Goal: Task Accomplishment & Management: Complete application form

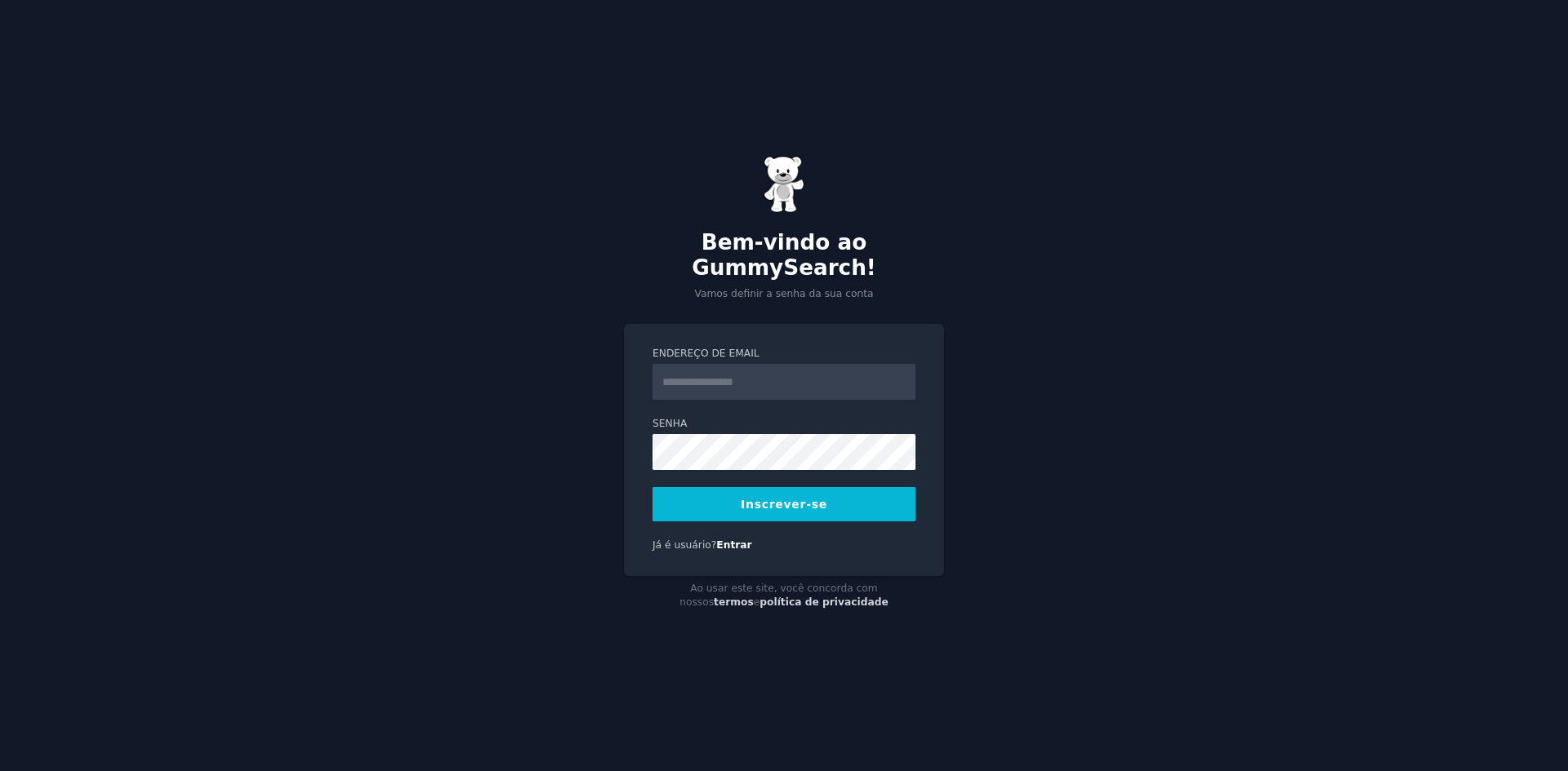
click at [759, 371] on input "Endereço de email" at bounding box center [783, 382] width 263 height 36
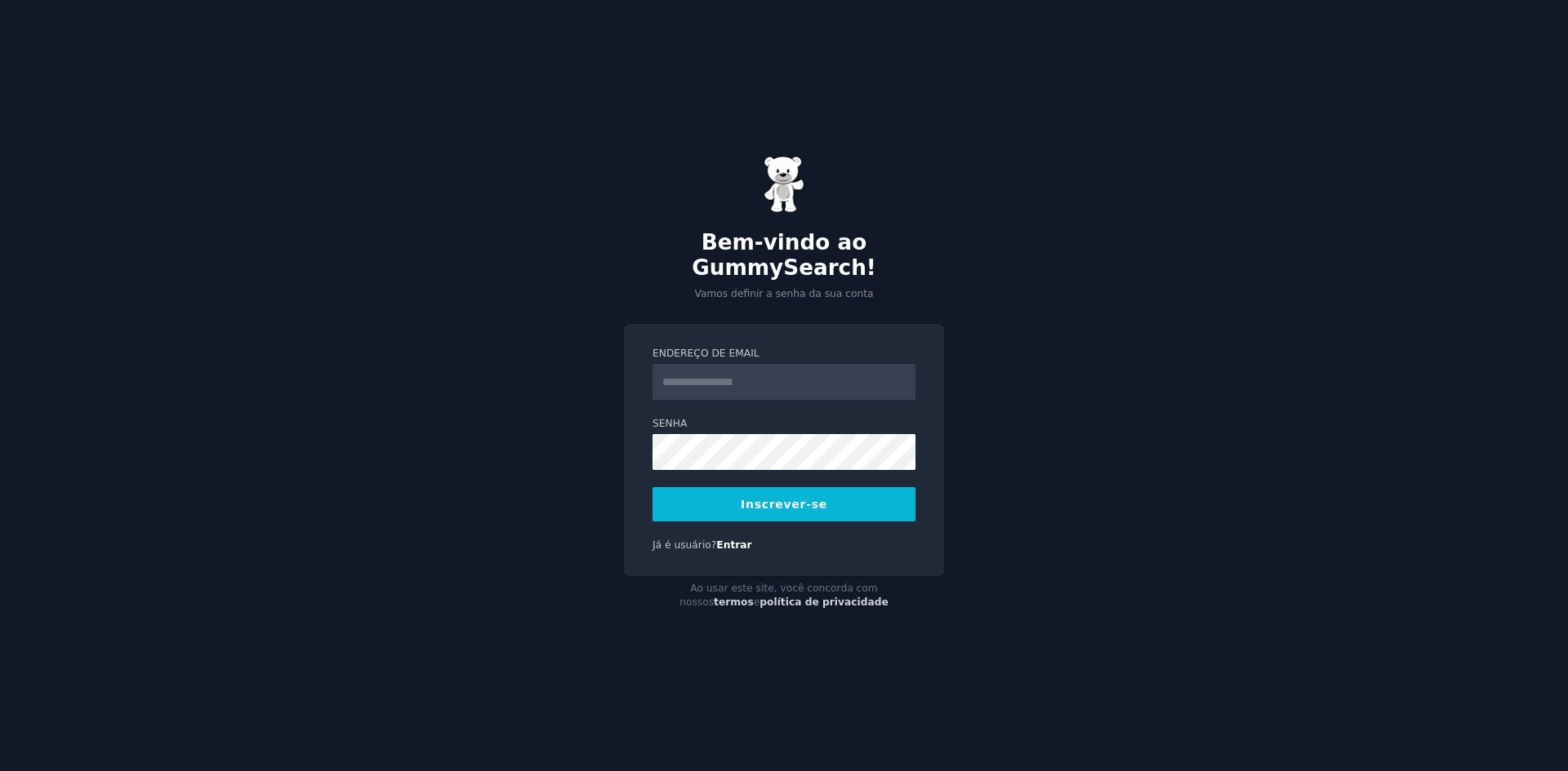
click at [762, 498] on font "Inscrever-se" at bounding box center [783, 504] width 87 height 13
click at [737, 377] on input "Endereço de email" at bounding box center [783, 382] width 263 height 36
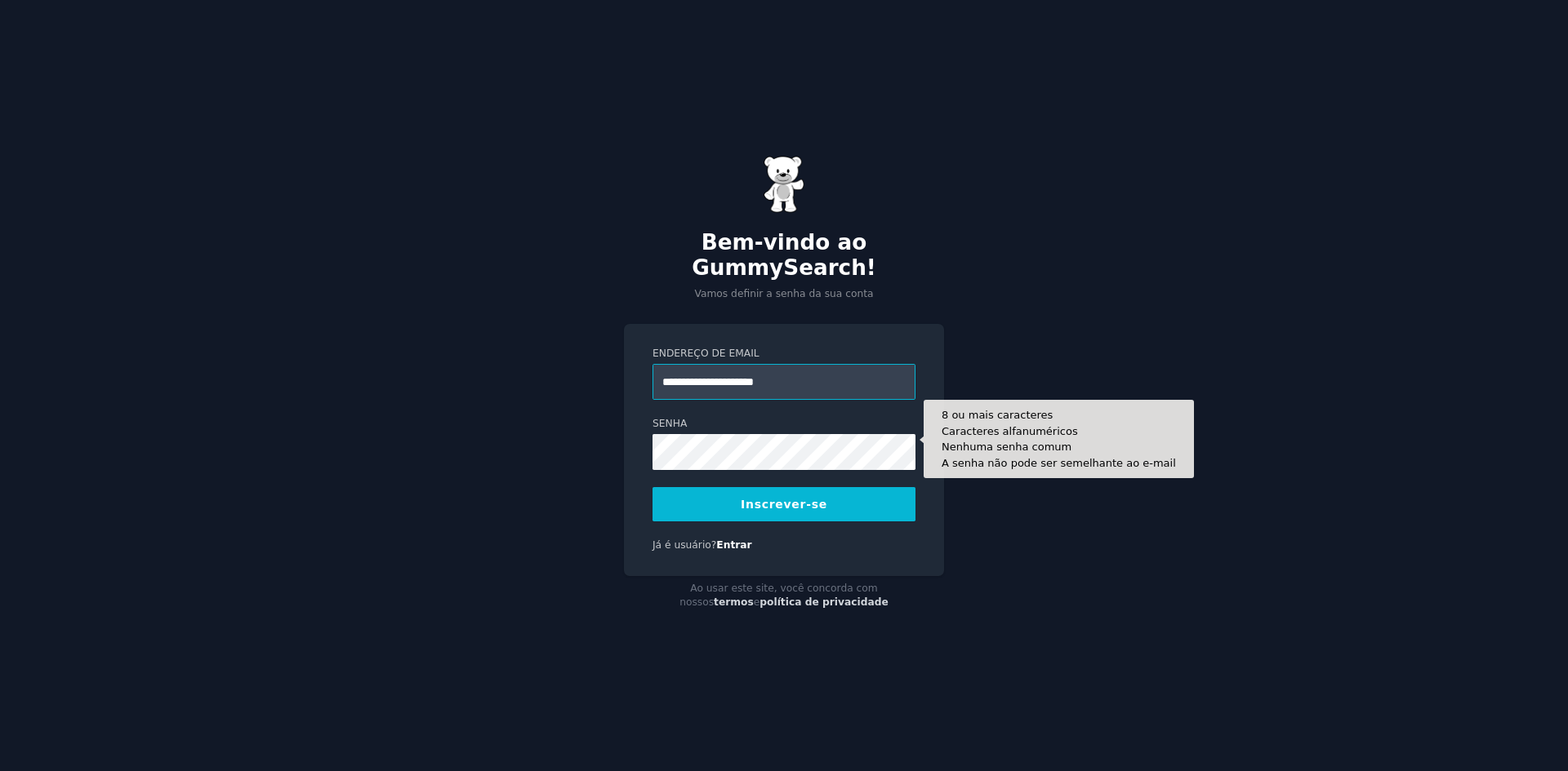
type input "**********"
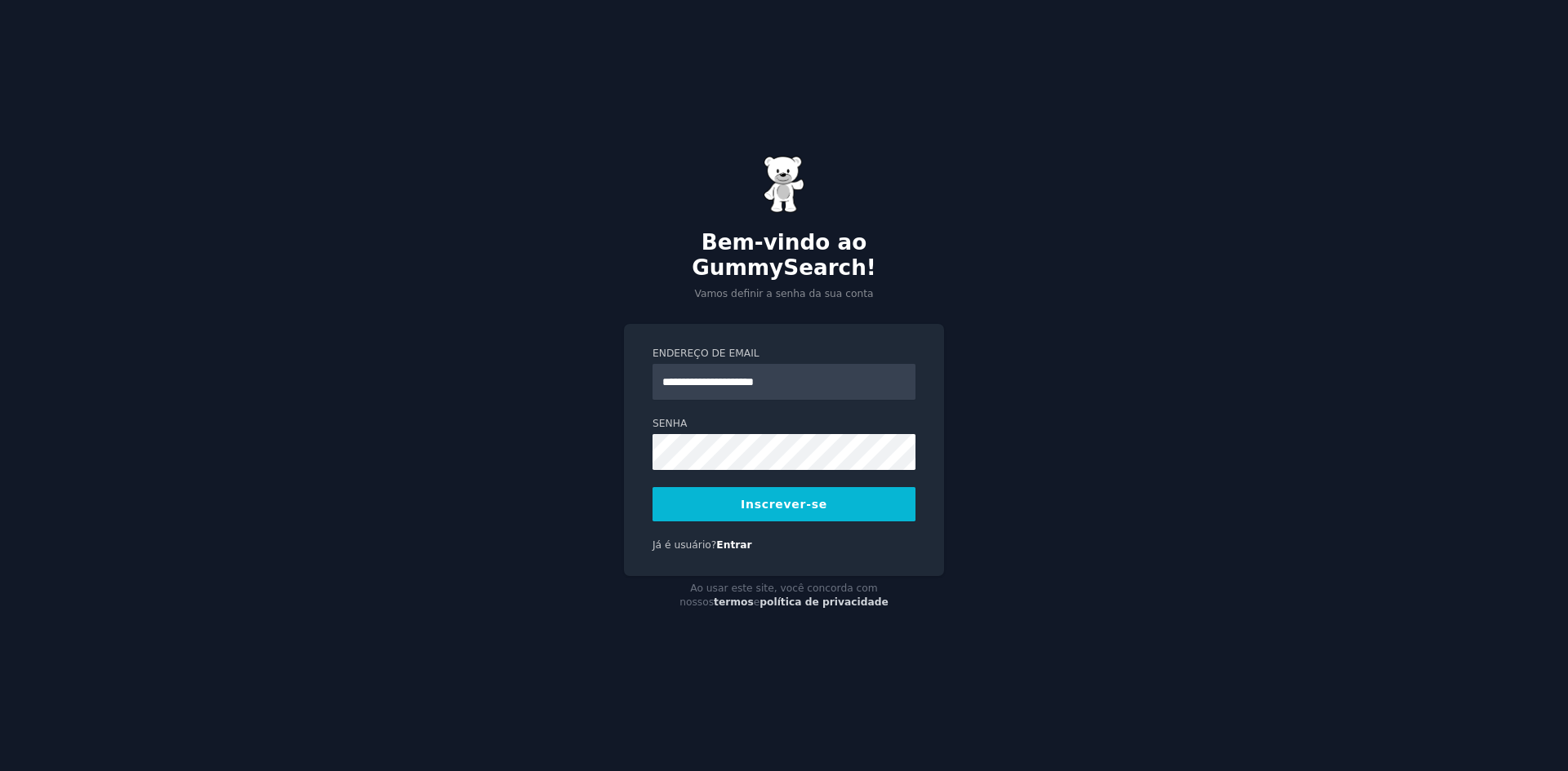
click at [769, 498] on font "Inscrever-se" at bounding box center [783, 504] width 87 height 13
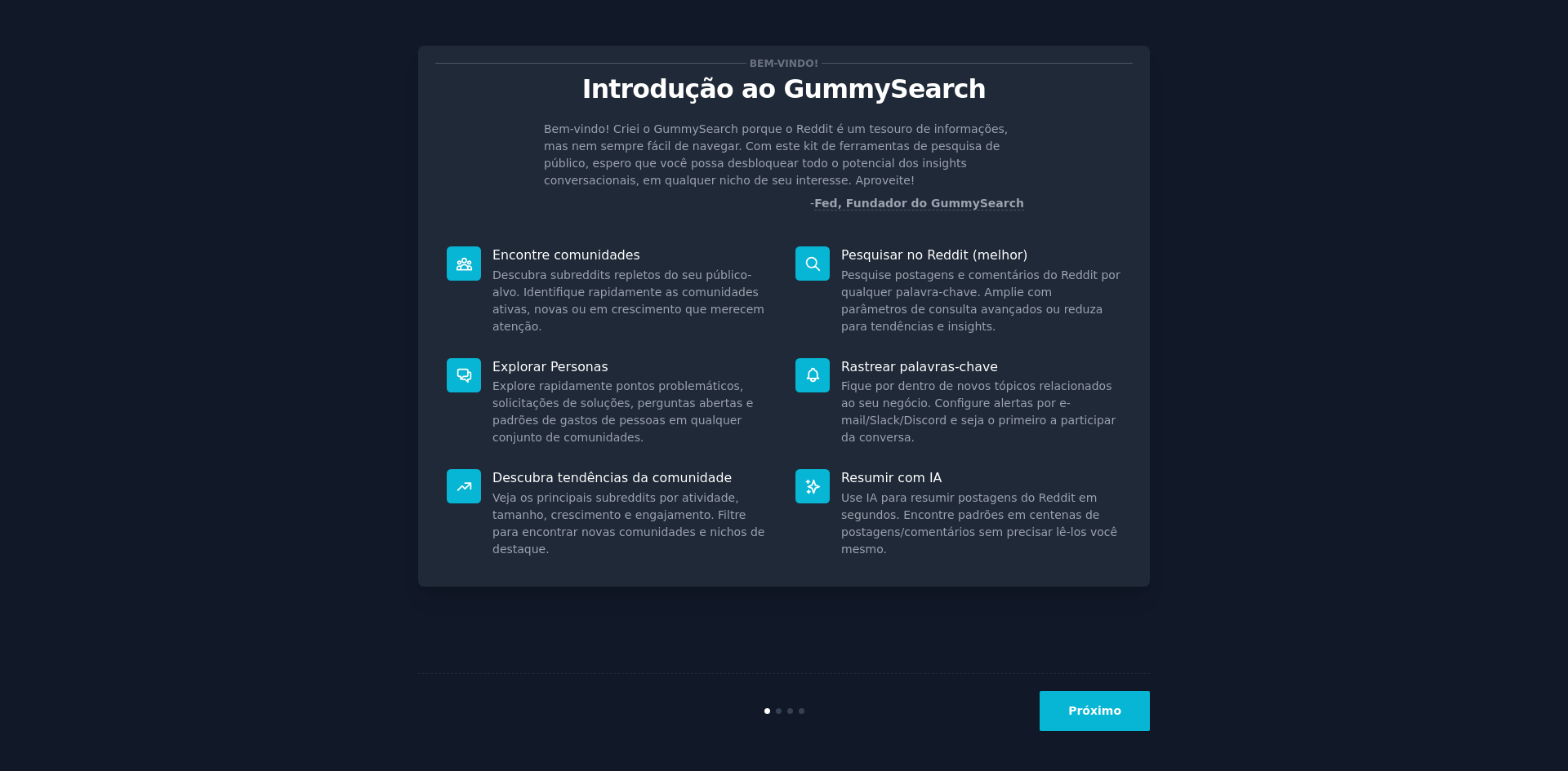
click at [1081, 690] on div "Próximo" at bounding box center [783, 710] width 731 height 75
click at [1084, 697] on button "Próximo" at bounding box center [1094, 710] width 110 height 40
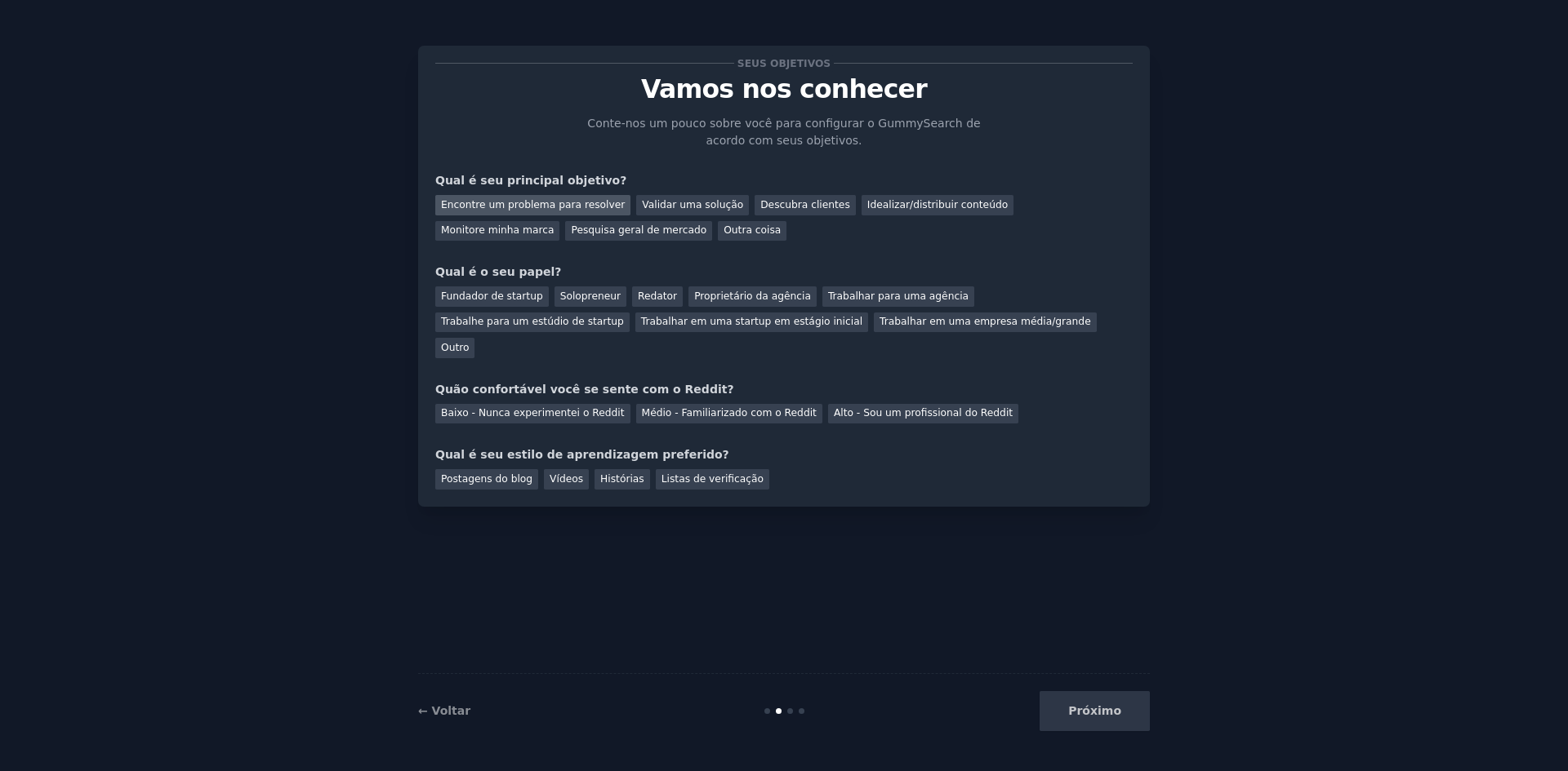
click at [548, 197] on div "Encontre um problema para resolver" at bounding box center [533, 205] width 195 height 20
click at [755, 196] on div "Descubra clientes" at bounding box center [805, 205] width 102 height 20
click at [469, 342] on font "Outro" at bounding box center [455, 347] width 27 height 12
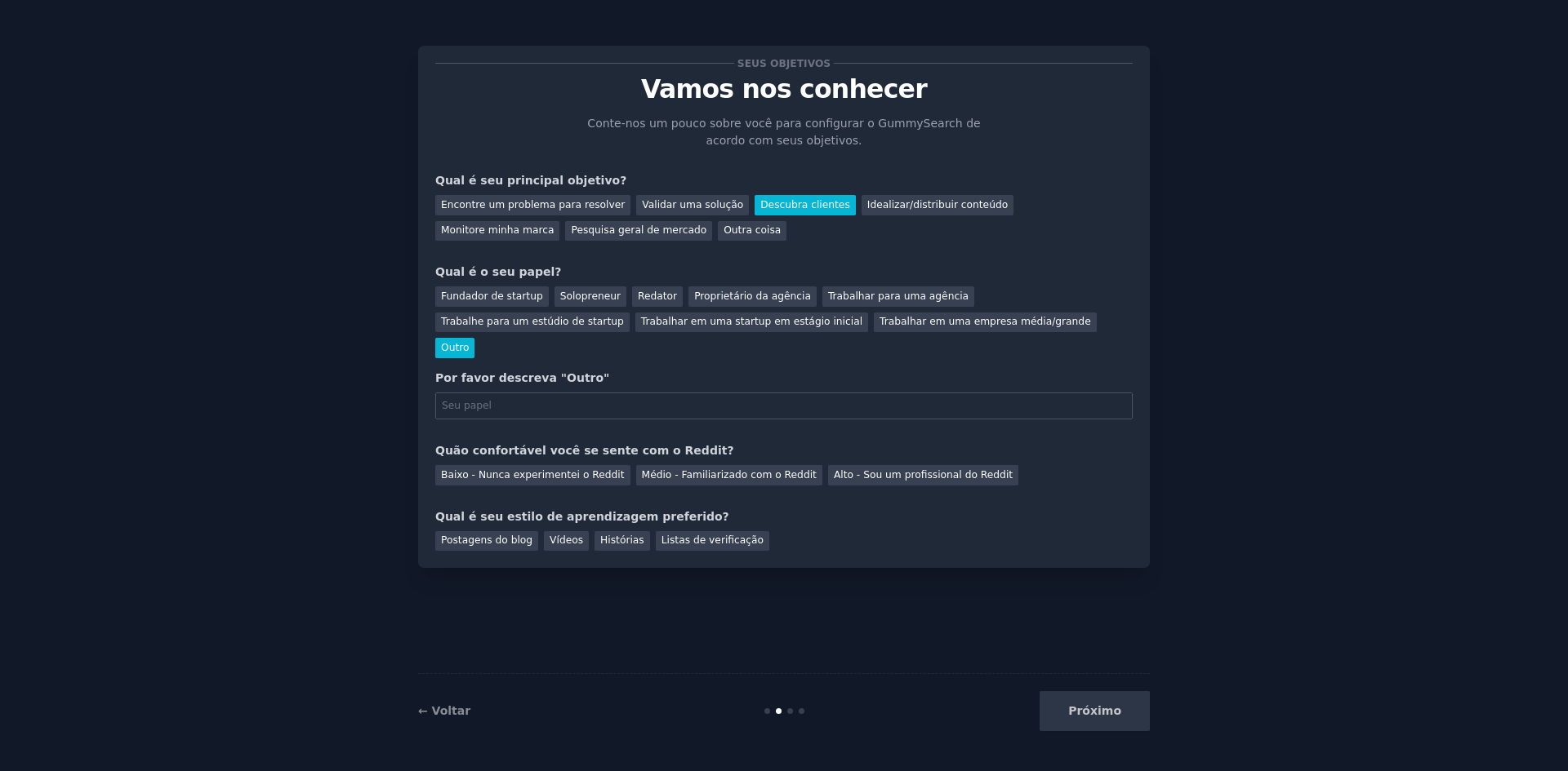
click at [469, 342] on font "Outro" at bounding box center [455, 347] width 27 height 12
click at [624, 316] on font "Trabalhe para um estúdio de startup" at bounding box center [532, 322] width 183 height 12
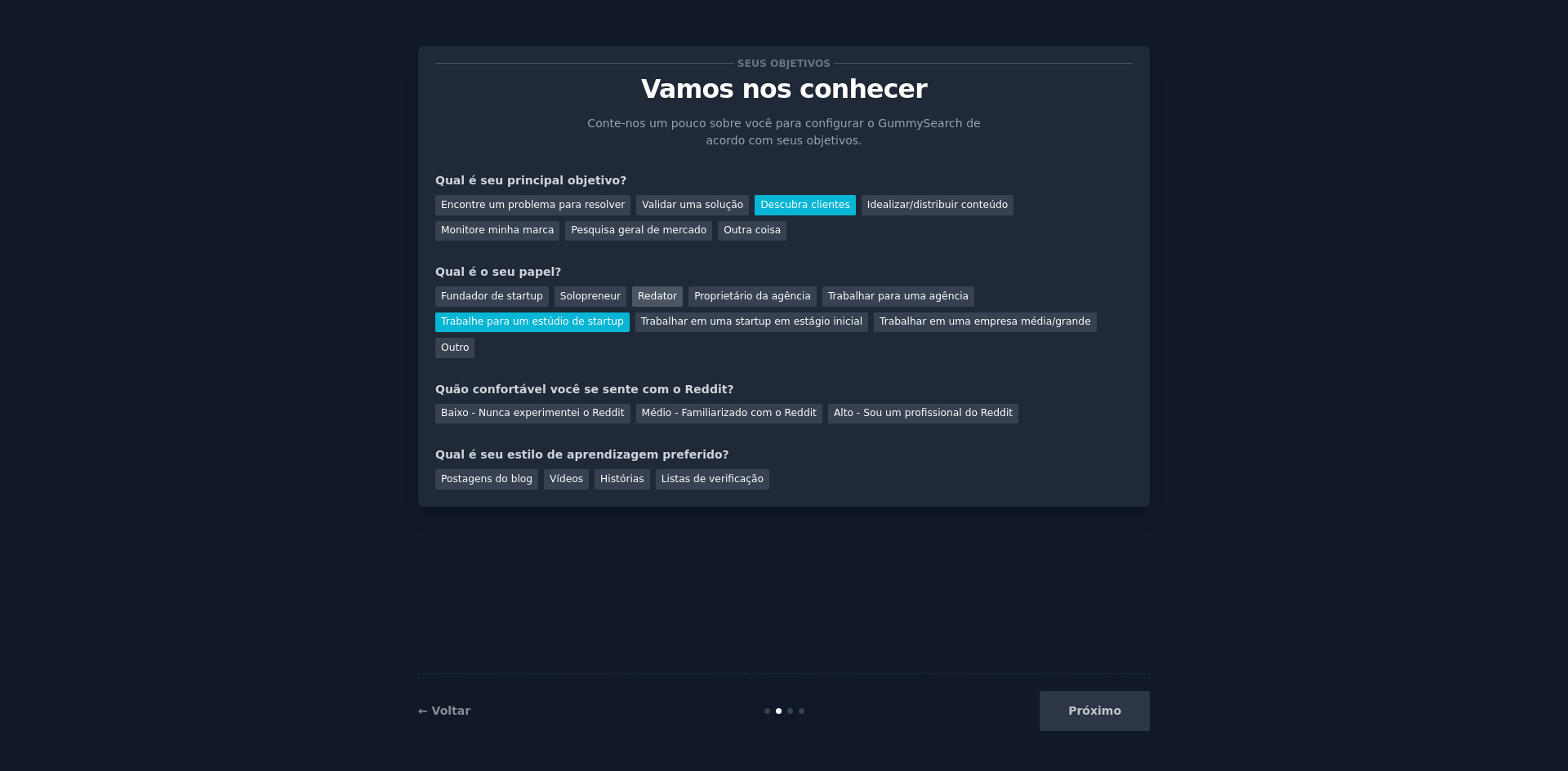
click at [638, 293] on font "Redator" at bounding box center [657, 297] width 39 height 12
click at [596, 407] on font "Baixo - Nunca experimentei o Reddit" at bounding box center [533, 413] width 184 height 12
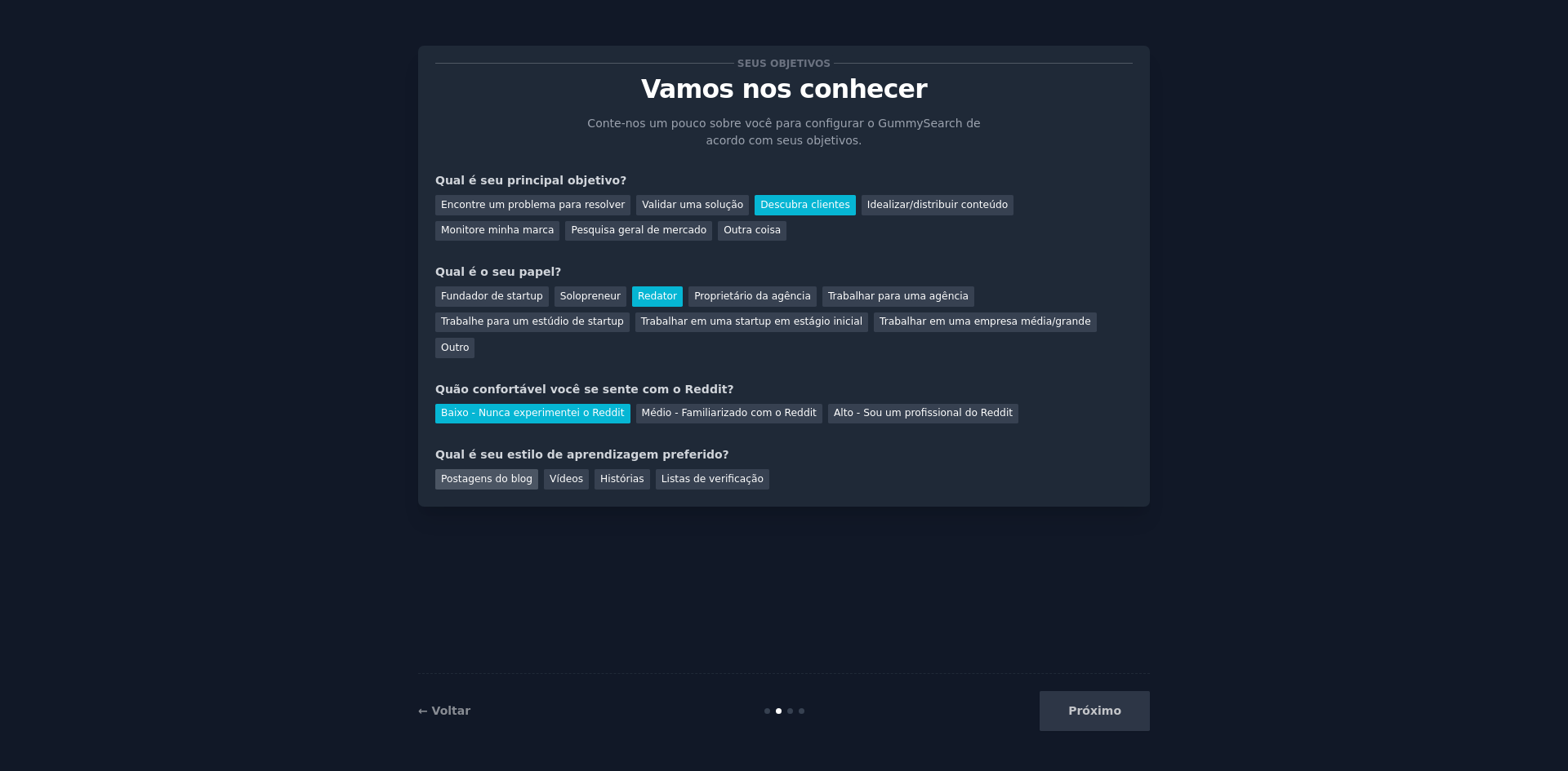
click at [515, 473] on font "Postagens do blog" at bounding box center [487, 479] width 92 height 12
click at [1070, 704] on button "Próximo" at bounding box center [1094, 710] width 110 height 40
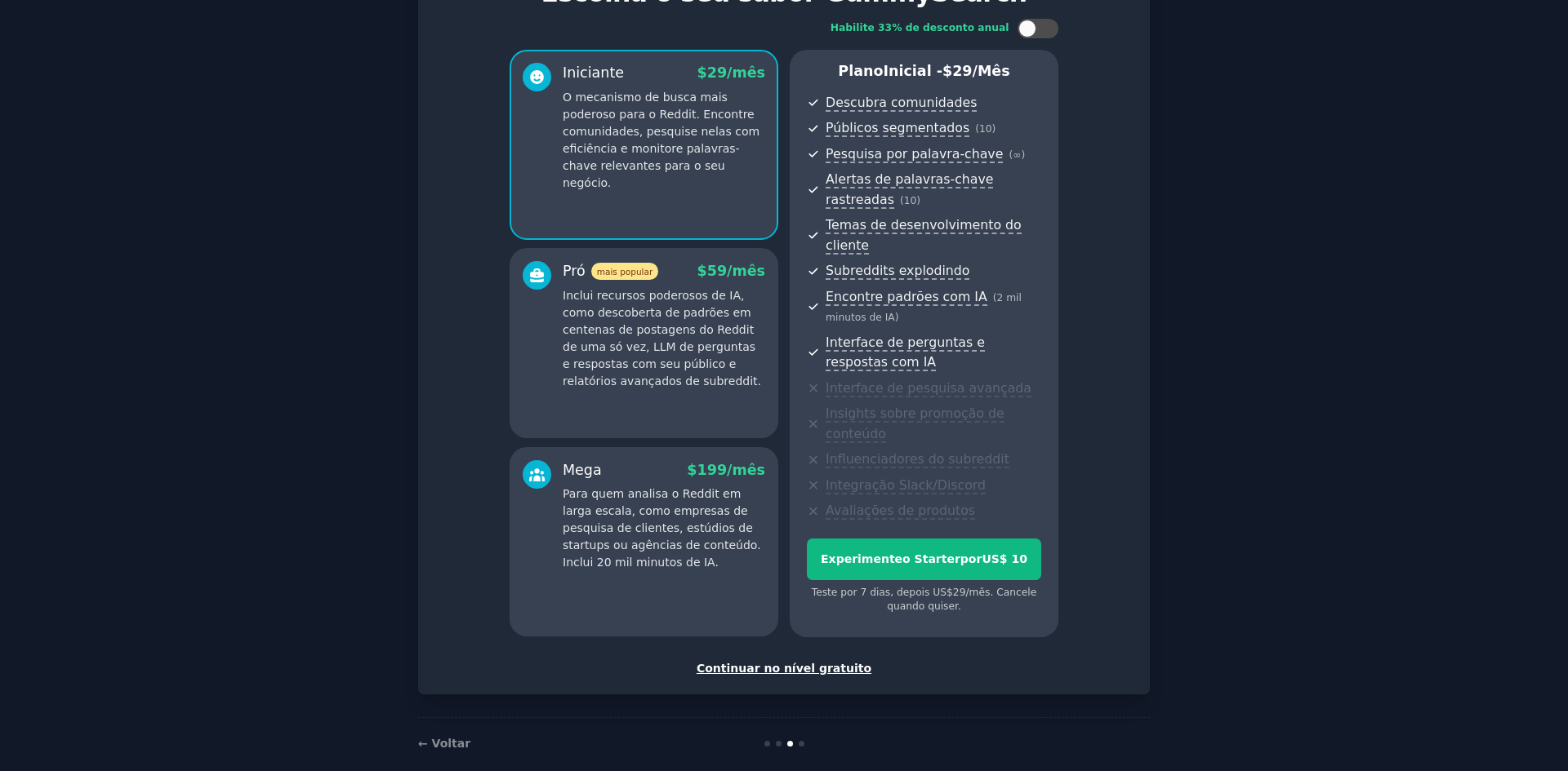
scroll to position [98, 0]
click at [793, 661] on font "Continuar no nível gratuito" at bounding box center [783, 667] width 175 height 13
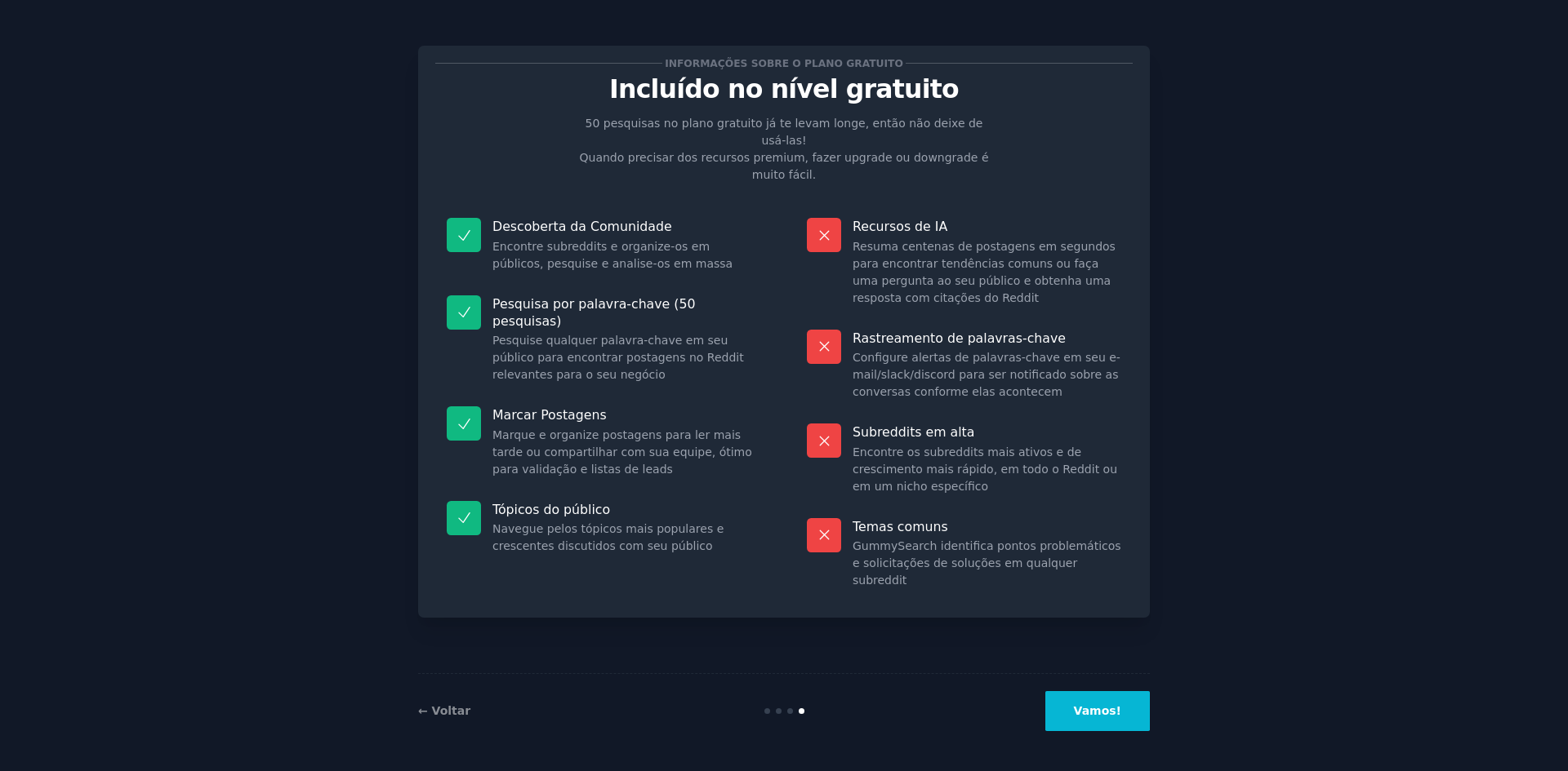
click at [1131, 710] on button "Vamos!" at bounding box center [1096, 710] width 104 height 40
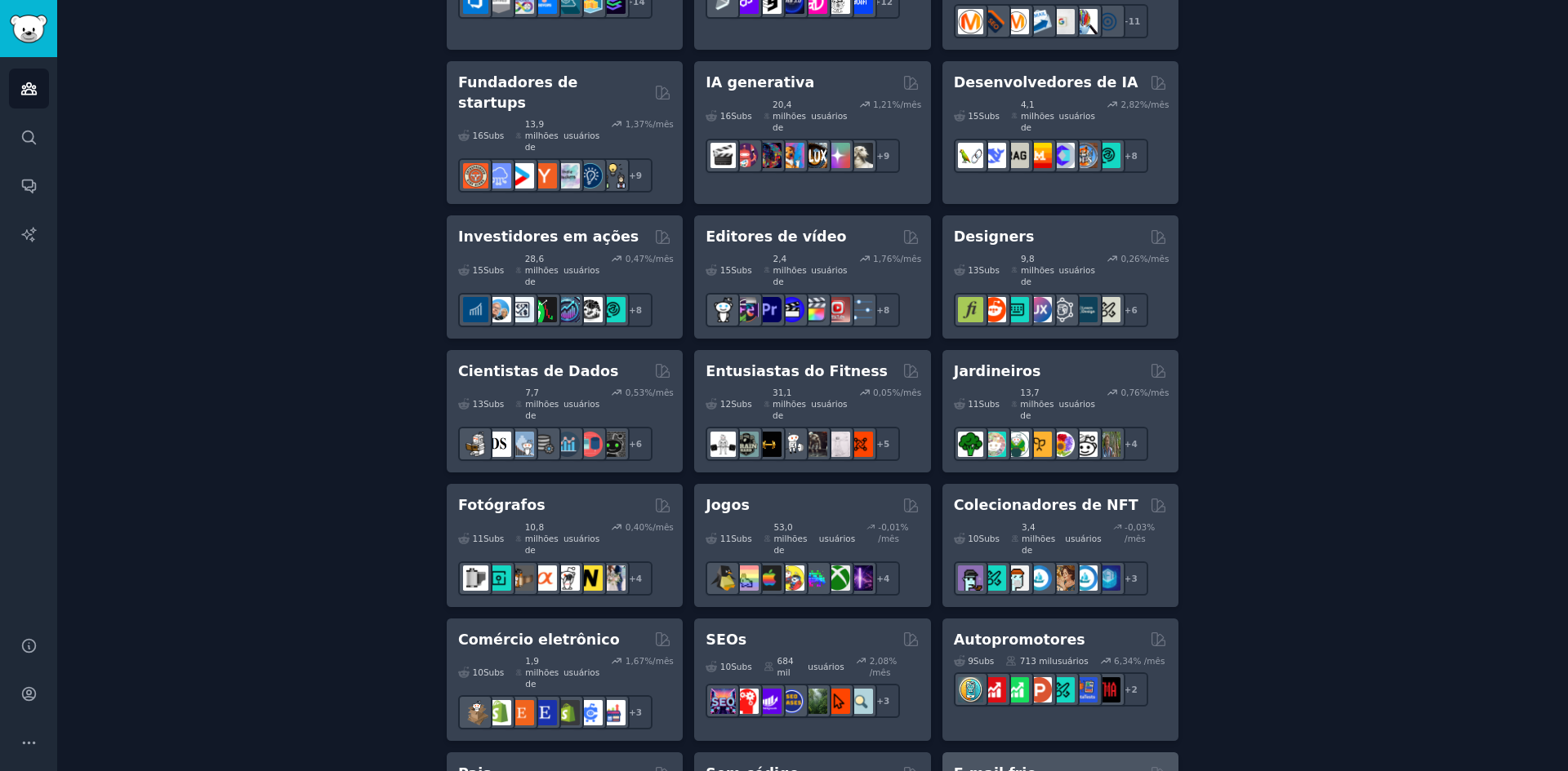
scroll to position [571, 0]
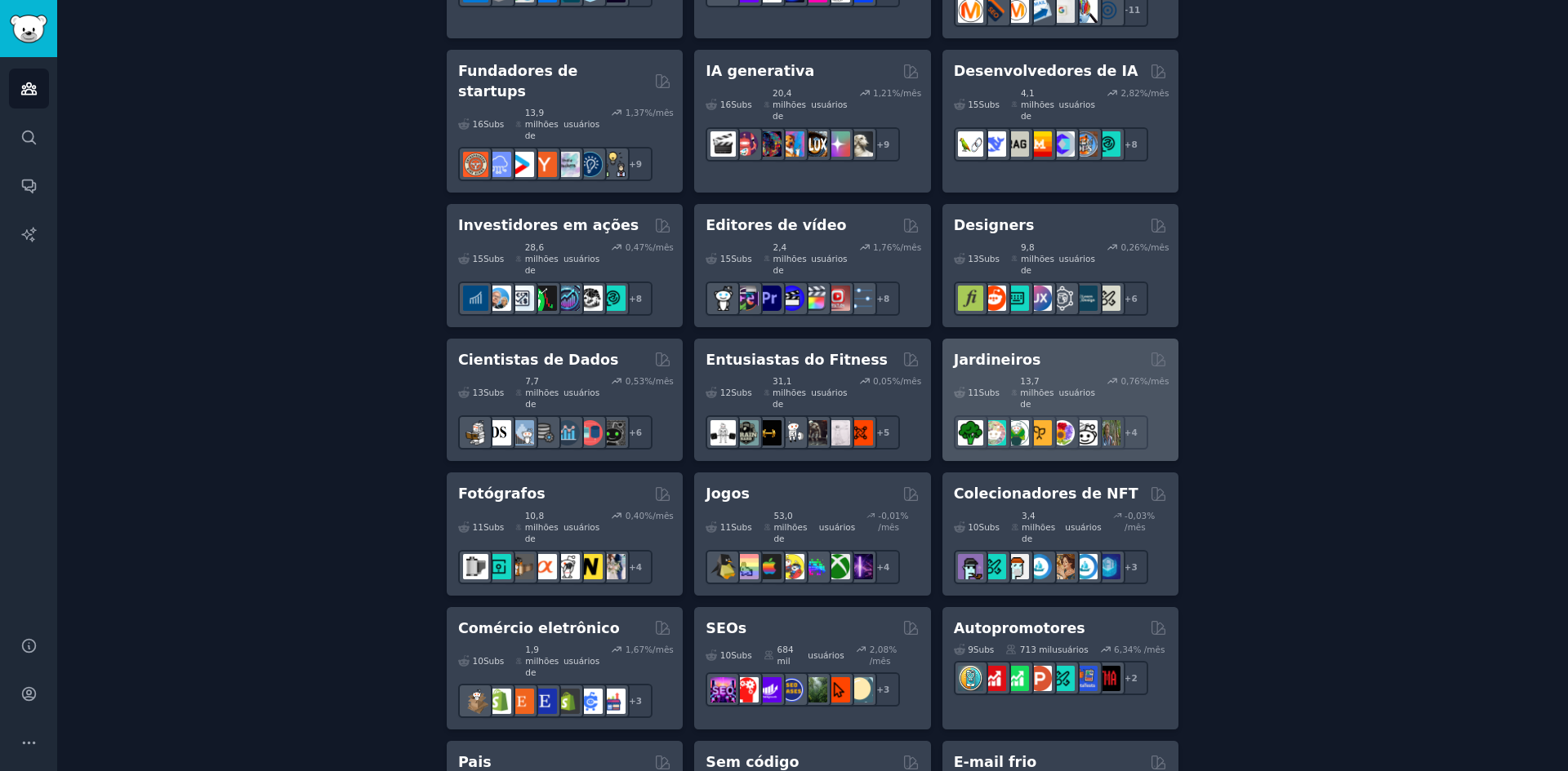
click at [987, 351] on font "Jardineiros" at bounding box center [997, 359] width 87 height 17
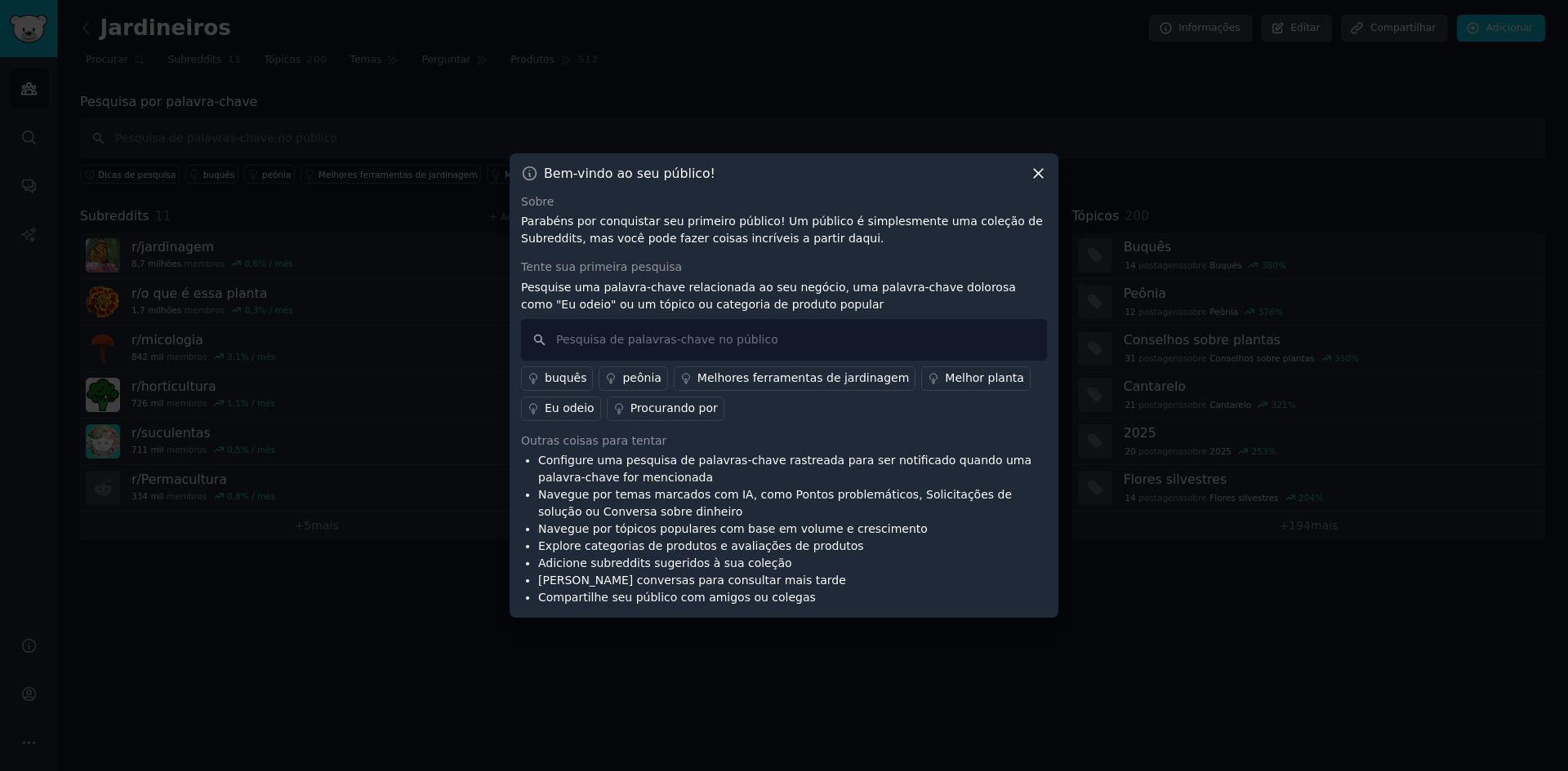
drag, startPoint x: 1039, startPoint y: 172, endPoint x: 851, endPoint y: 245, distance: 201.7
click at [851, 245] on div "Bem-vindo ao seu público! Sobre Parabéns por conquistar seu primeiro público! U…" at bounding box center [784, 386] width 549 height 466
click at [1044, 172] on icon at bounding box center [1039, 174] width 18 height 18
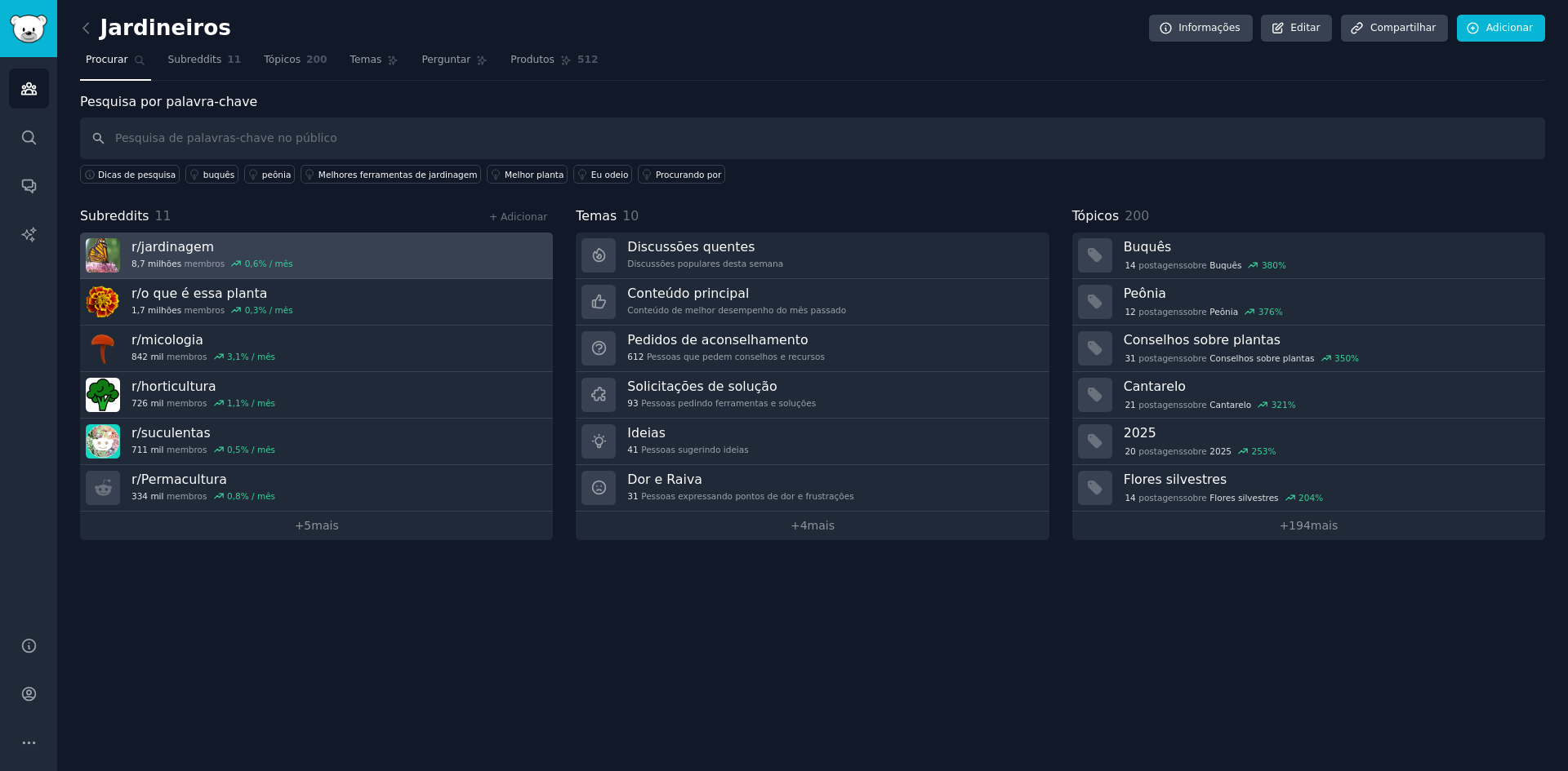
click at [242, 257] on div "r/ jardinagem 8,7 milhões membros 0,6 % / mês" at bounding box center [213, 255] width 162 height 34
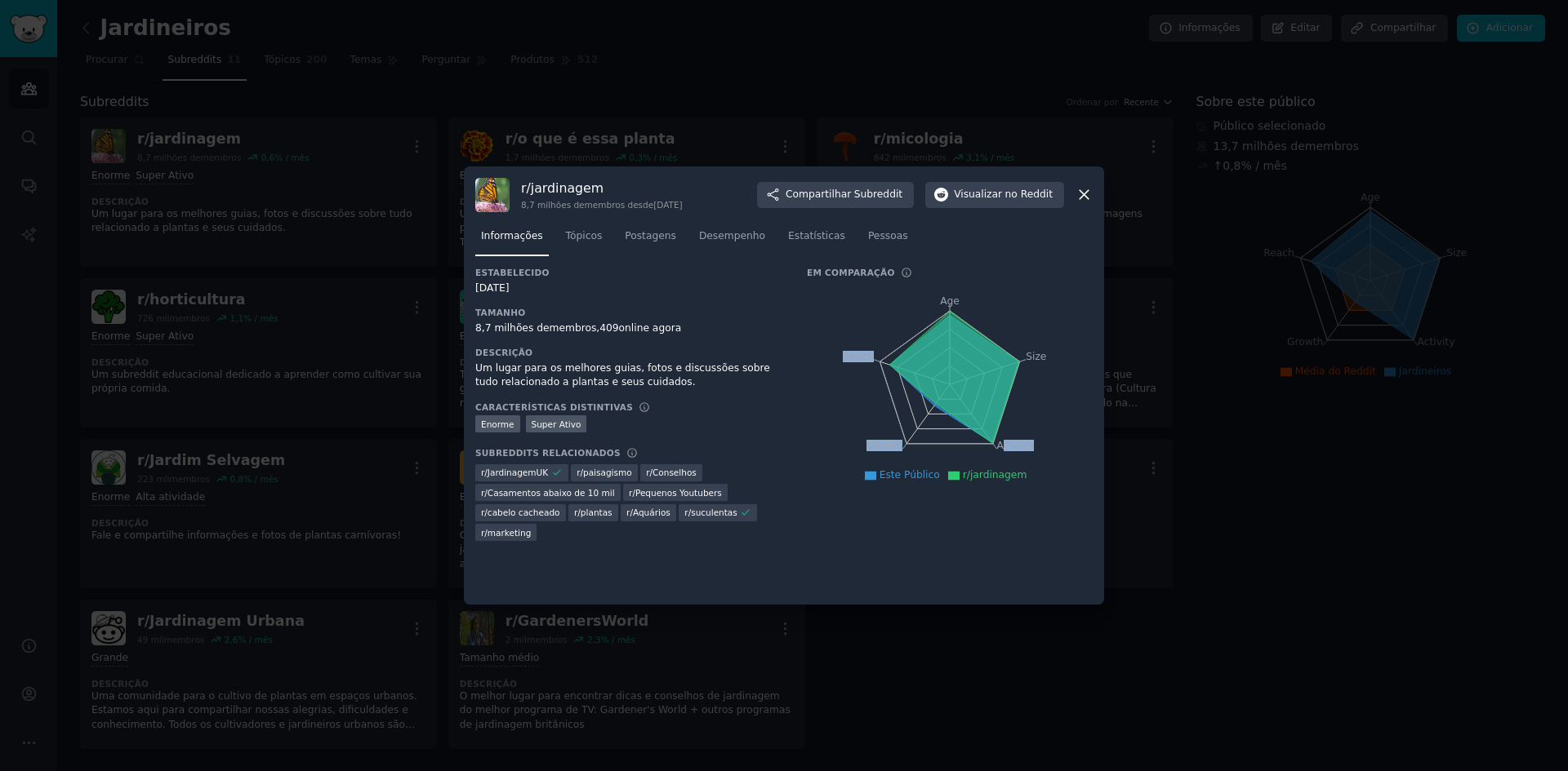
drag, startPoint x: 996, startPoint y: 396, endPoint x: 975, endPoint y: 501, distance: 107.1
click at [1000, 446] on icon "Age Size Activity Growth Reach" at bounding box center [949, 385] width 286 height 206
click at [940, 566] on div "Estabelecido 20/03/2008 Tamanho 8,7 milhões de membros, 409 online agora Descri…" at bounding box center [784, 429] width 617 height 326
click at [1075, 196] on icon at bounding box center [1084, 195] width 18 height 18
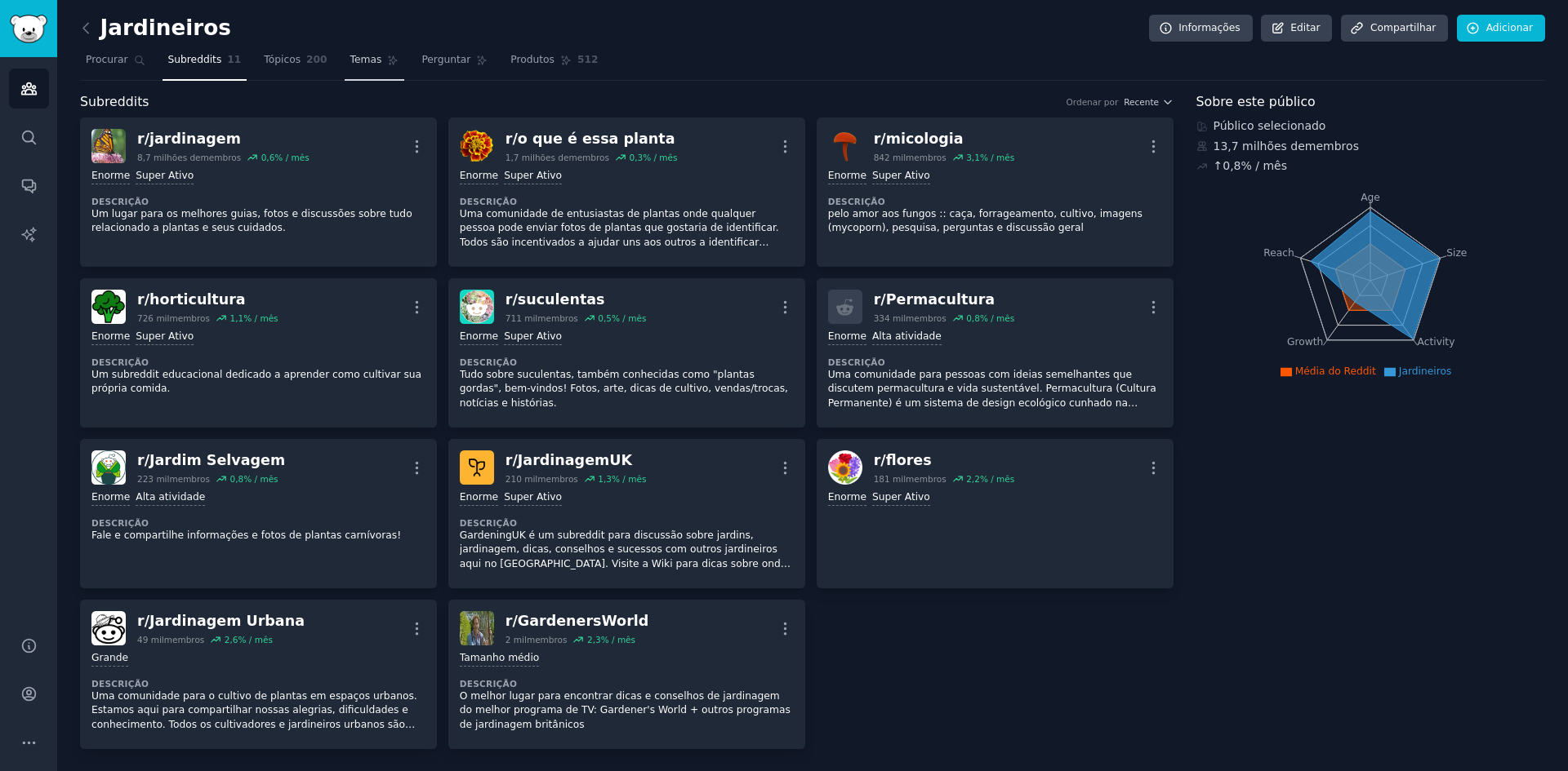
click at [351, 54] on font "Temas" at bounding box center [366, 60] width 32 height 12
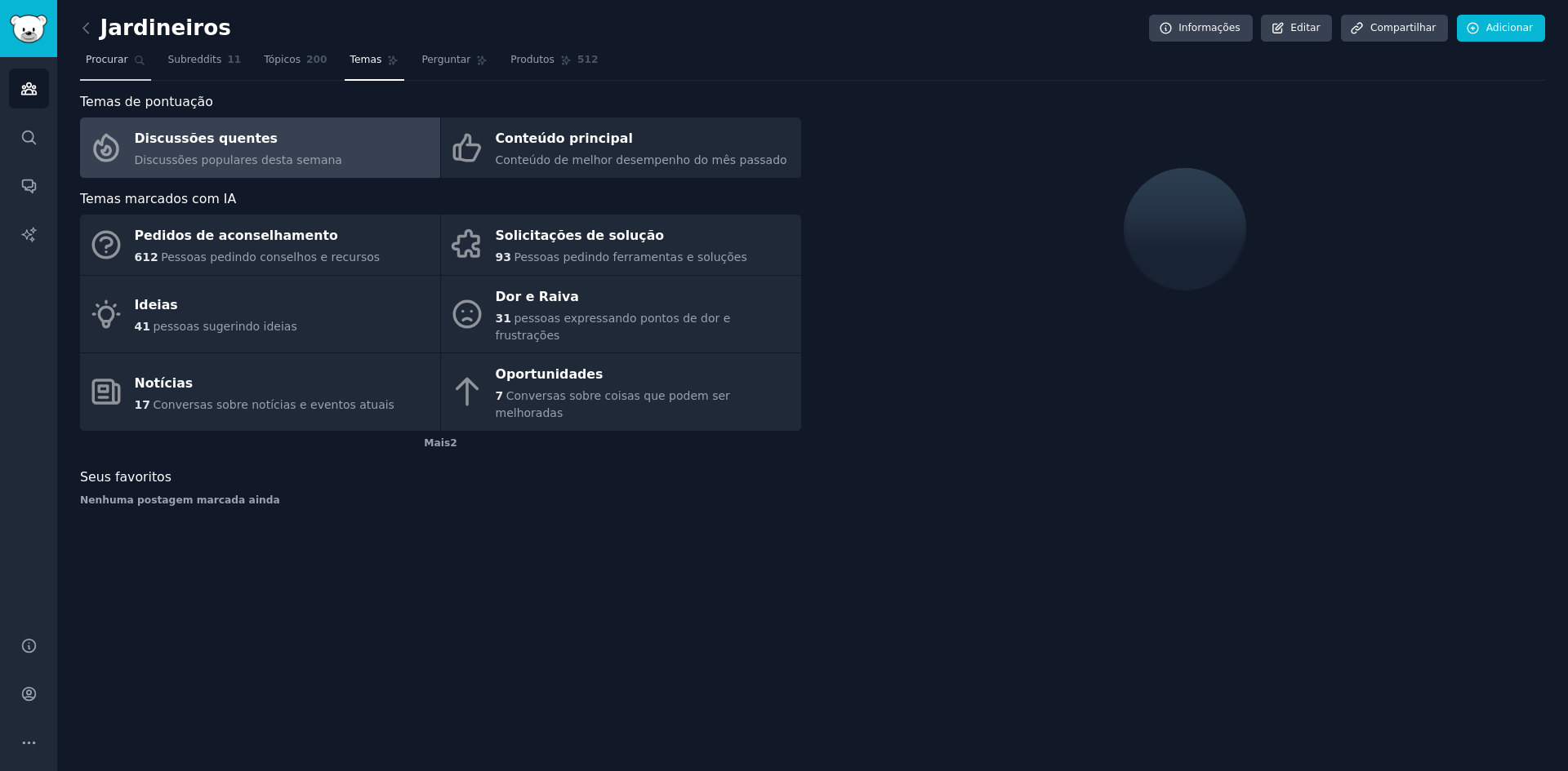
click at [119, 62] on font "Procurar" at bounding box center [106, 60] width 42 height 12
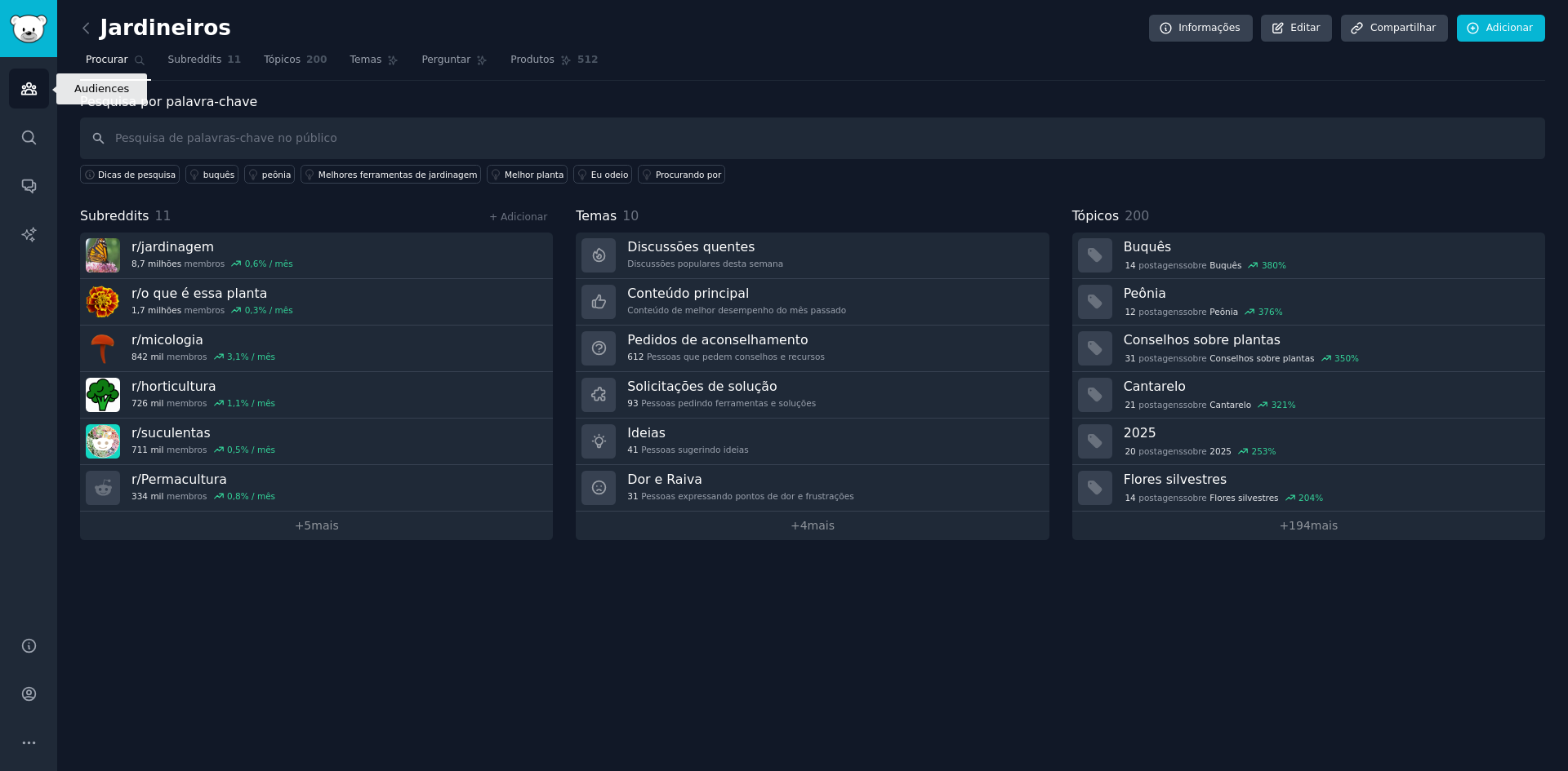
click at [30, 100] on link "Públicos" at bounding box center [28, 88] width 40 height 40
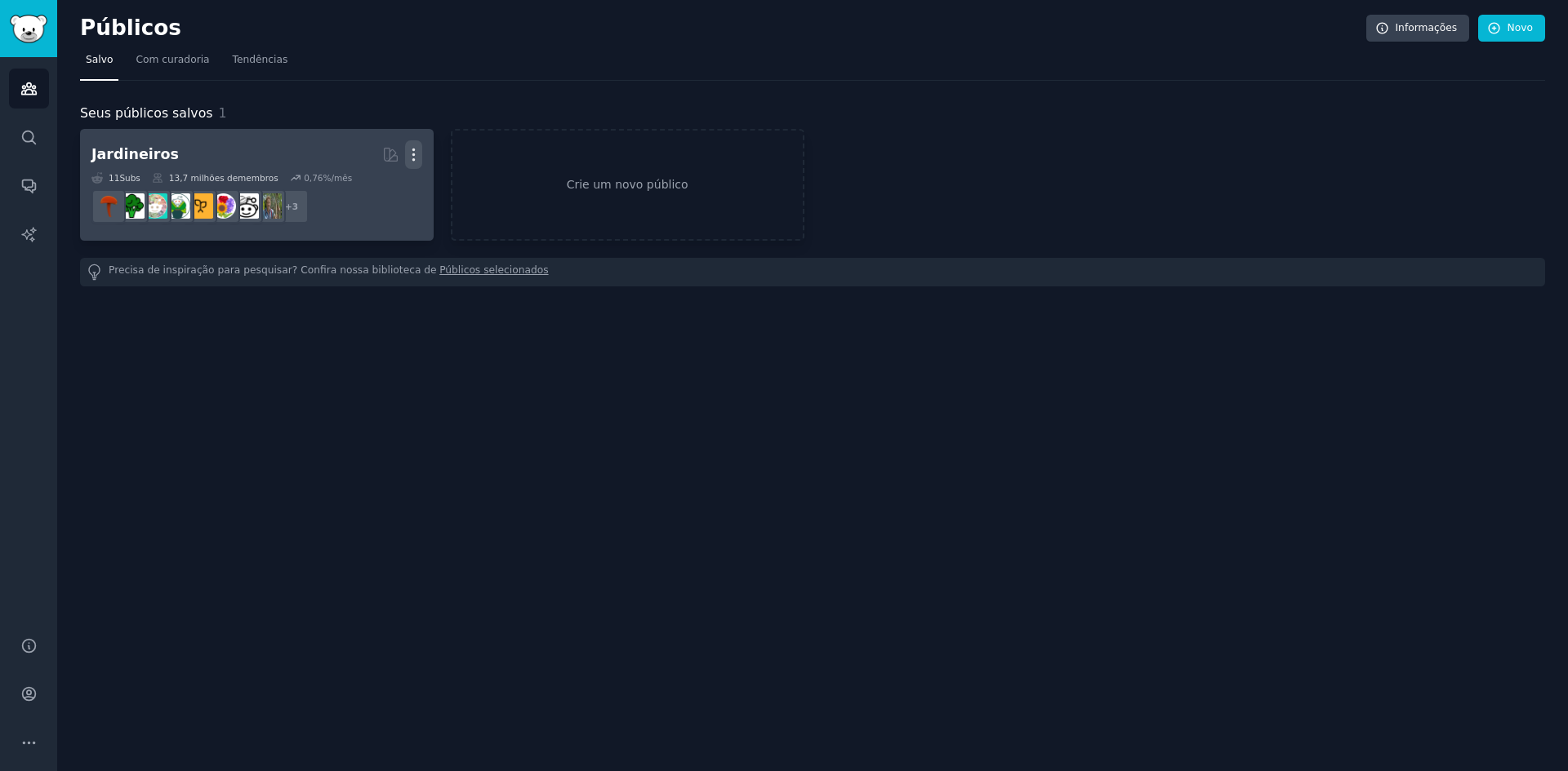
click at [415, 158] on icon "button" at bounding box center [414, 155] width 18 height 18
click at [369, 190] on p "Delete" at bounding box center [369, 189] width 37 height 18
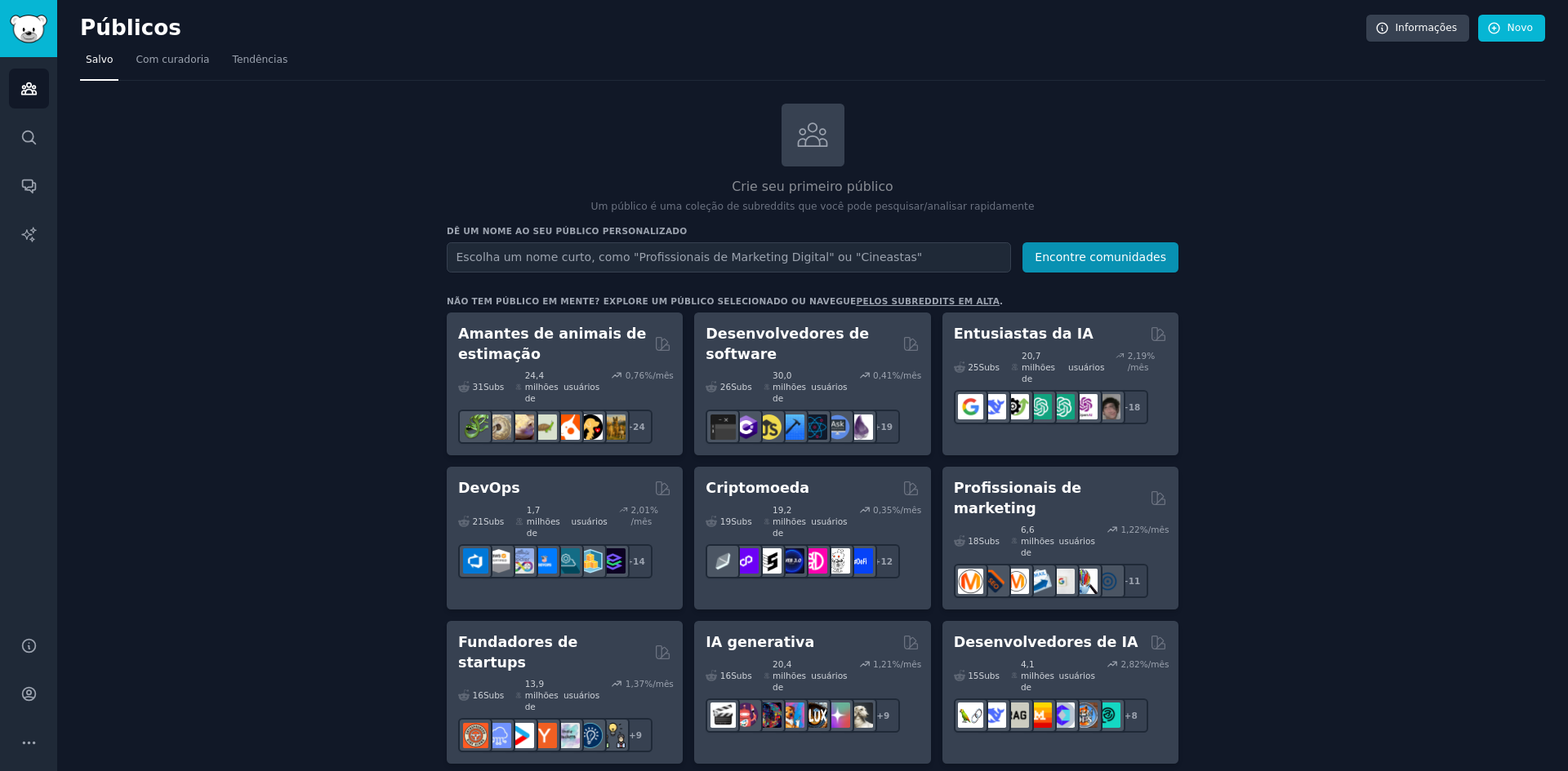
click at [771, 260] on input "text" at bounding box center [728, 257] width 564 height 30
type input "aplicativos android"
click at [1022, 242] on button "Encontre comunidades" at bounding box center [1100, 257] width 156 height 30
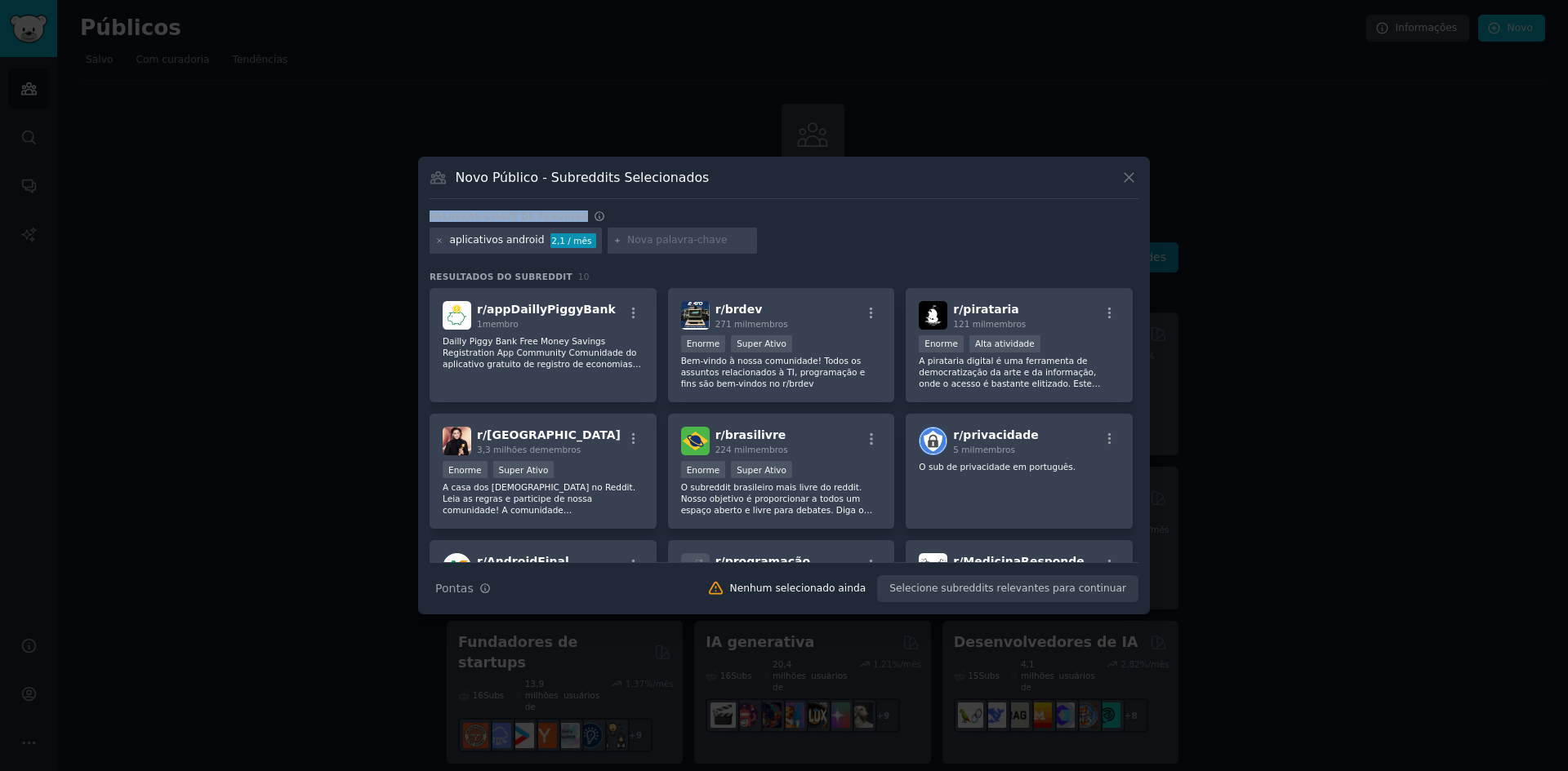
drag, startPoint x: 863, startPoint y: 175, endPoint x: 847, endPoint y: 200, distance: 29.7
click at [847, 200] on div "Novo Público - Subreddits Selecionados Palavras-chave de pesquisa aplicativos a…" at bounding box center [783, 386] width 731 height 458
click at [1003, 334] on div "r/ pirataria 121 mil membros >= 80º percentil para envios / dia Enorme Alta ati…" at bounding box center [1018, 345] width 227 height 115
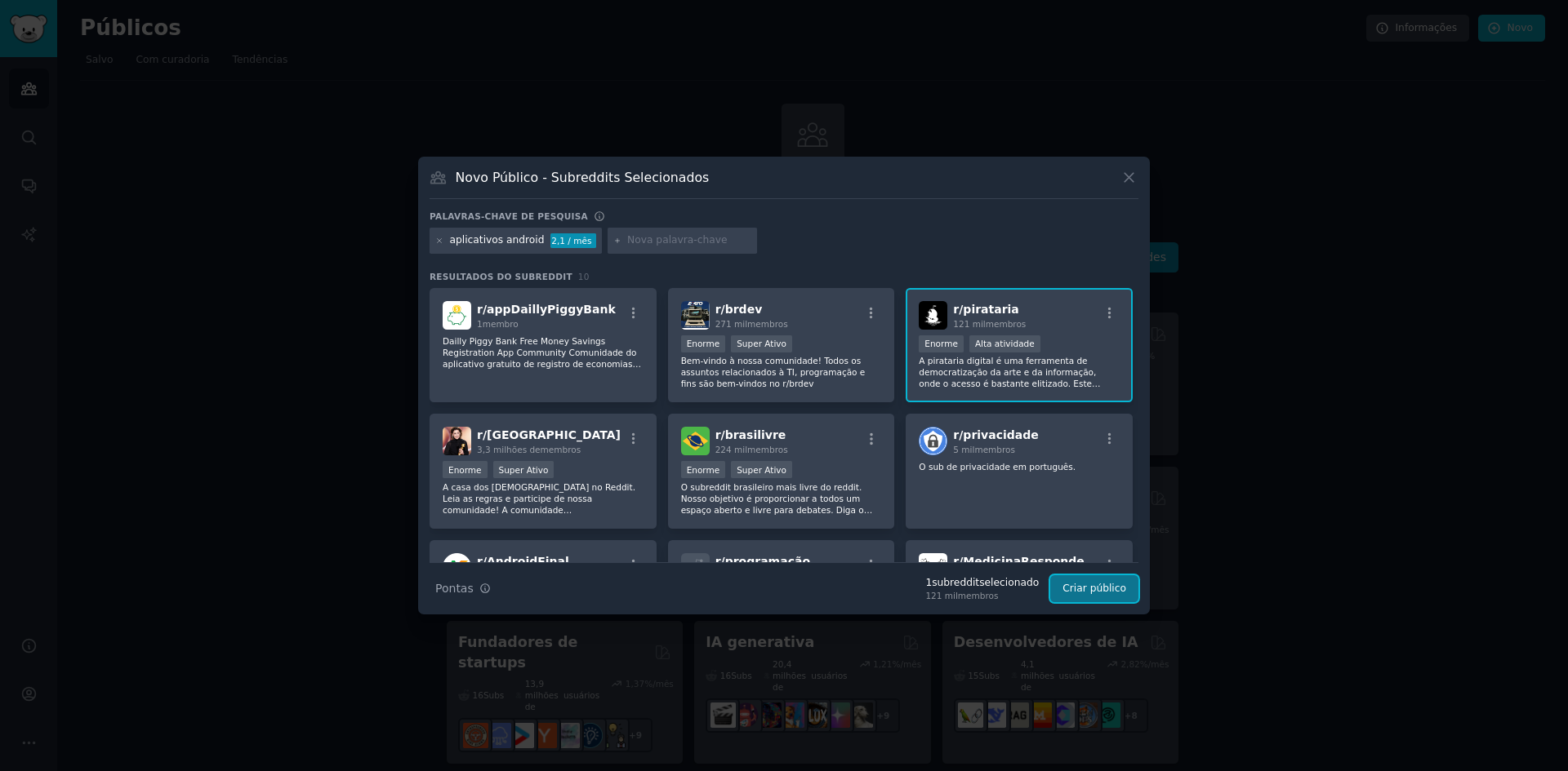
click at [1097, 593] on font "Criar público" at bounding box center [1093, 588] width 63 height 12
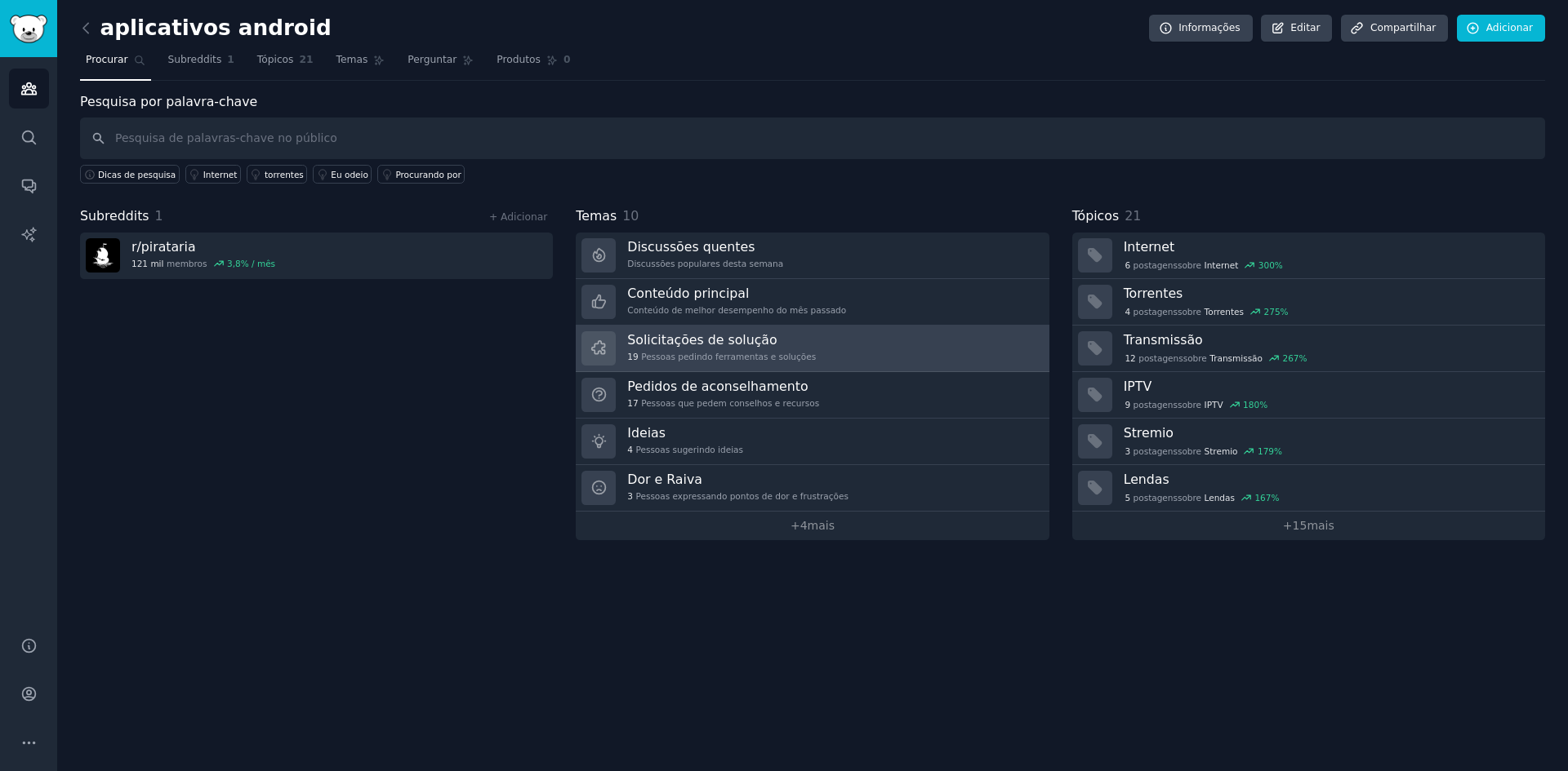
click at [977, 353] on link "Solicitações de solução 19 Pessoas pedindo ferramentas e soluções" at bounding box center [812, 349] width 473 height 47
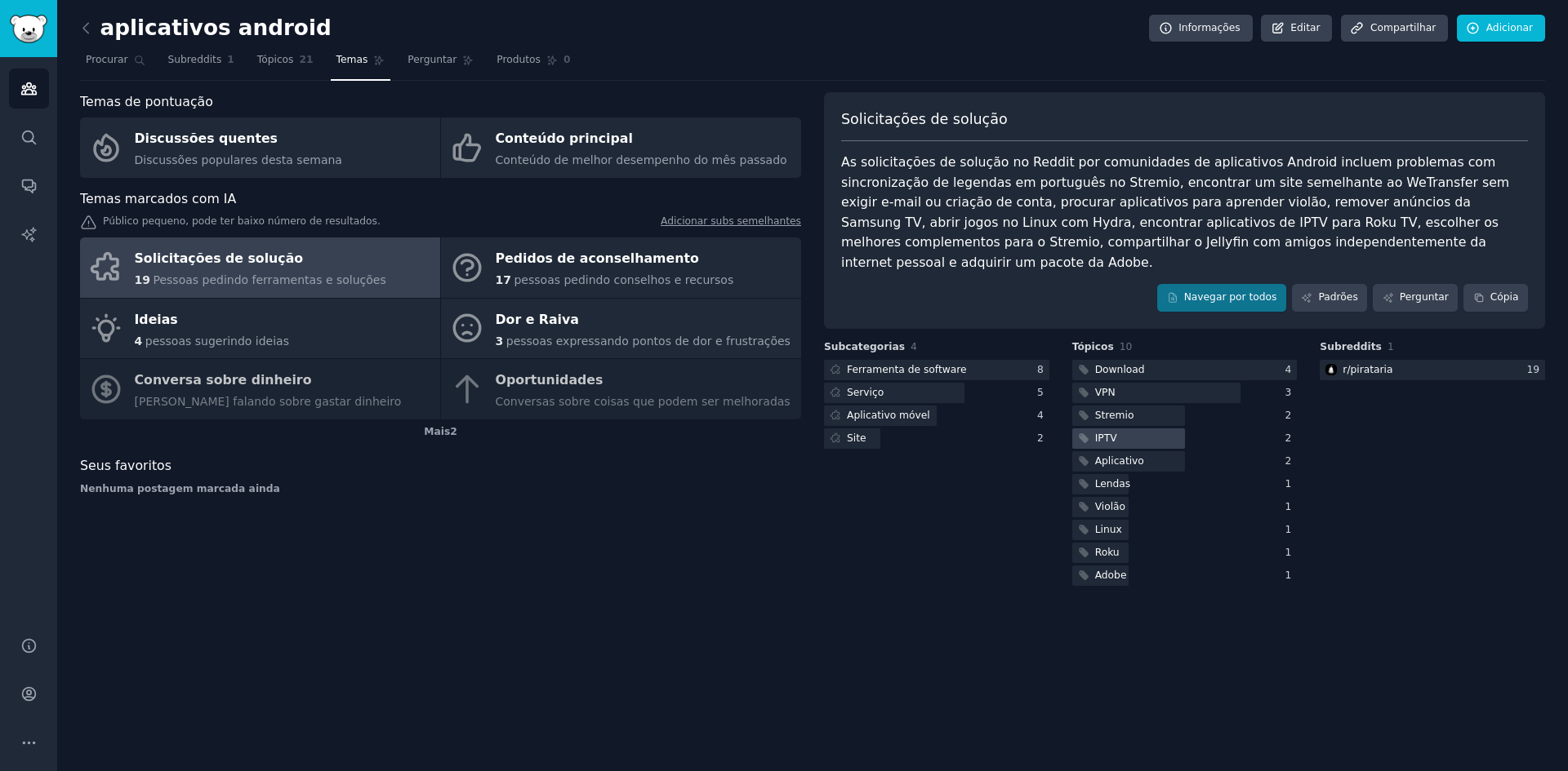
click at [1129, 428] on div at bounding box center [1128, 438] width 112 height 20
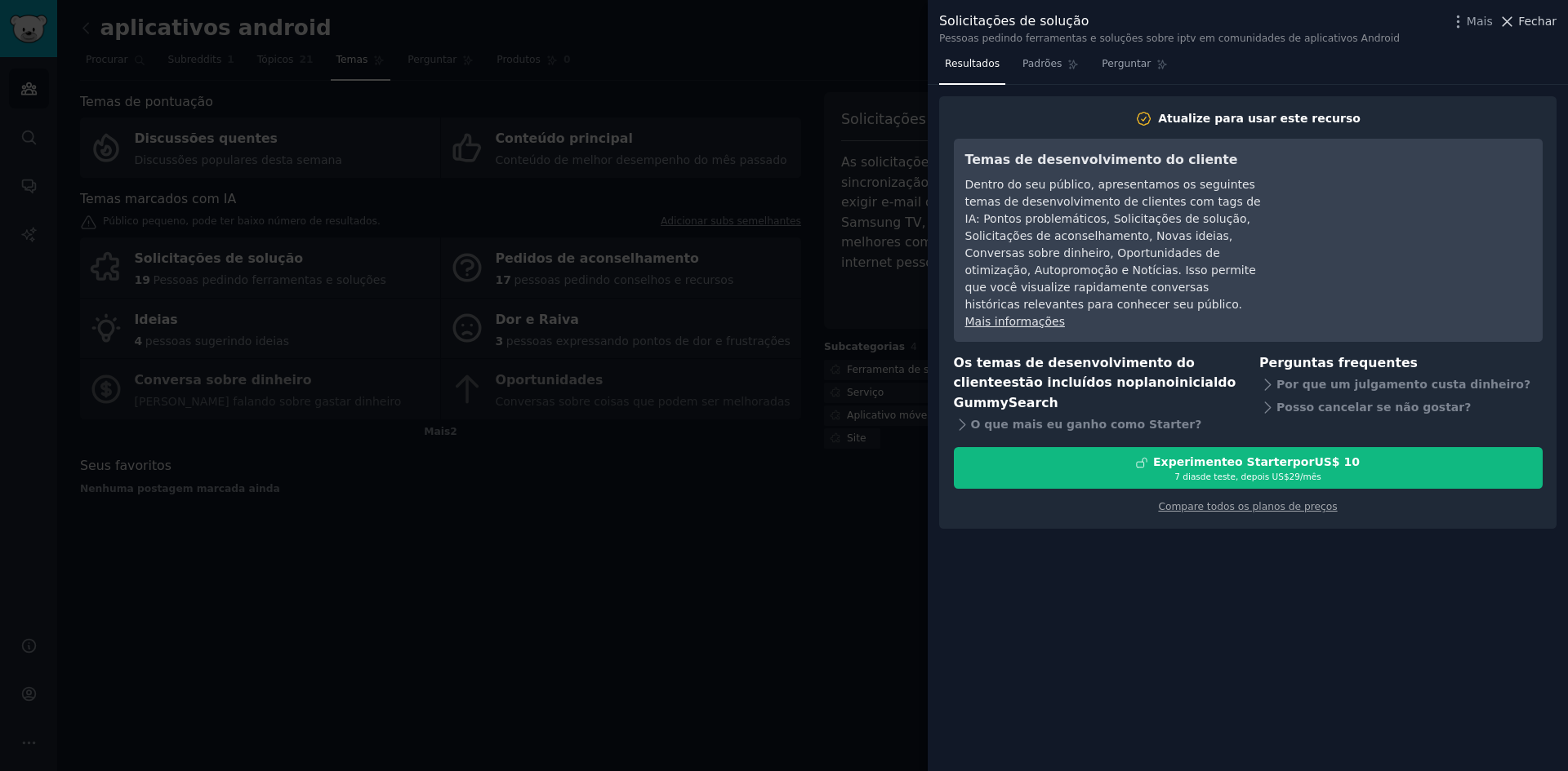
click at [1530, 23] on font "Fechar" at bounding box center [1537, 20] width 38 height 13
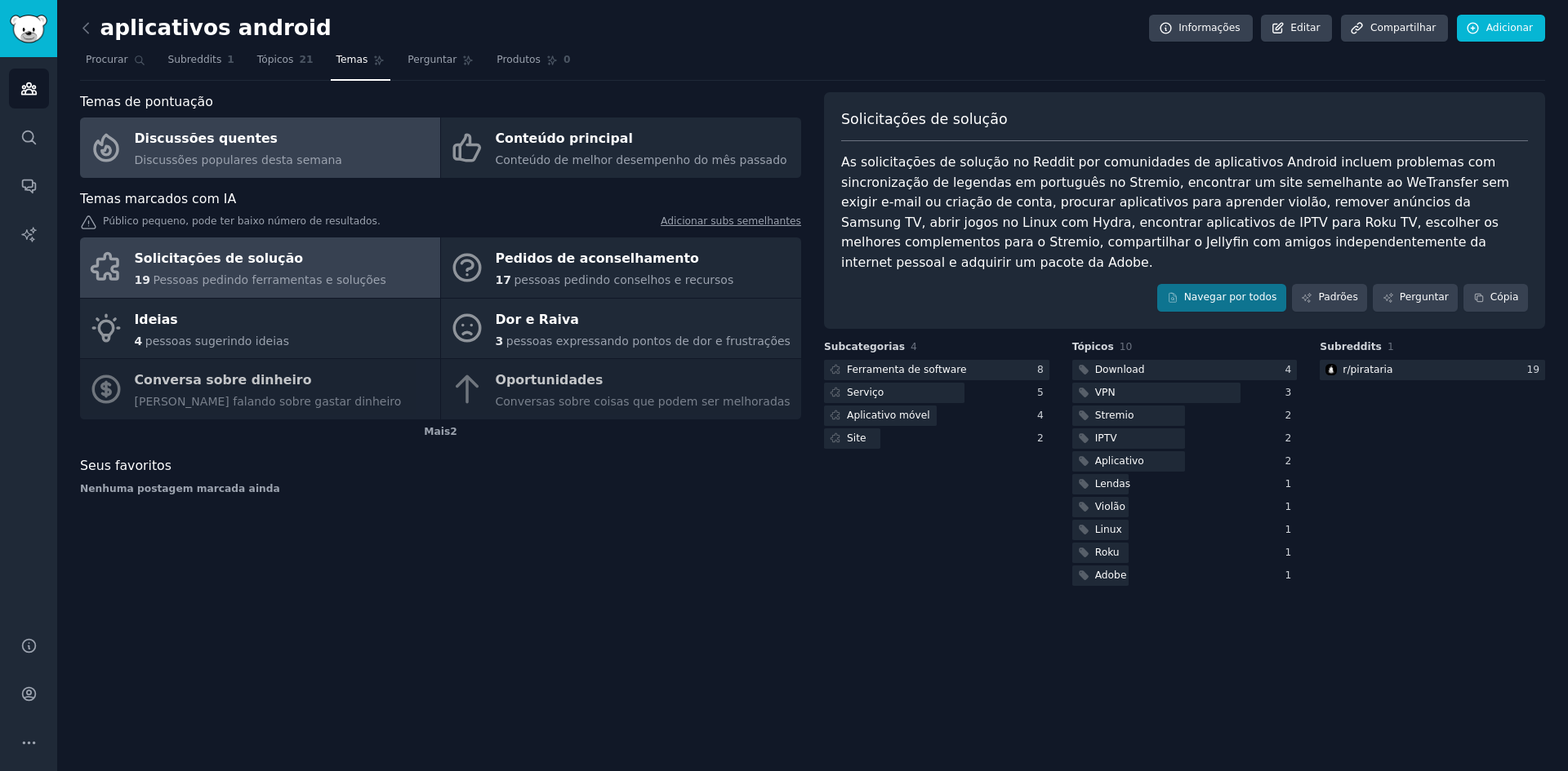
click at [332, 162] on link "Discussões quentes Discussões populares desta semana" at bounding box center [260, 147] width 360 height 61
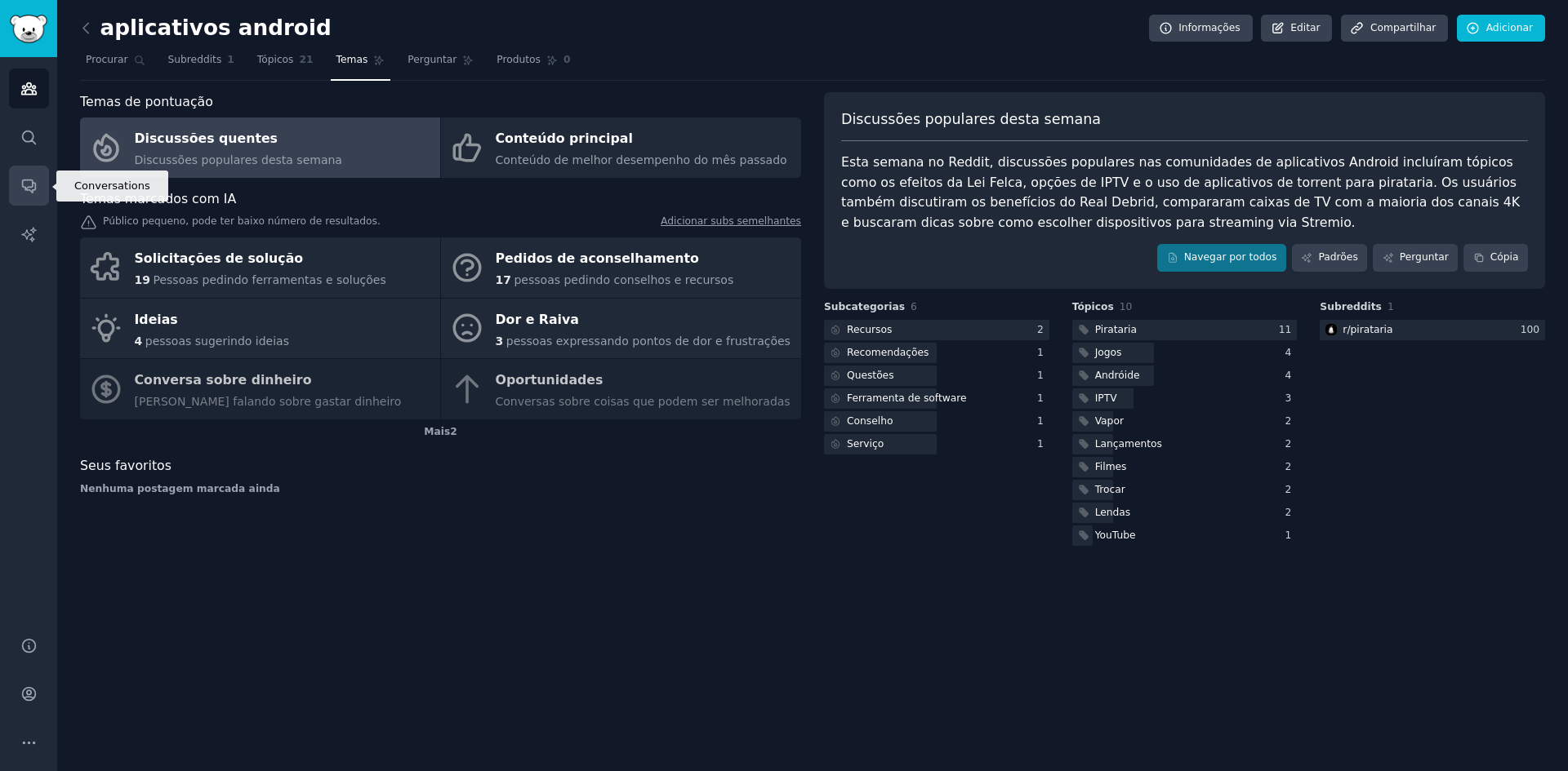
click at [47, 177] on link "Conversas" at bounding box center [28, 185] width 40 height 40
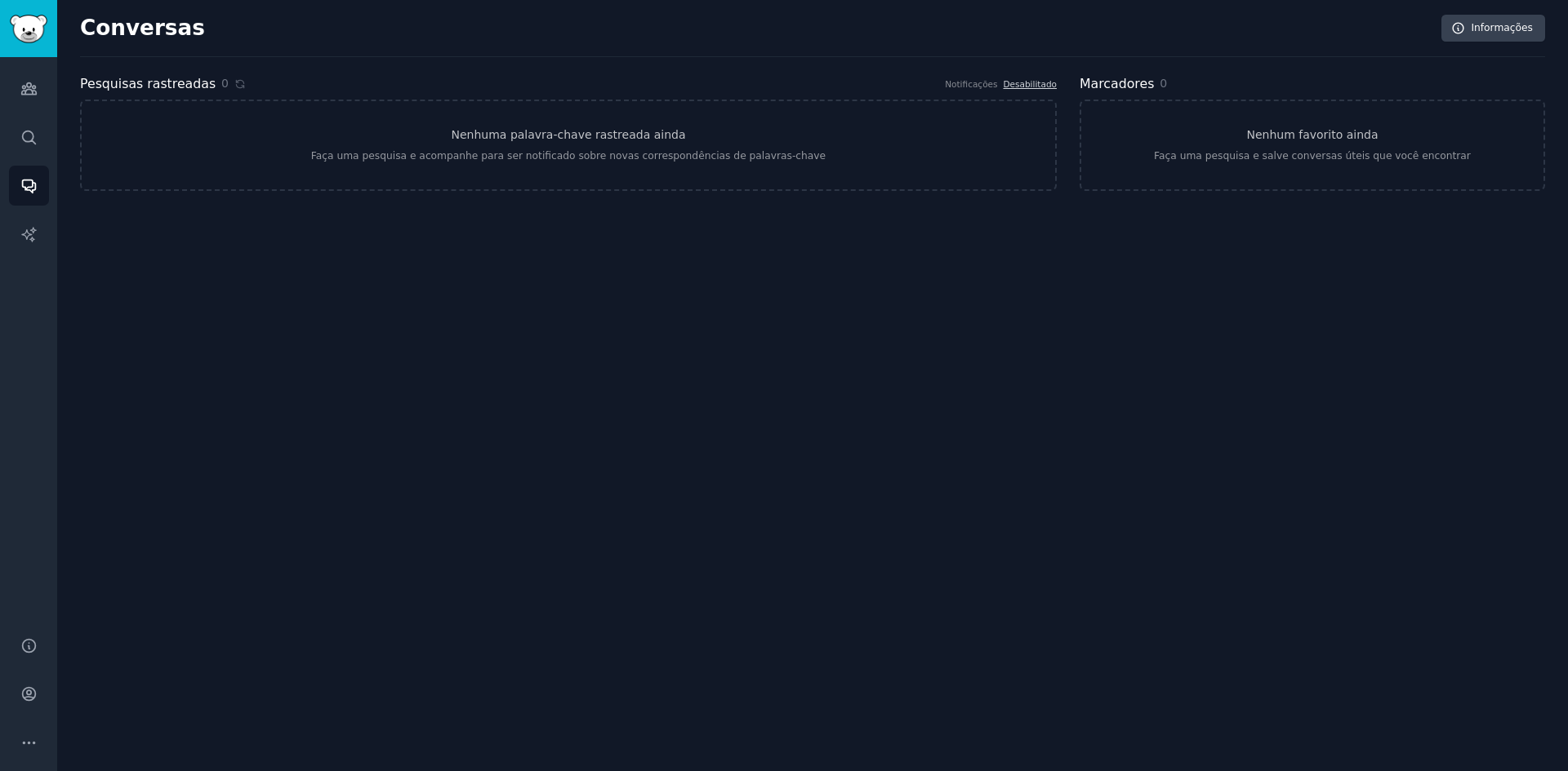
click at [51, 87] on div "Públicos Procurar Conversas Relatórios de IA" at bounding box center [28, 338] width 58 height 560
click at [36, 87] on icon "Barra lateral" at bounding box center [29, 89] width 18 height 18
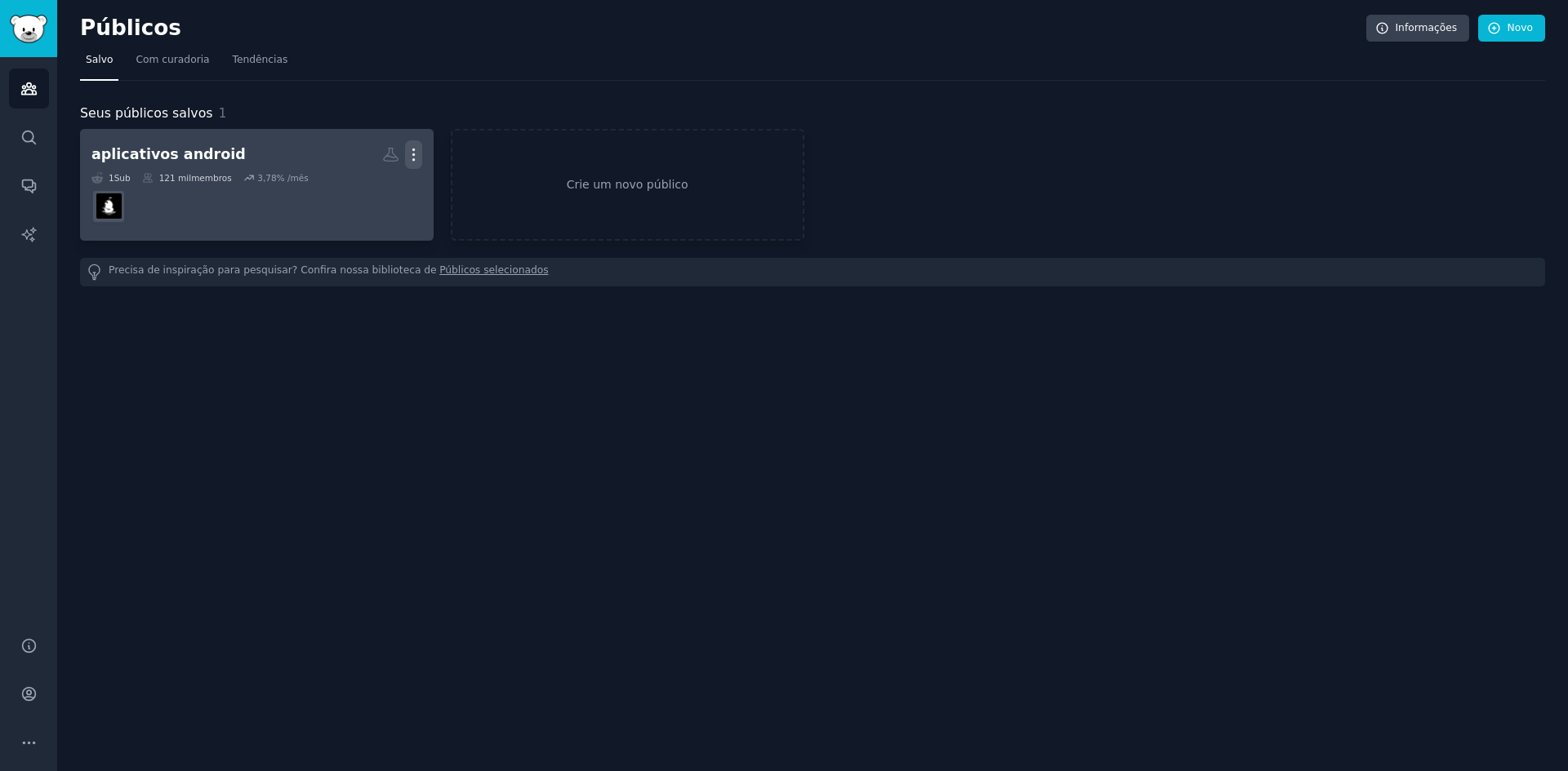
click at [419, 147] on icon "button" at bounding box center [414, 155] width 18 height 18
click at [371, 186] on p "Delete" at bounding box center [369, 189] width 37 height 18
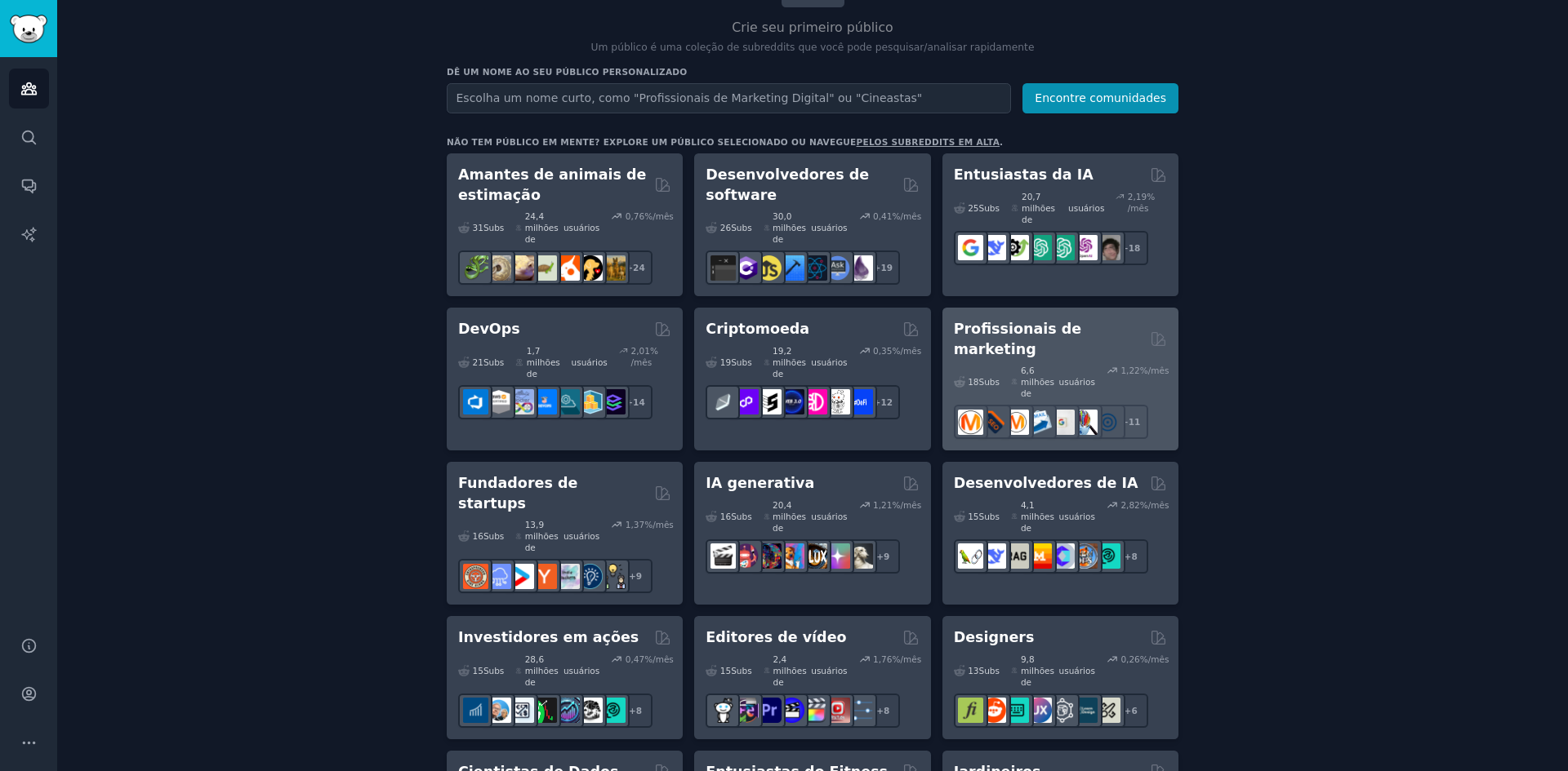
scroll to position [64, 0]
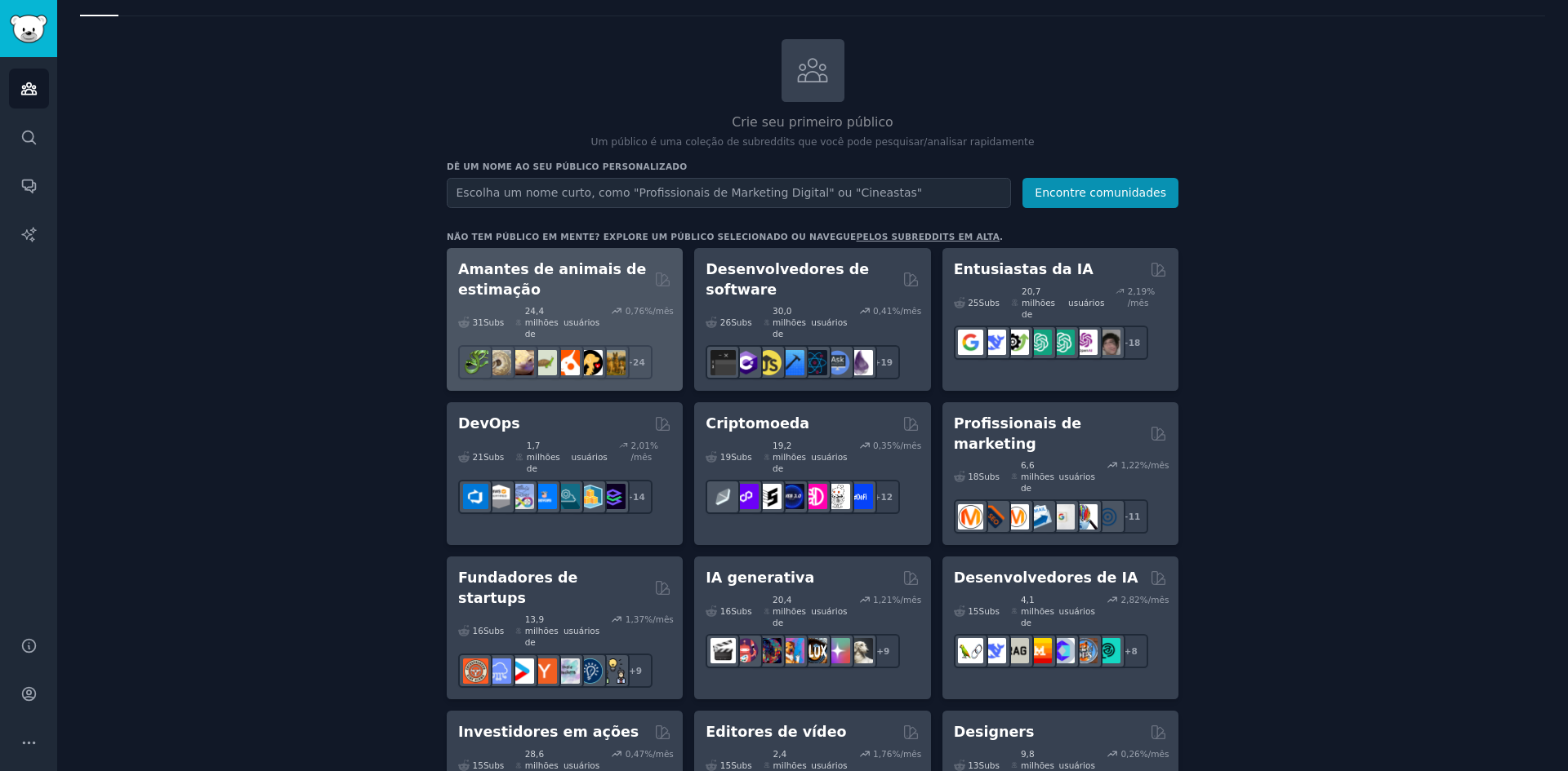
click at [555, 289] on h2 "Amantes de animais de estimação" at bounding box center [553, 279] width 190 height 40
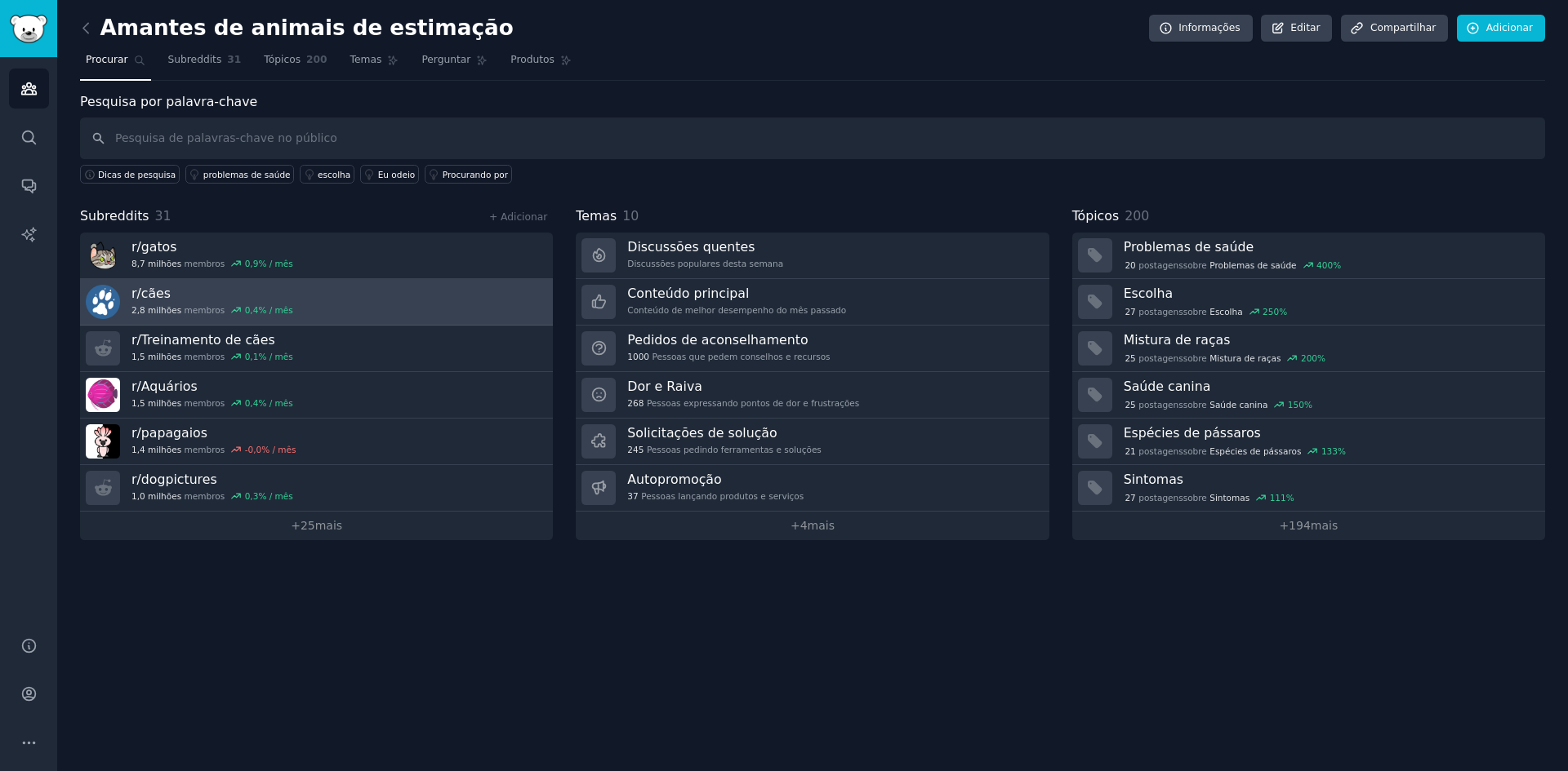
click at [389, 310] on link "r/ cães 2,8 milhões membros 0,4 % / mês" at bounding box center [316, 303] width 473 height 47
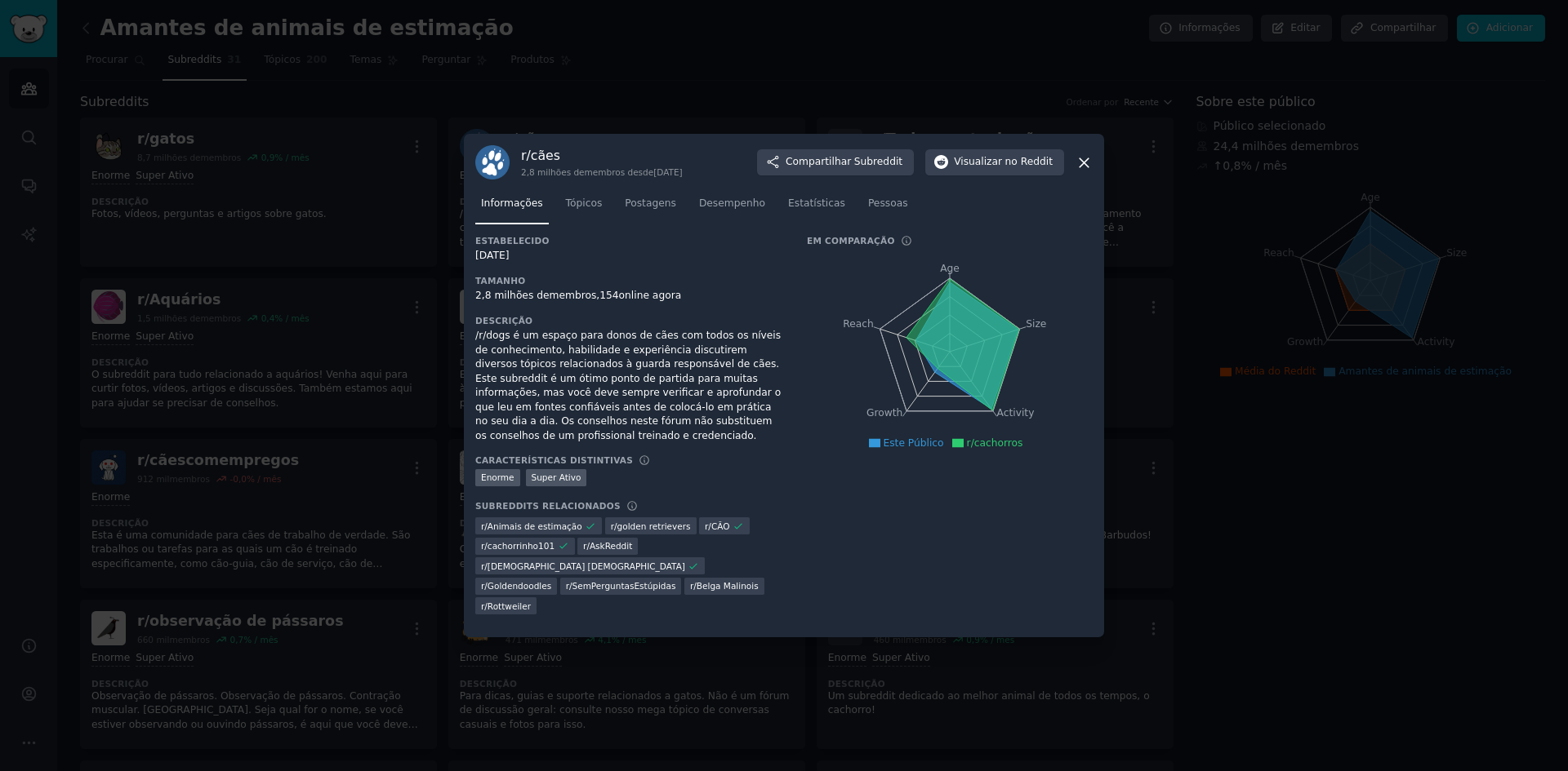
click at [1077, 172] on icon at bounding box center [1084, 163] width 18 height 18
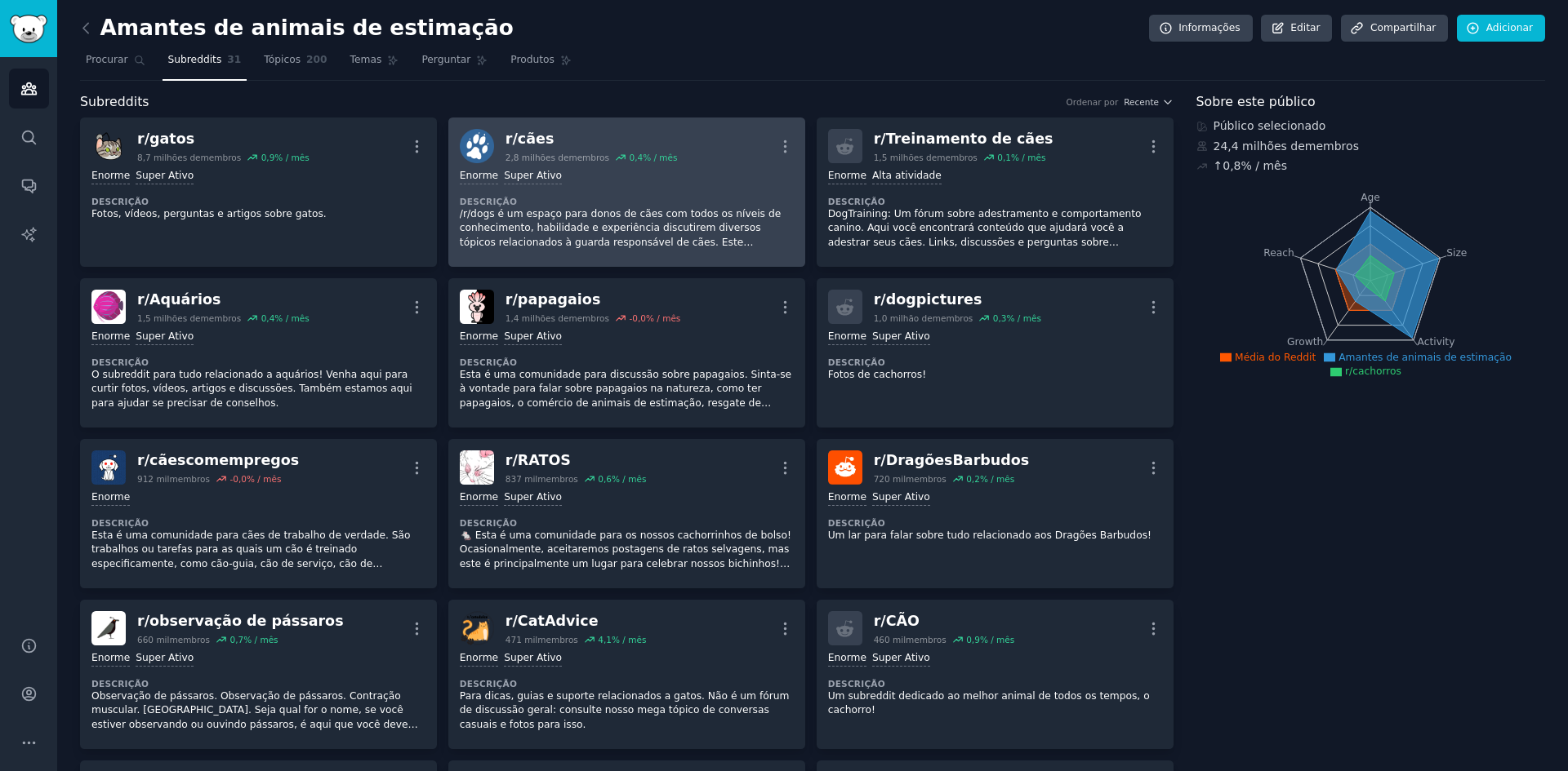
click at [636, 168] on div "Enorme Super Ativo Descrição /r/dogs é um espaço para donos de cães com todos o…" at bounding box center [627, 209] width 334 height 92
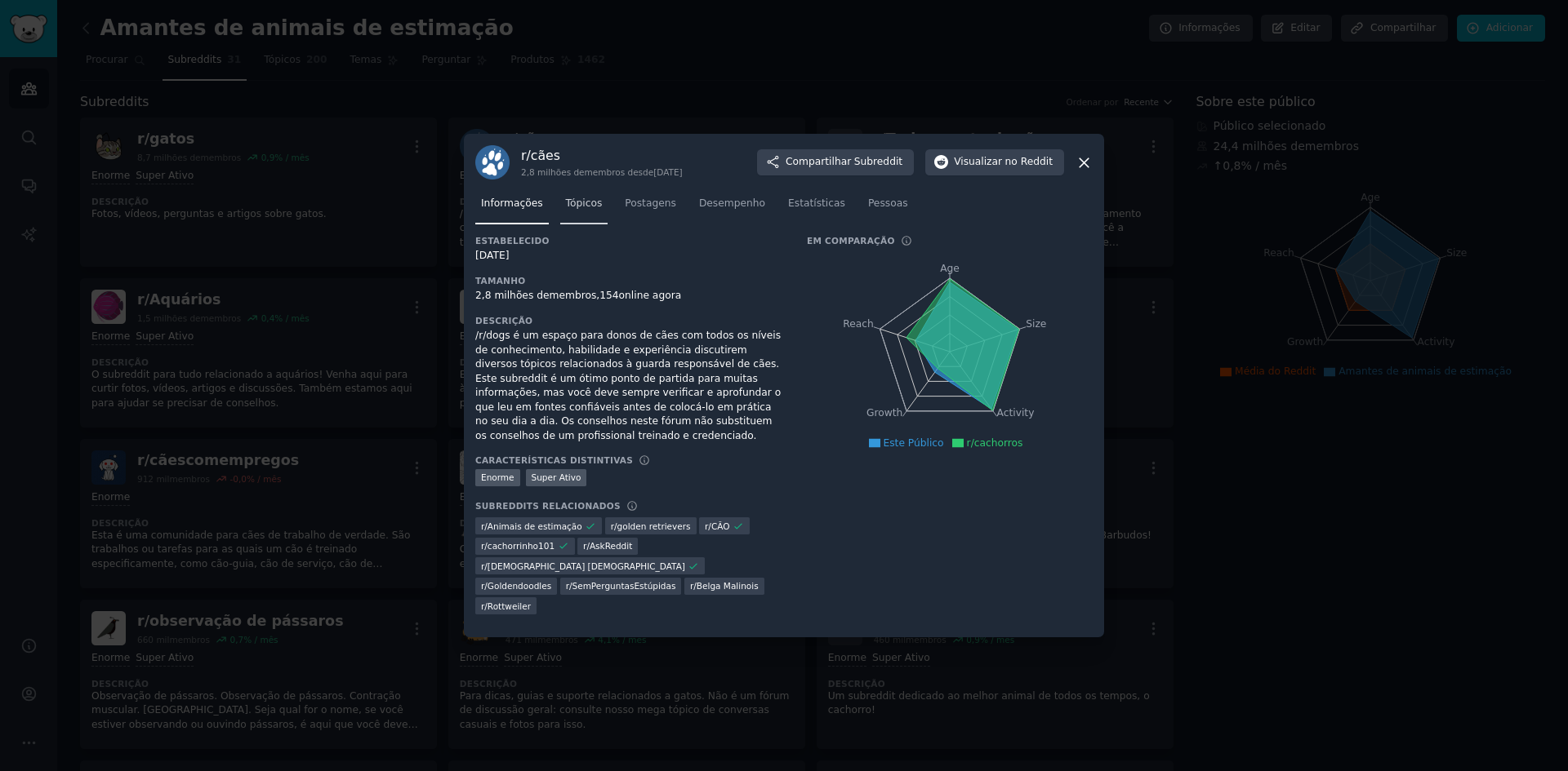
click at [571, 209] on font "Tópicos" at bounding box center [585, 203] width 37 height 12
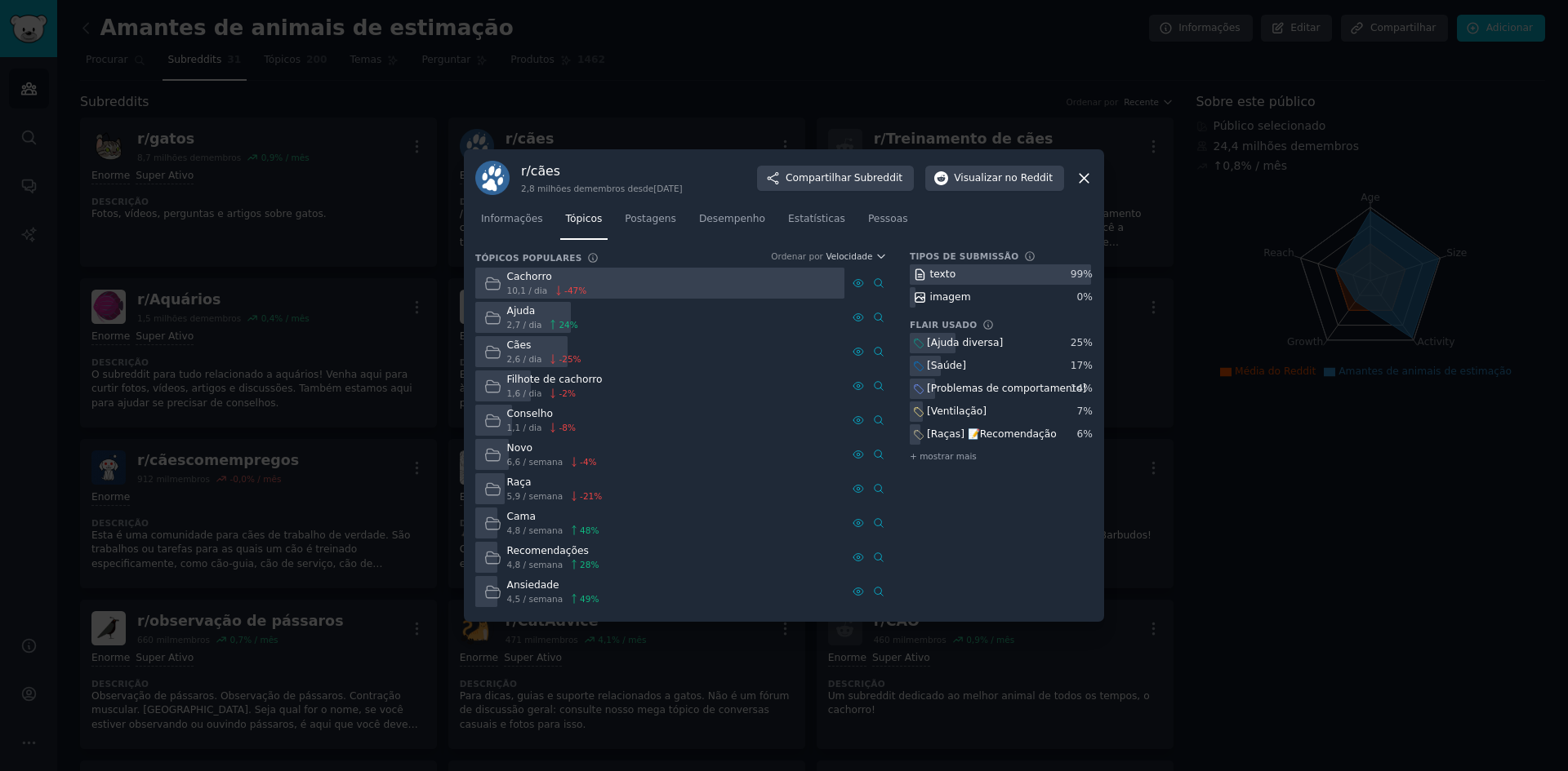
click at [1087, 174] on icon at bounding box center [1084, 179] width 18 height 18
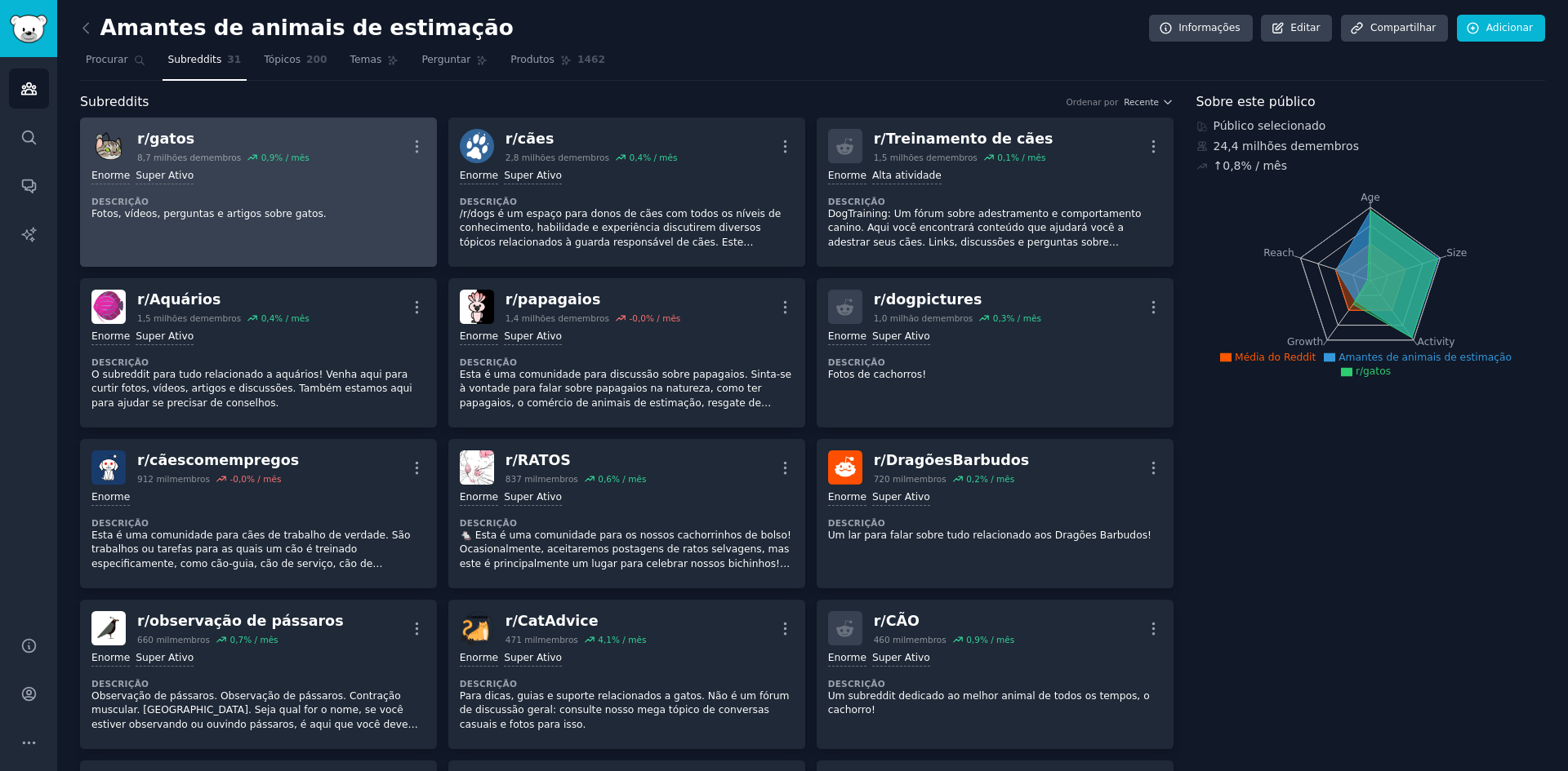
click at [177, 142] on font "gatos" at bounding box center [172, 139] width 45 height 17
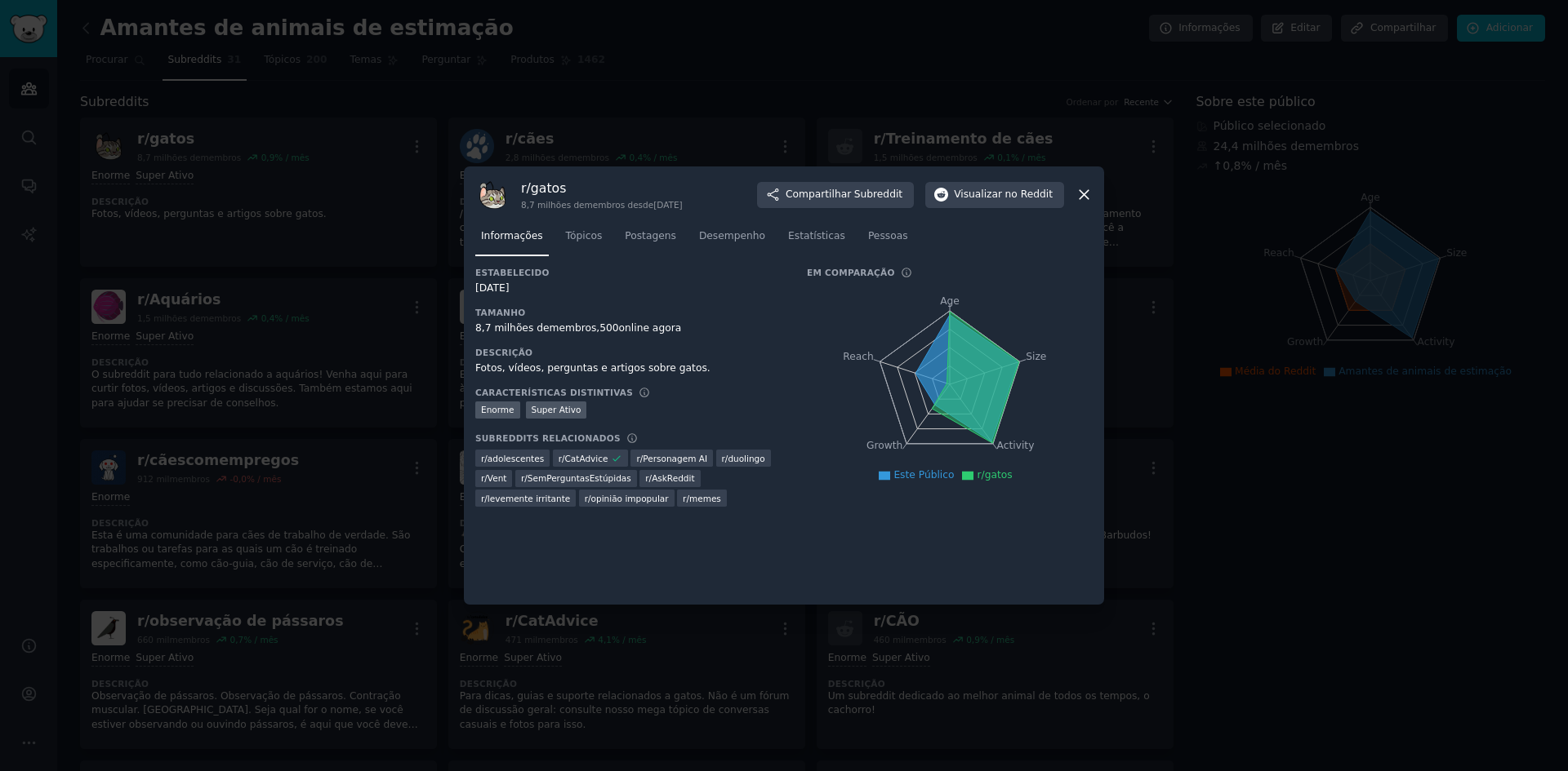
click at [1091, 202] on icon at bounding box center [1084, 195] width 18 height 18
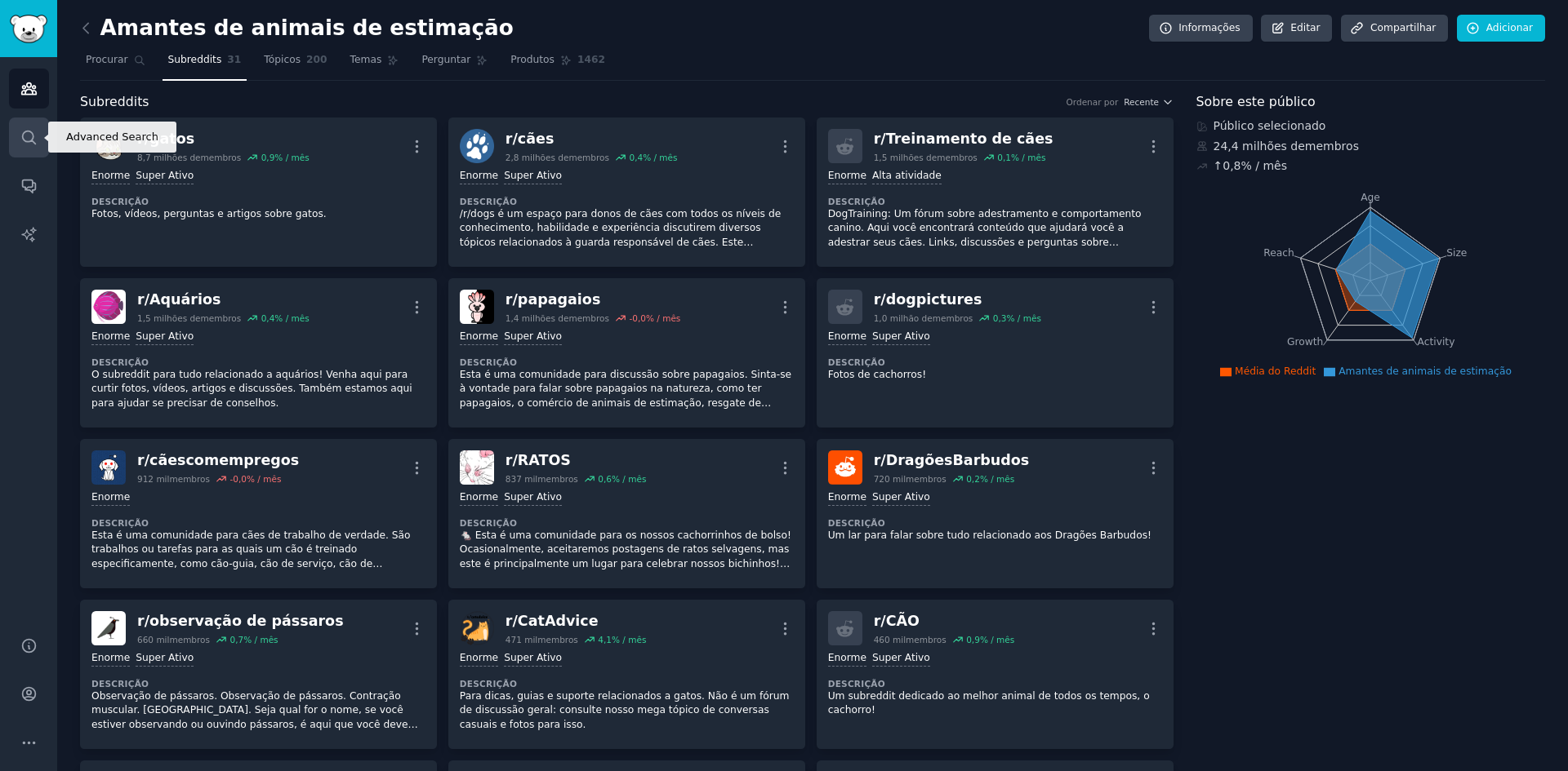
click at [32, 138] on icon "Barra lateral" at bounding box center [28, 137] width 13 height 13
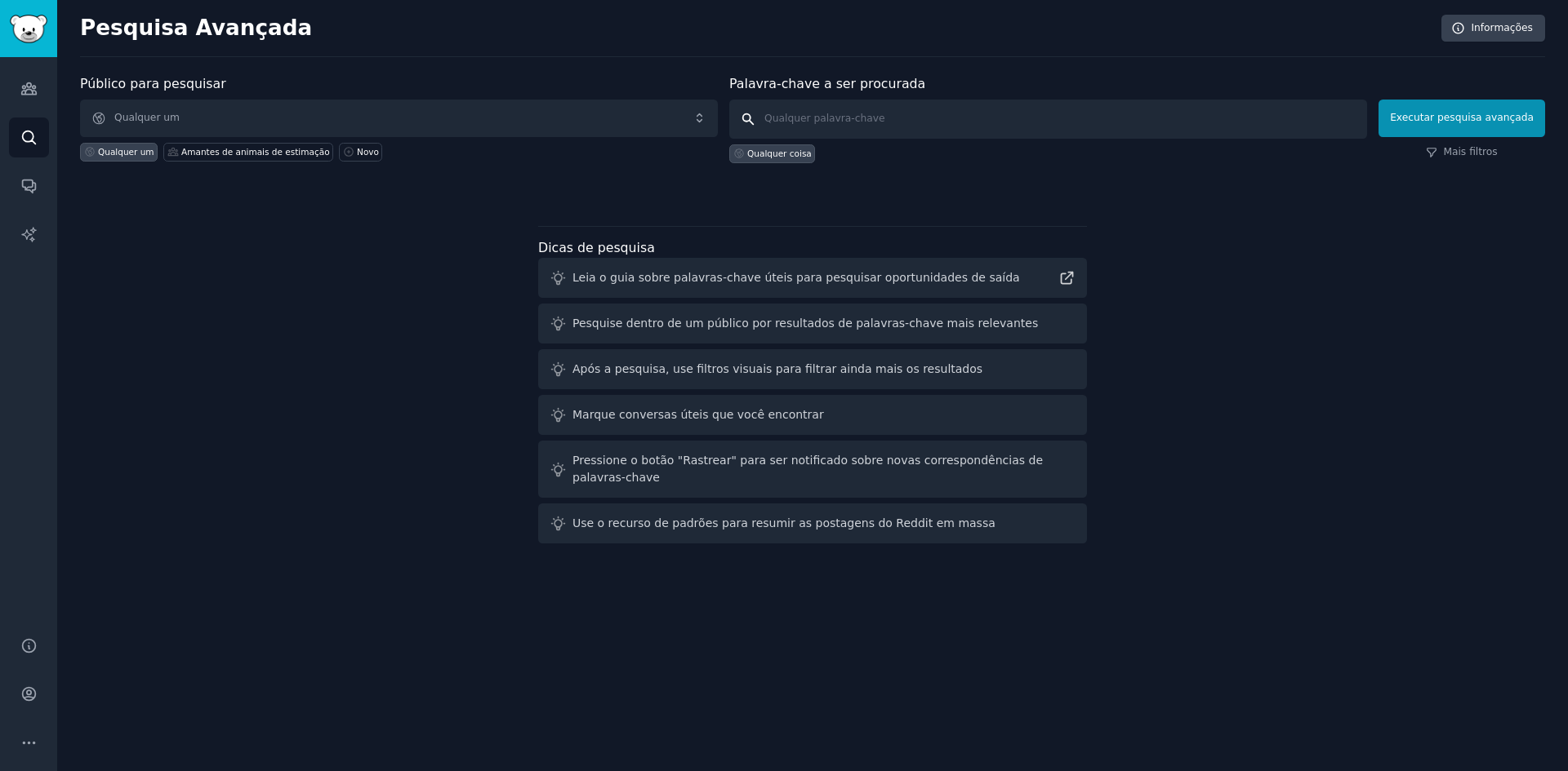
click at [860, 109] on input "text" at bounding box center [1048, 119] width 638 height 39
type input "carro antigo"
click button "Executar pesquisa avançada" at bounding box center [1462, 118] width 167 height 37
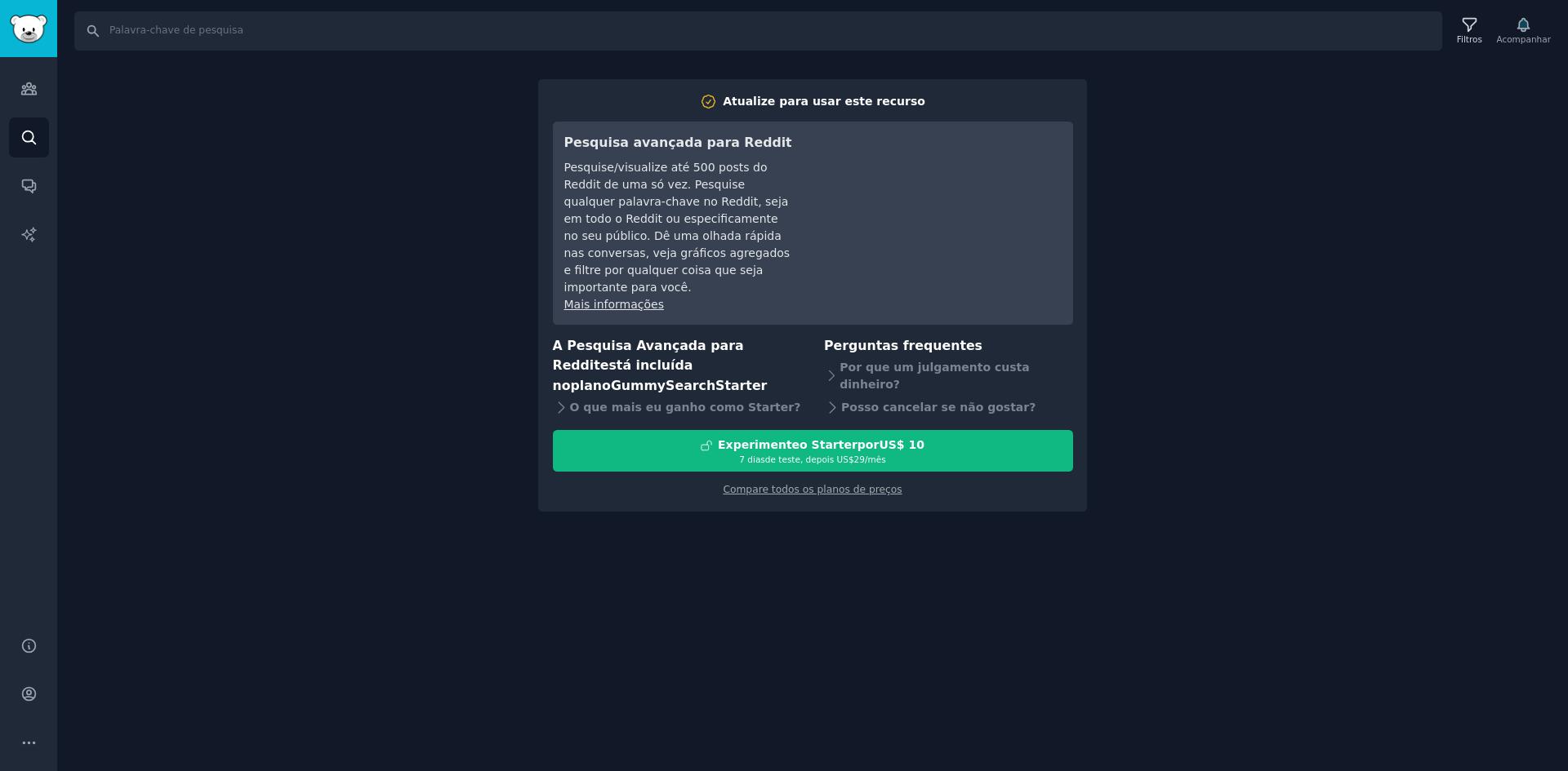
click at [1212, 127] on div "Procurar Filtros Acompanhar Atualize para usar este recurso Pesquisa avançada p…" at bounding box center [812, 386] width 1510 height 771
click at [289, 43] on input "Procurar" at bounding box center [758, 31] width 1368 height 39
click at [1510, 34] on div "Filtros Acompanhar" at bounding box center [1502, 30] width 108 height 34
click at [1527, 37] on div "Filtros Acompanhar" at bounding box center [1502, 30] width 108 height 34
click at [1529, 18] on div "Filtros Acompanhar" at bounding box center [1502, 30] width 108 height 34
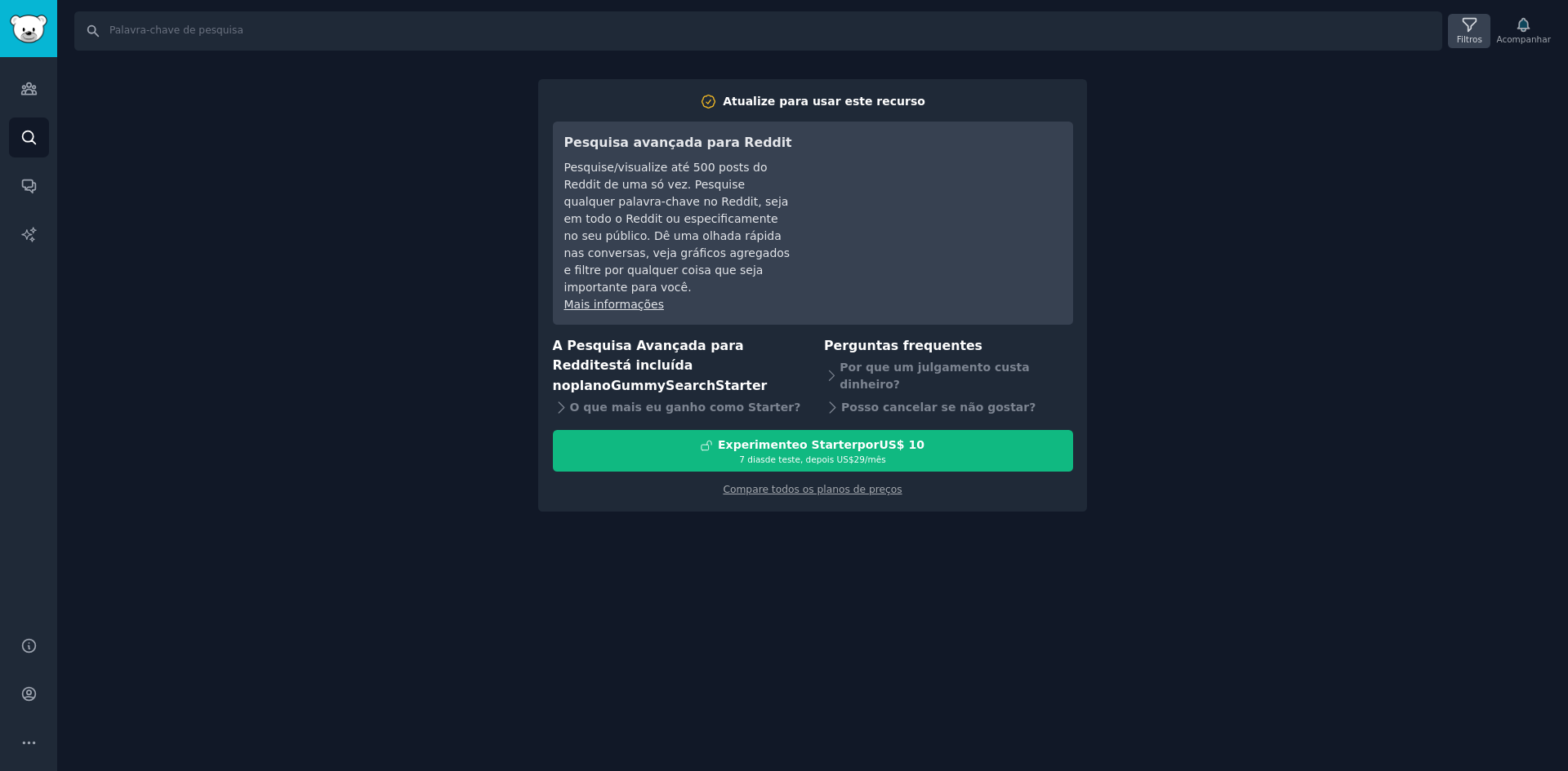
click at [1461, 20] on div "Filtros" at bounding box center [1468, 30] width 42 height 34
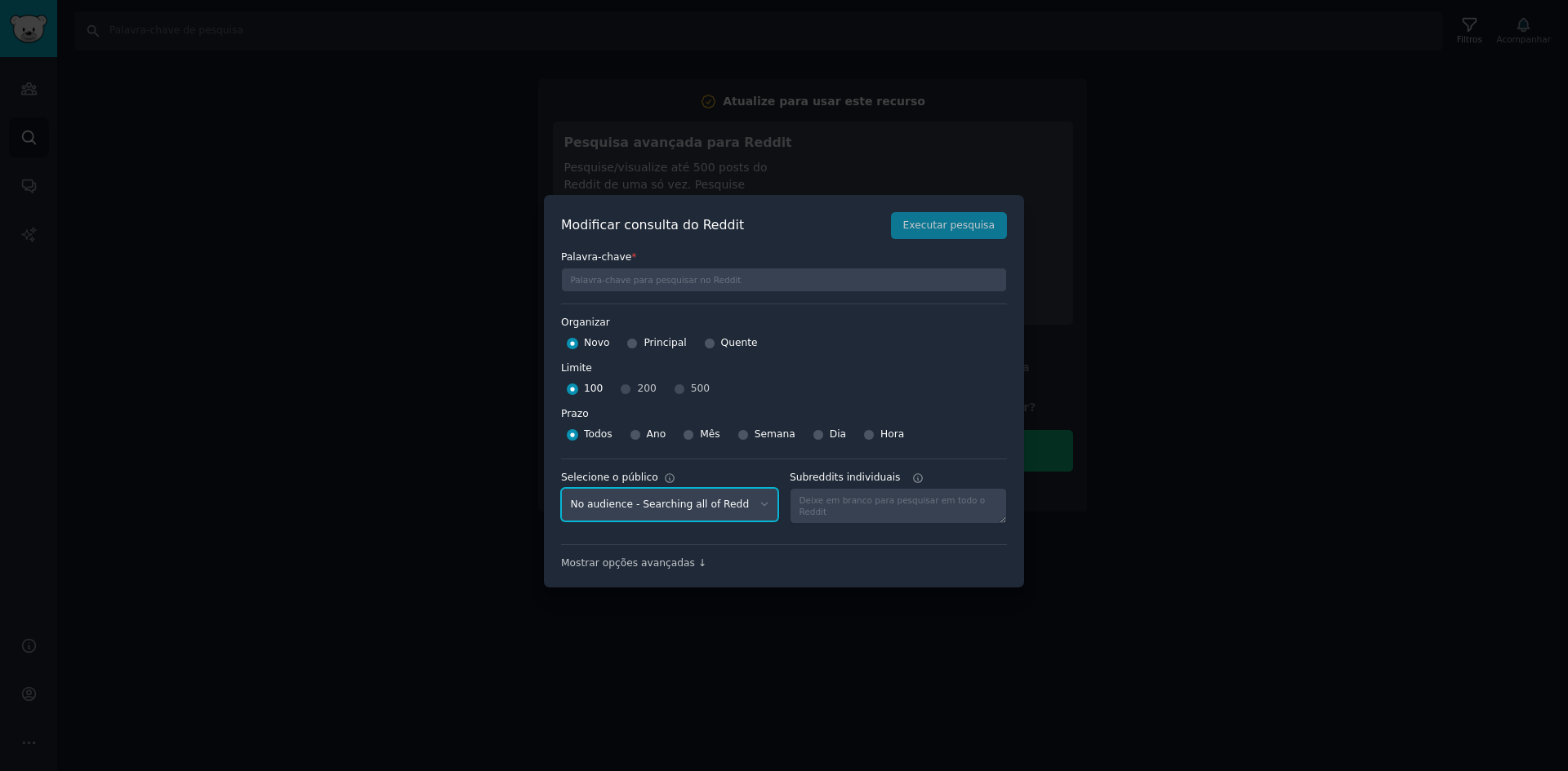
click at [711, 512] on select "No audience - Searching all of Reddit Pet Lovers - 31 Subreddits" at bounding box center [670, 505] width 217 height 33
select select "13ce9c1080"
click at [561, 488] on select "No audience - Searching all of Reddit Pet Lovers - 31 Subreddits" at bounding box center [670, 505] width 217 height 33
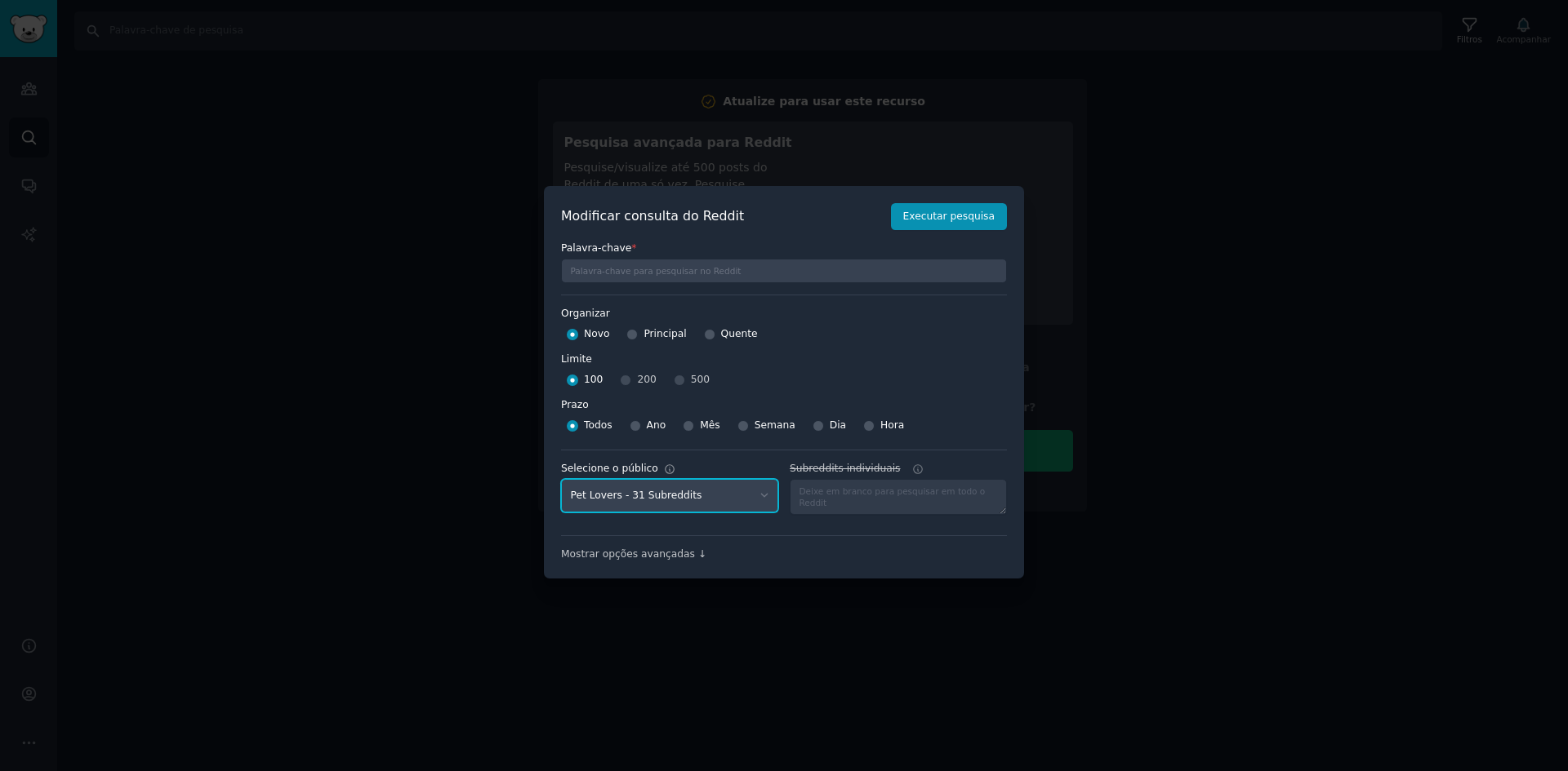
scroll to position [12, 0]
click at [967, 204] on button "Executar pesquisa" at bounding box center [948, 215] width 116 height 27
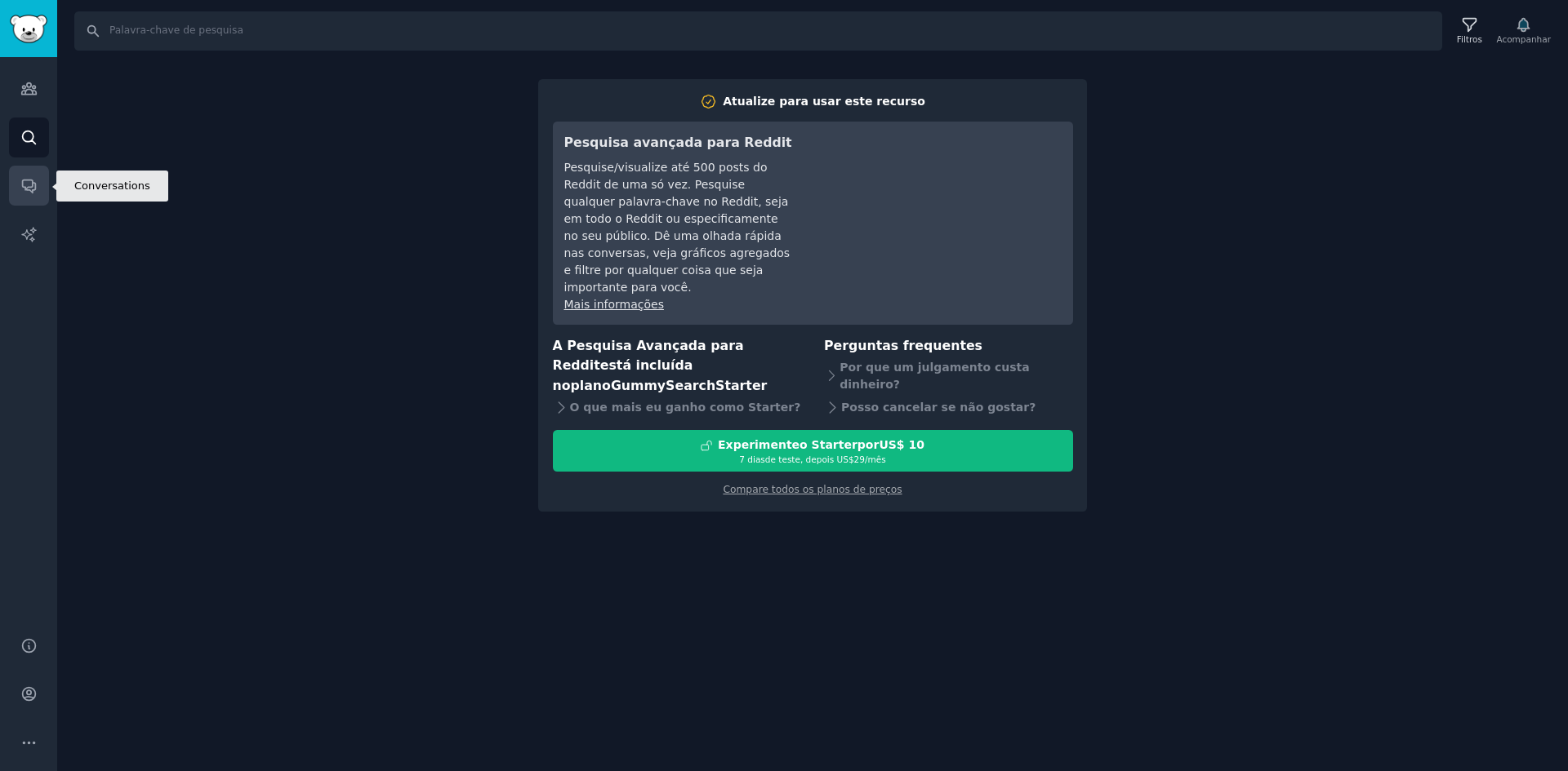
click at [42, 190] on link "Conversas" at bounding box center [28, 185] width 40 height 40
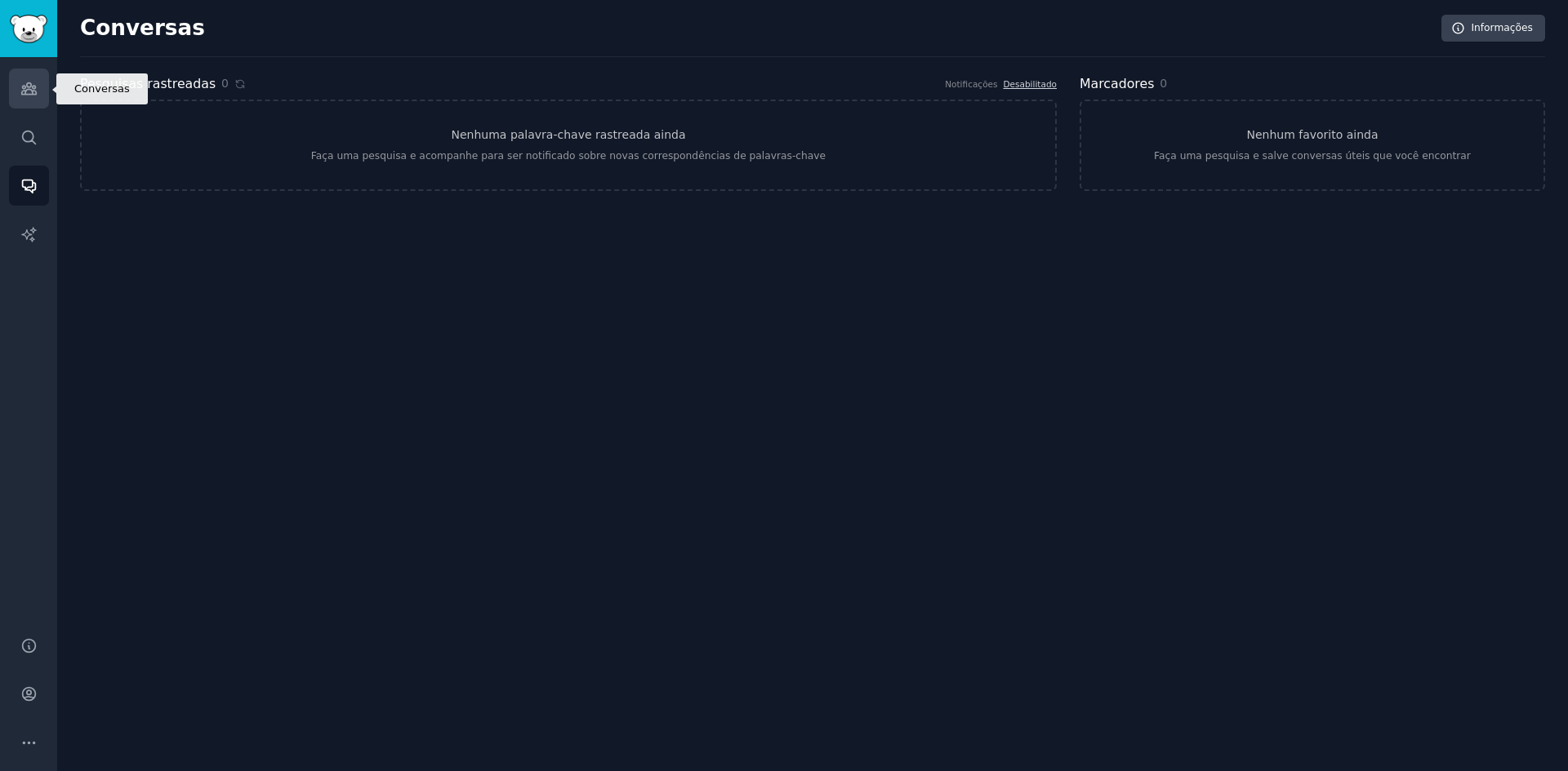
click at [40, 92] on link "Públicos" at bounding box center [28, 88] width 40 height 40
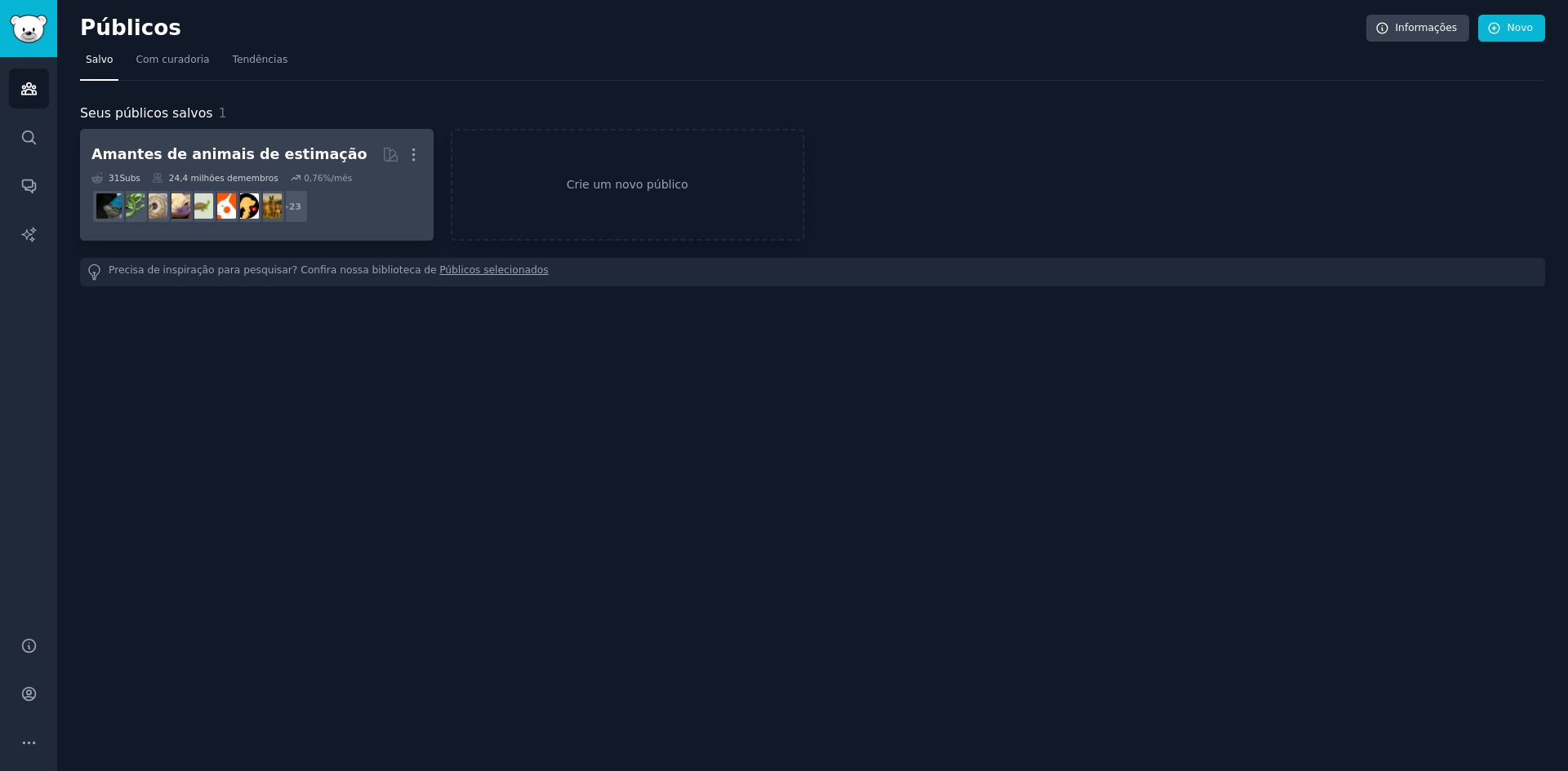
click at [370, 181] on div "31 Subs ​ 24,4 milhões de membros 0,76 %/mês" at bounding box center [257, 178] width 331 height 12
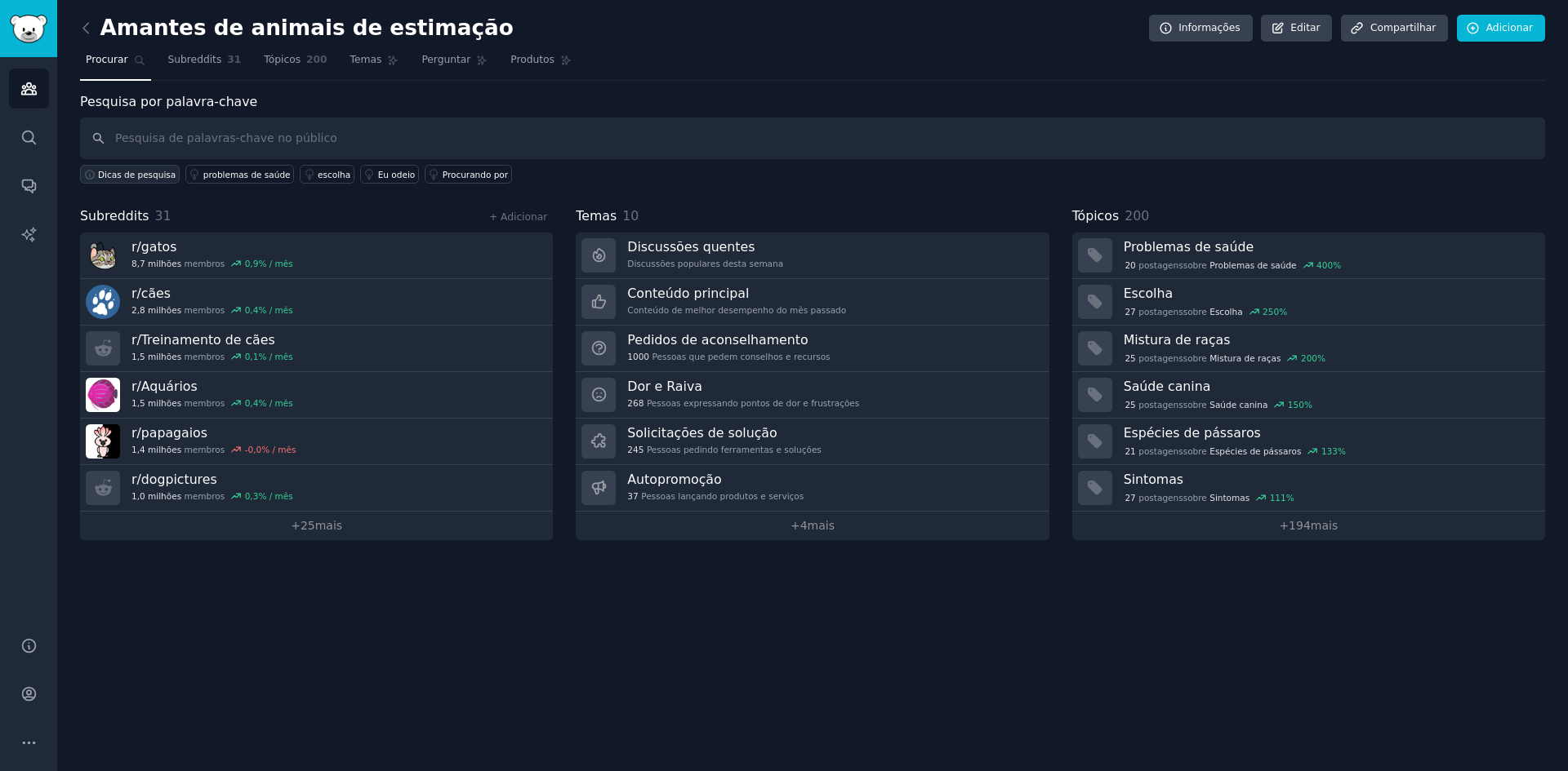
click at [139, 173] on font "Dicas de pesquisa" at bounding box center [136, 175] width 77 height 10
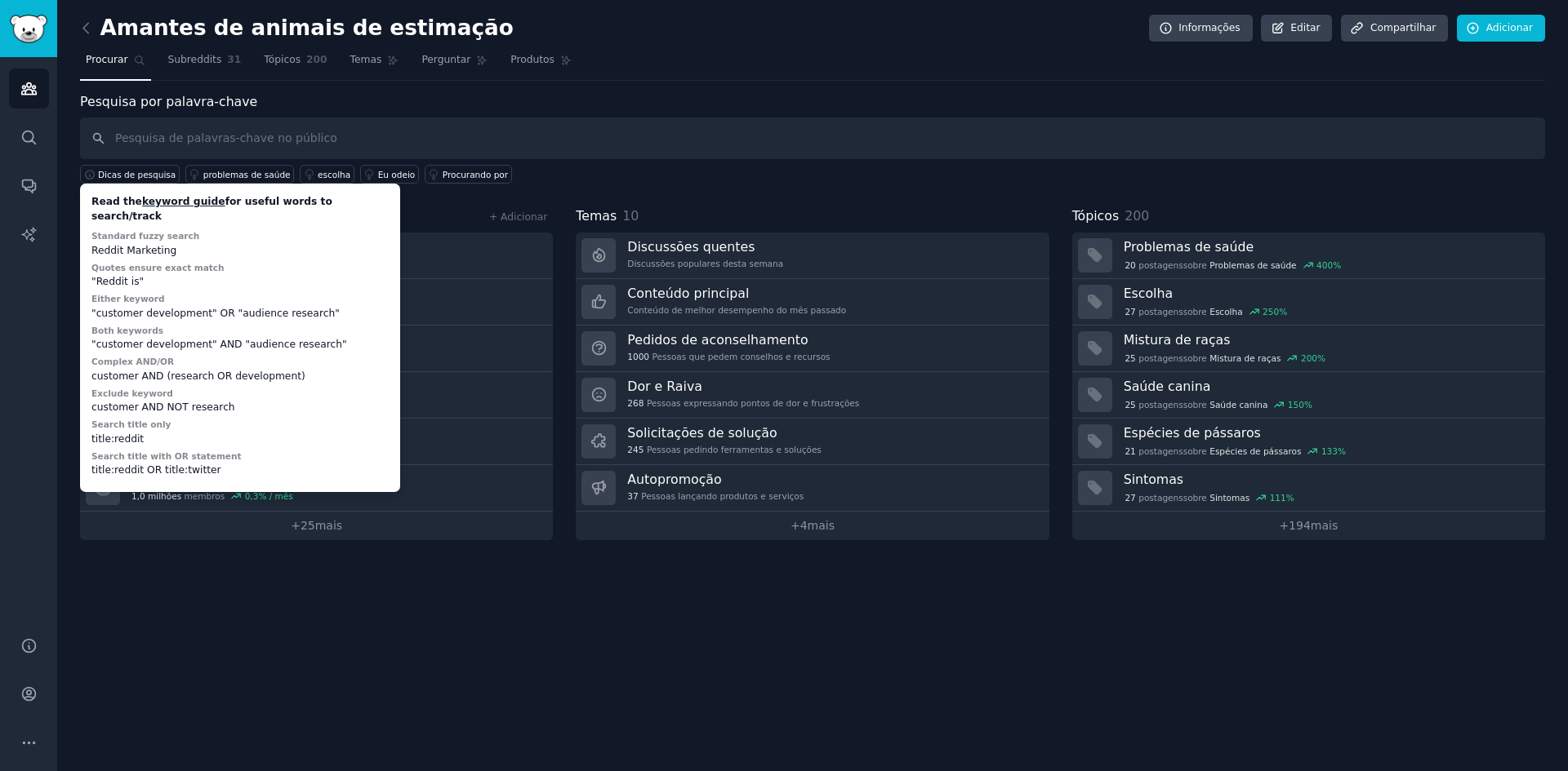
click at [203, 47] on div "Amantes de animais de estimação Informações Editar Compartilhar Adicionar" at bounding box center [812, 31] width 1465 height 33
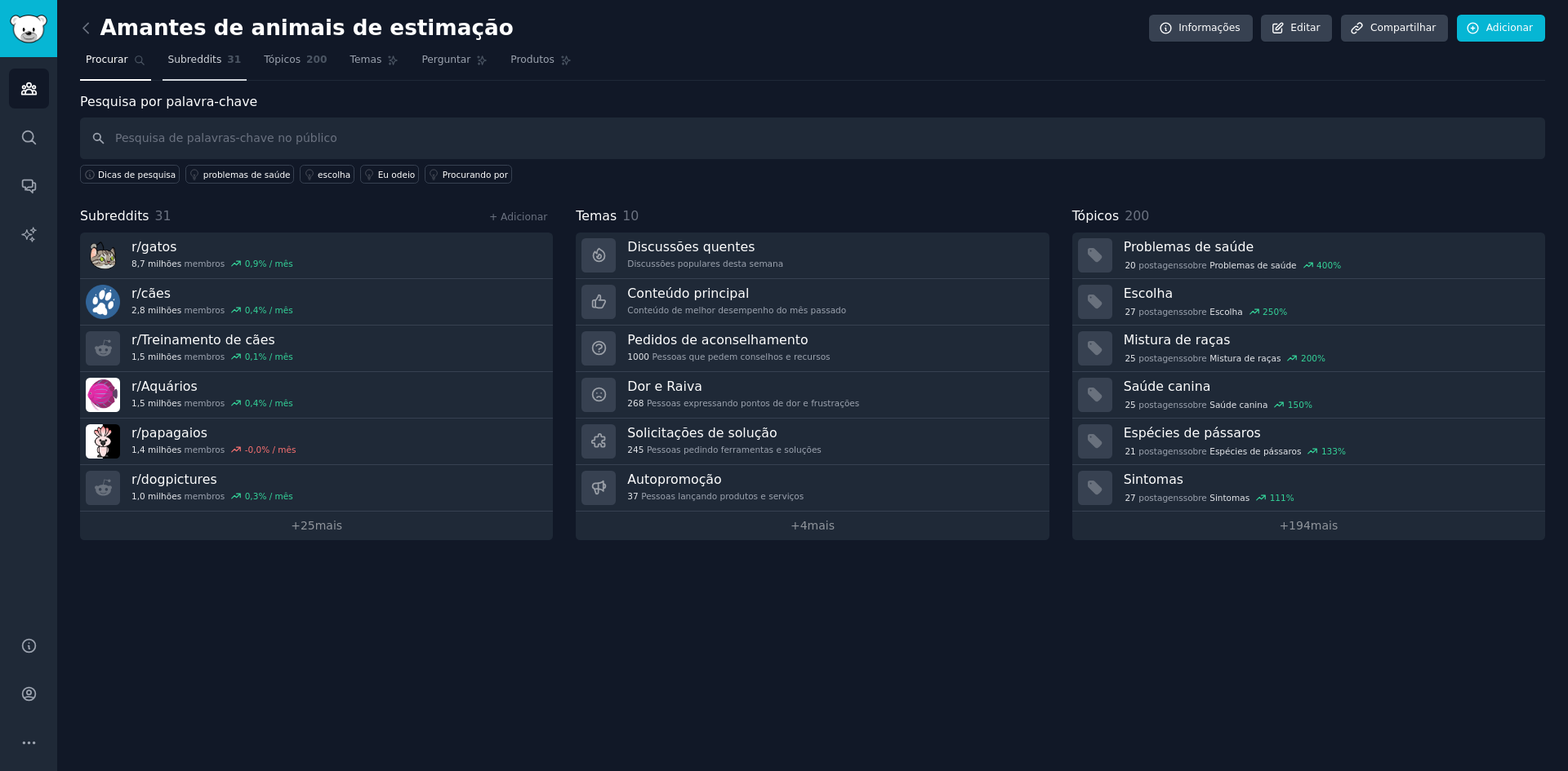
click at [192, 61] on font "Subreddits" at bounding box center [194, 60] width 54 height 12
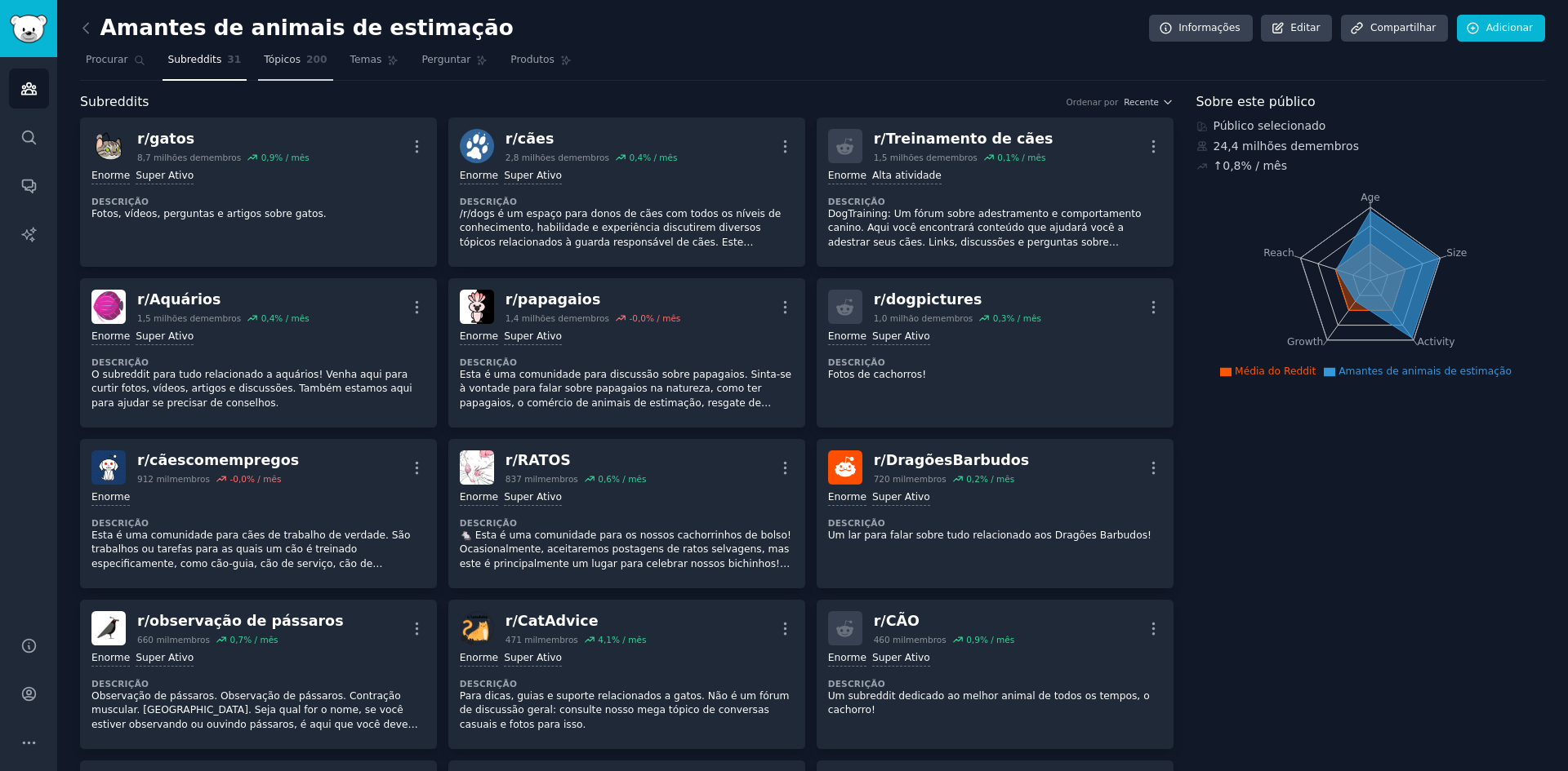
click at [292, 61] on link "Tópicos 200" at bounding box center [295, 64] width 74 height 33
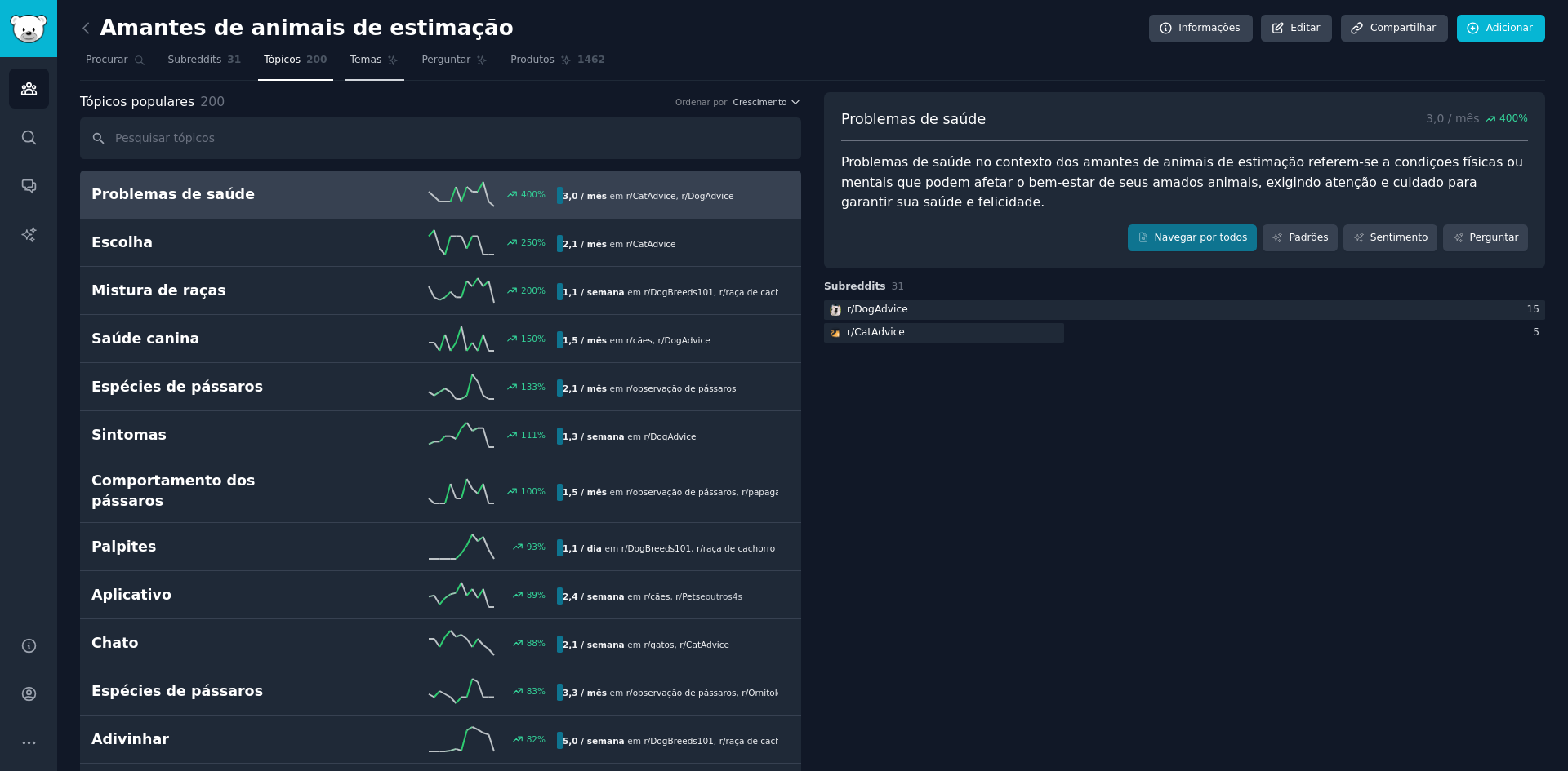
click at [356, 62] on font "Temas" at bounding box center [366, 60] width 32 height 12
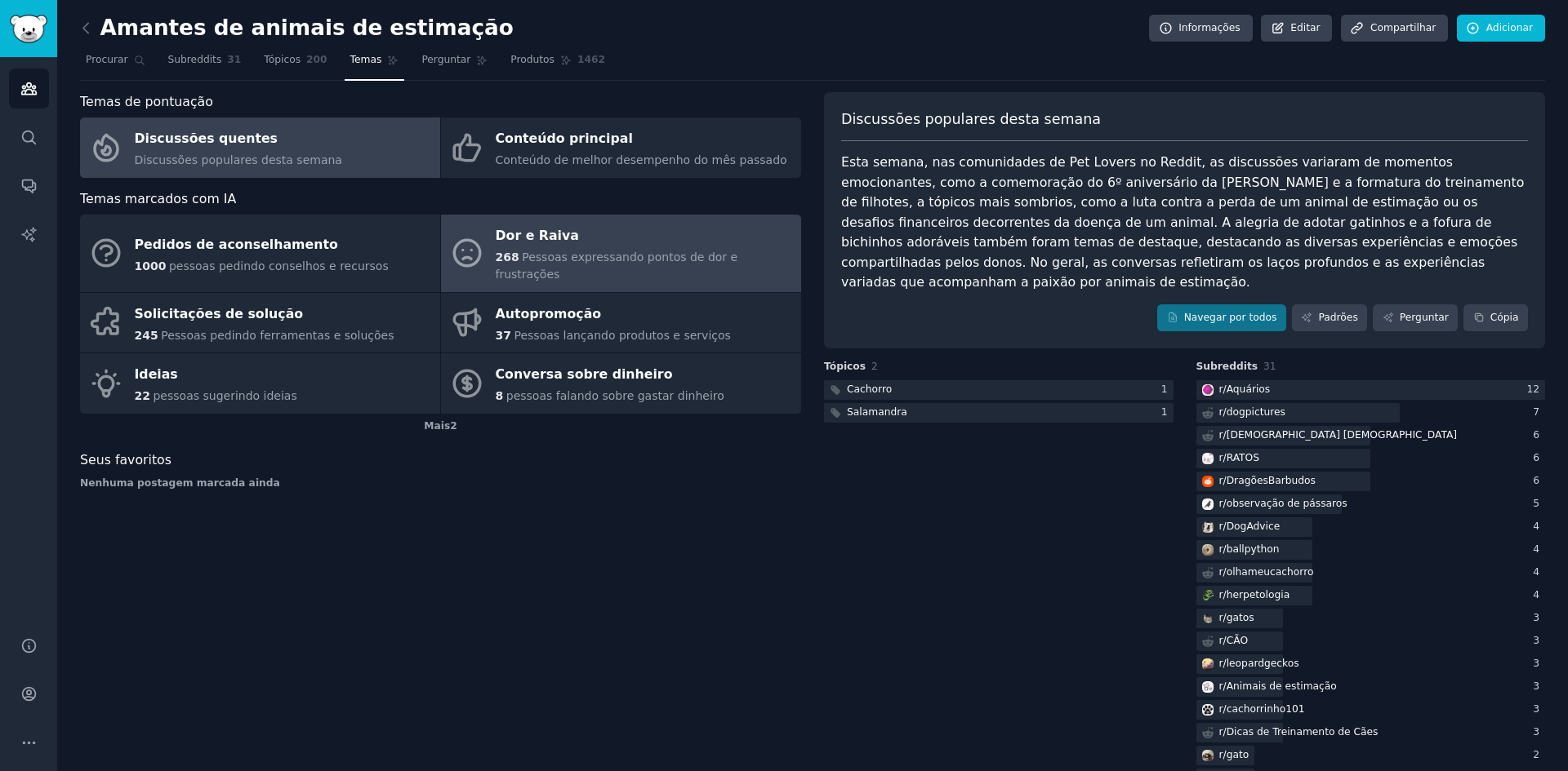
click at [569, 239] on div "Dor e Raiva" at bounding box center [644, 236] width 297 height 26
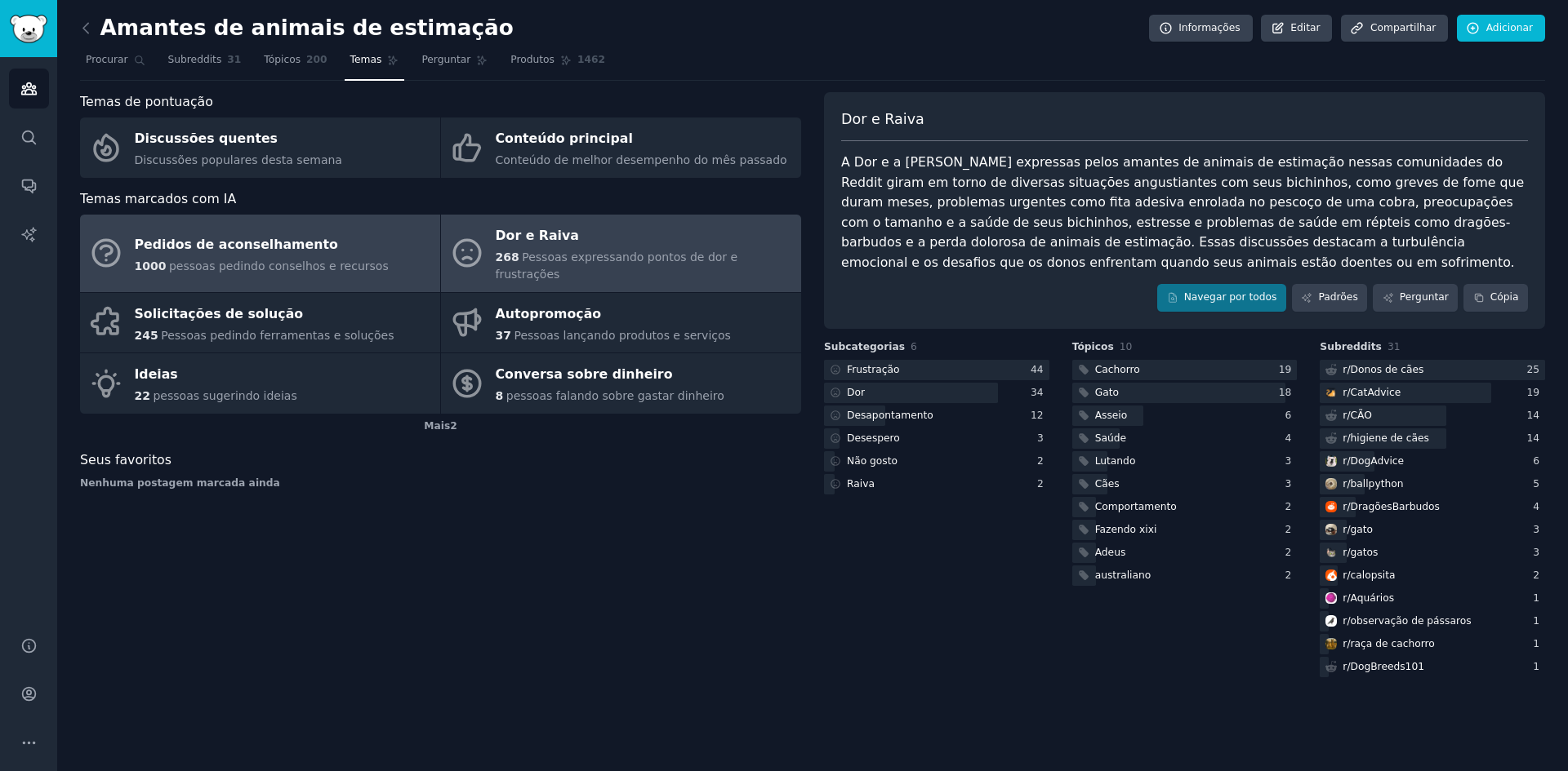
click at [313, 258] on div "1000 pessoas pedindo conselhos e recursos" at bounding box center [262, 266] width 254 height 18
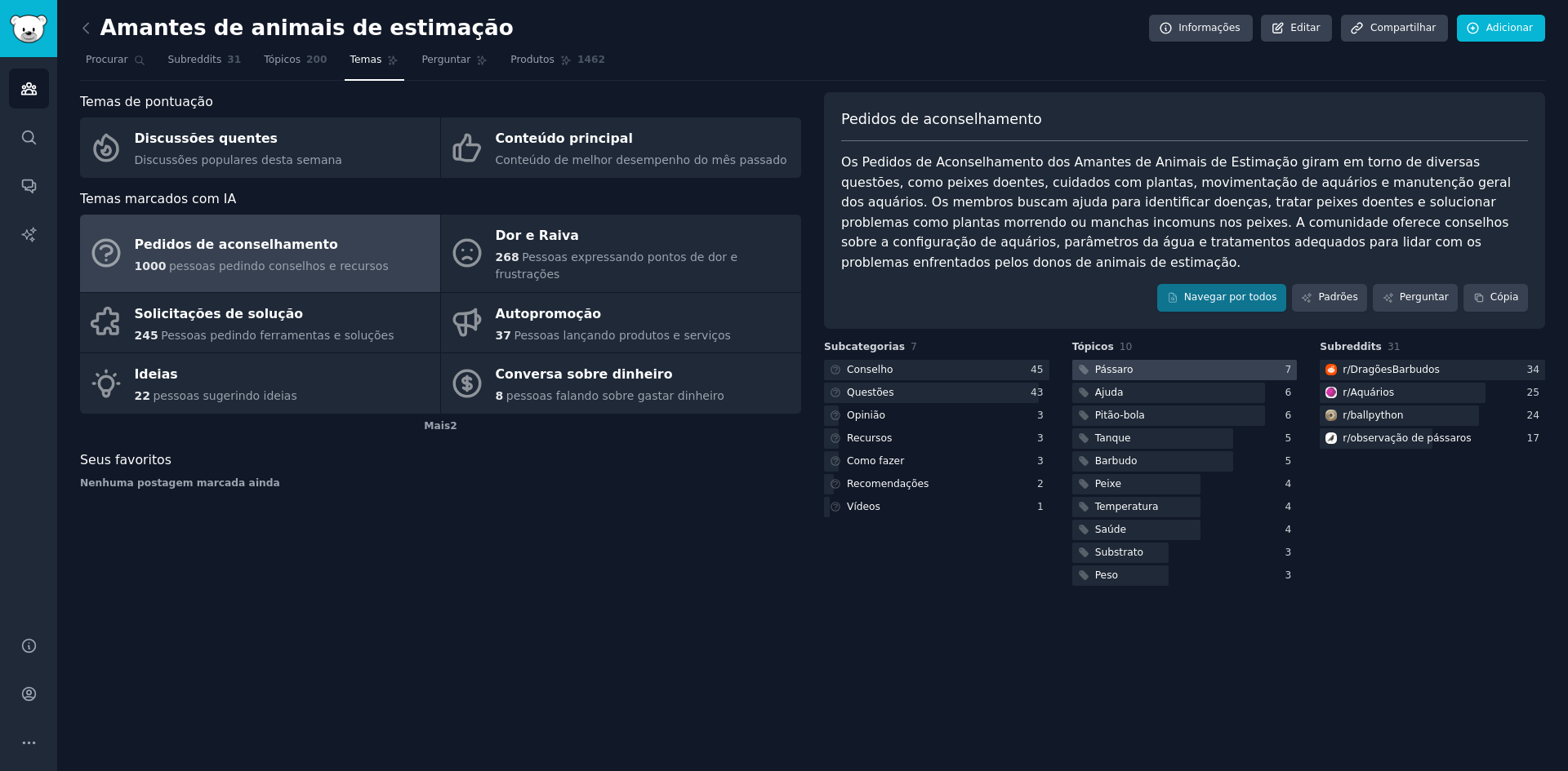
click at [1215, 360] on div at bounding box center [1184, 370] width 226 height 20
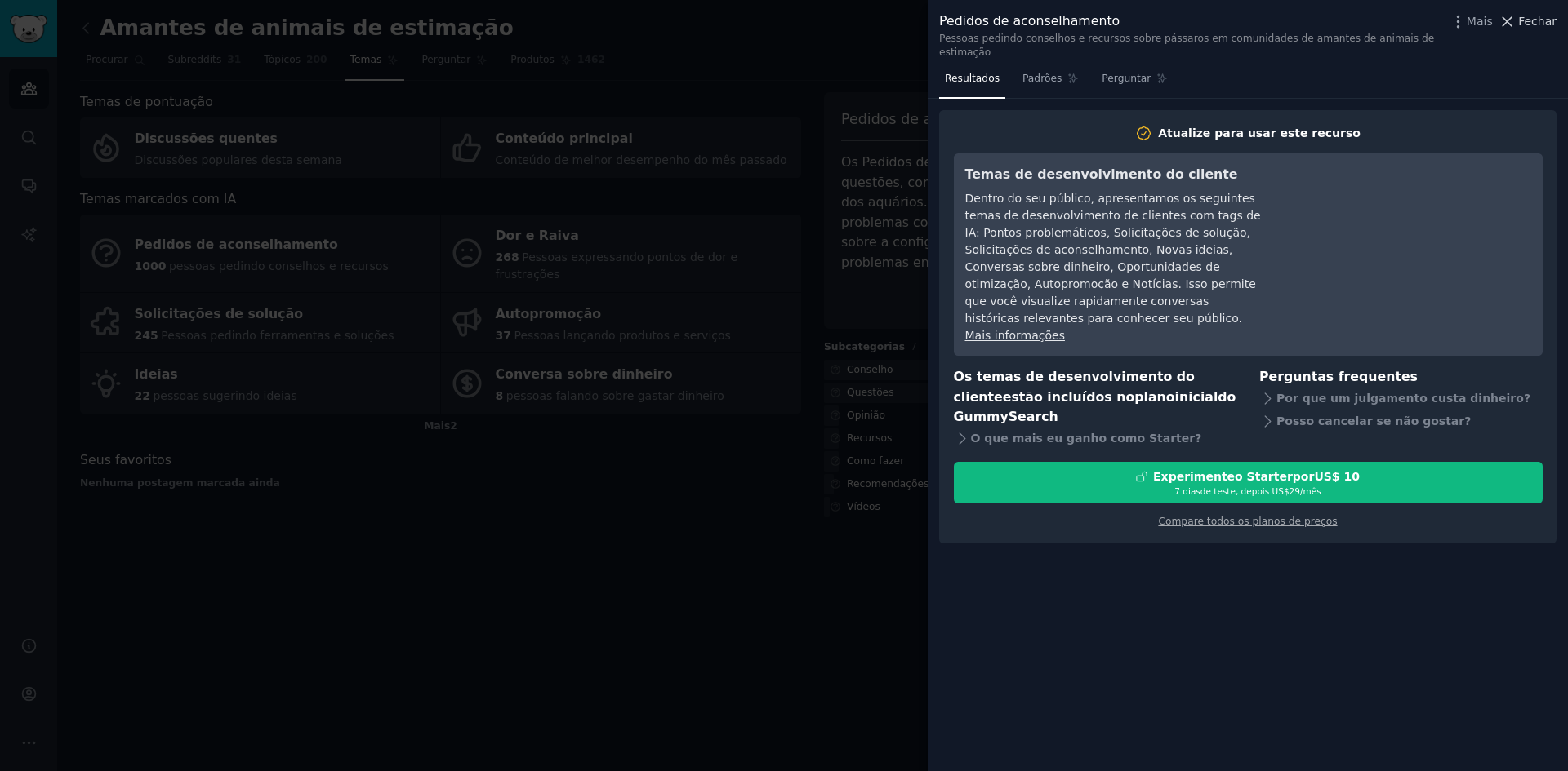
click at [1529, 23] on font "Fechar" at bounding box center [1537, 20] width 38 height 13
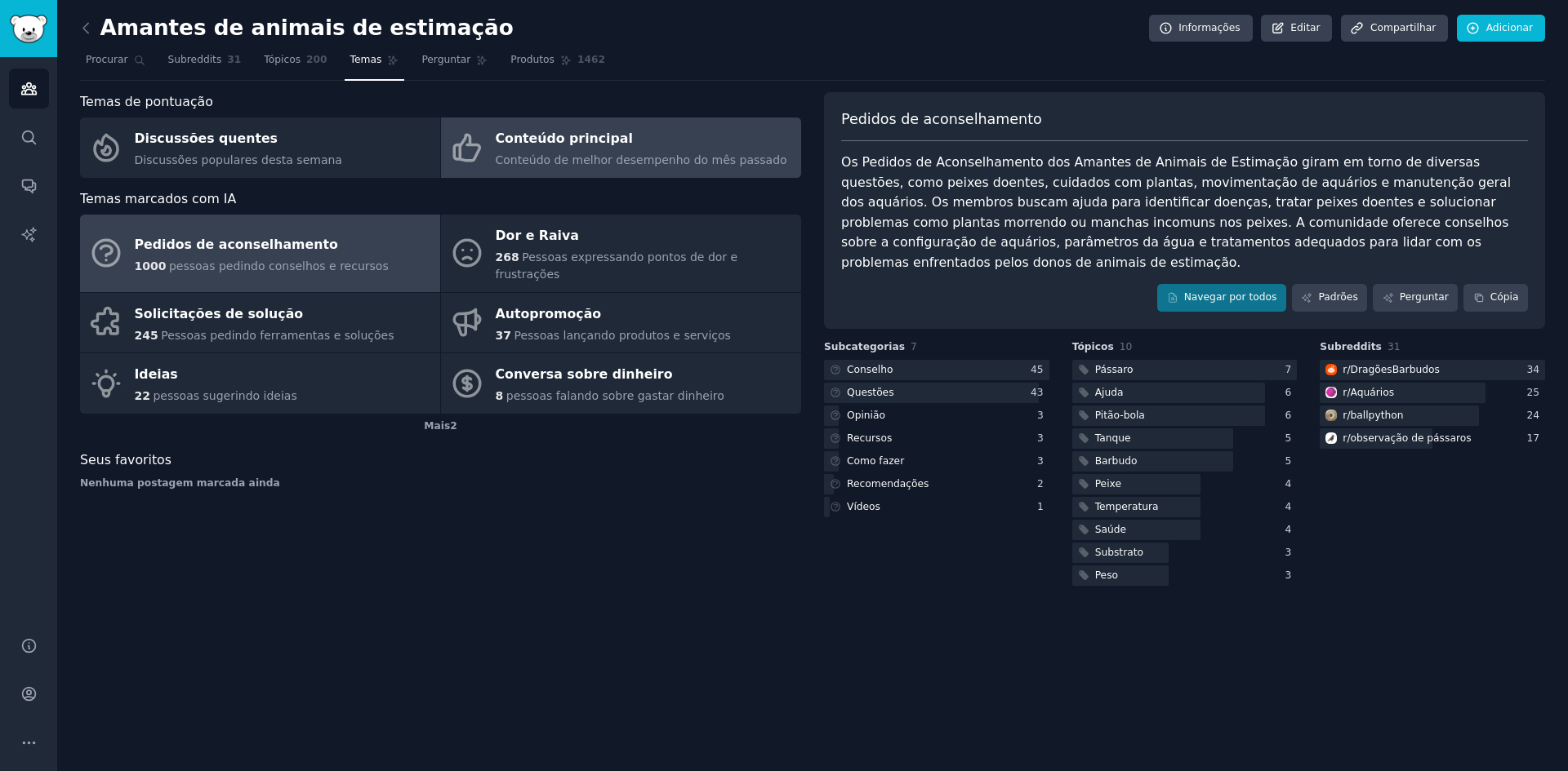
click at [616, 170] on link "Conteúdo principal Conteúdo de melhor desempenho do mês passado" at bounding box center [621, 147] width 360 height 61
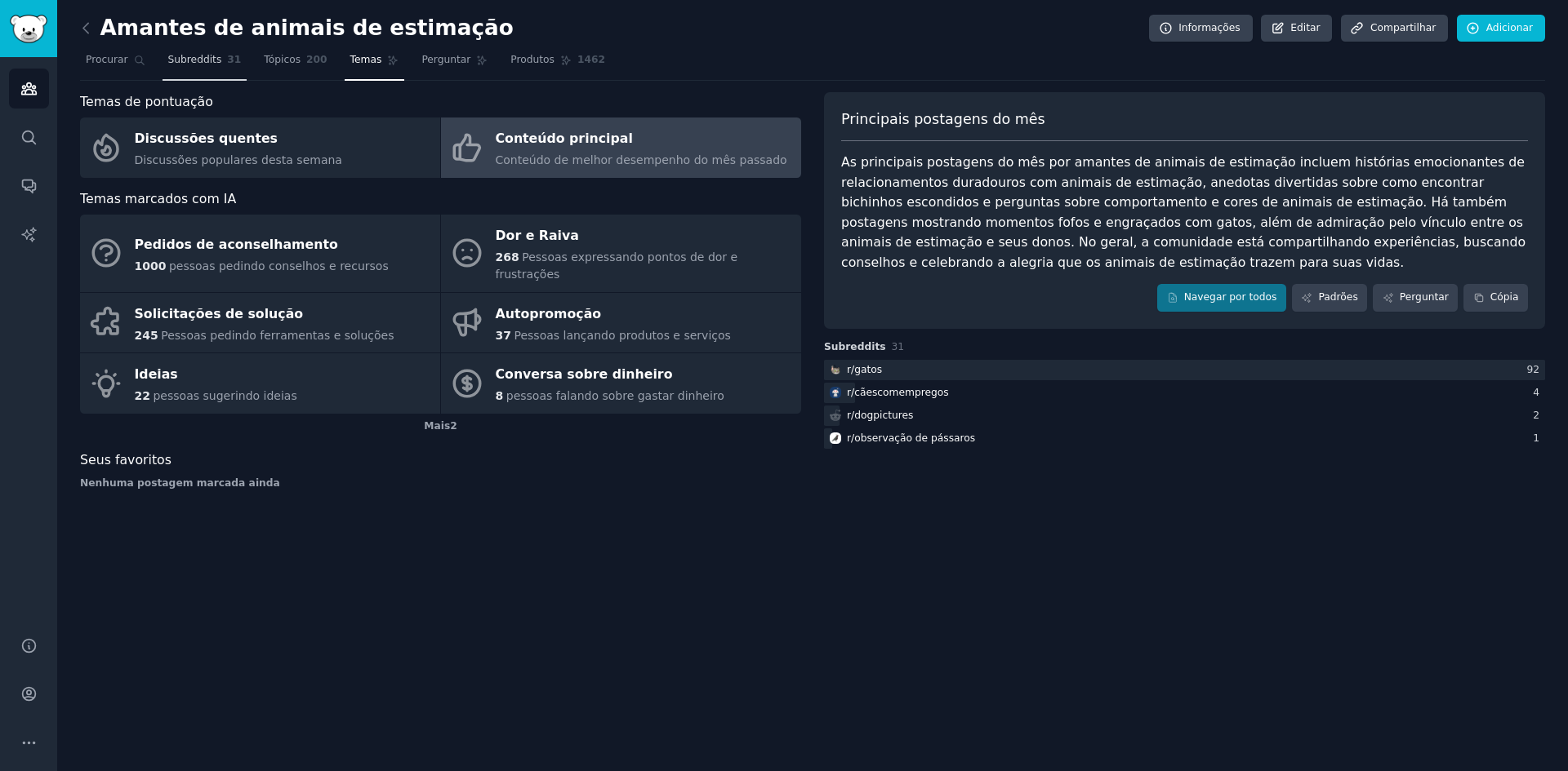
click at [205, 64] on font "Subreddits" at bounding box center [194, 60] width 54 height 12
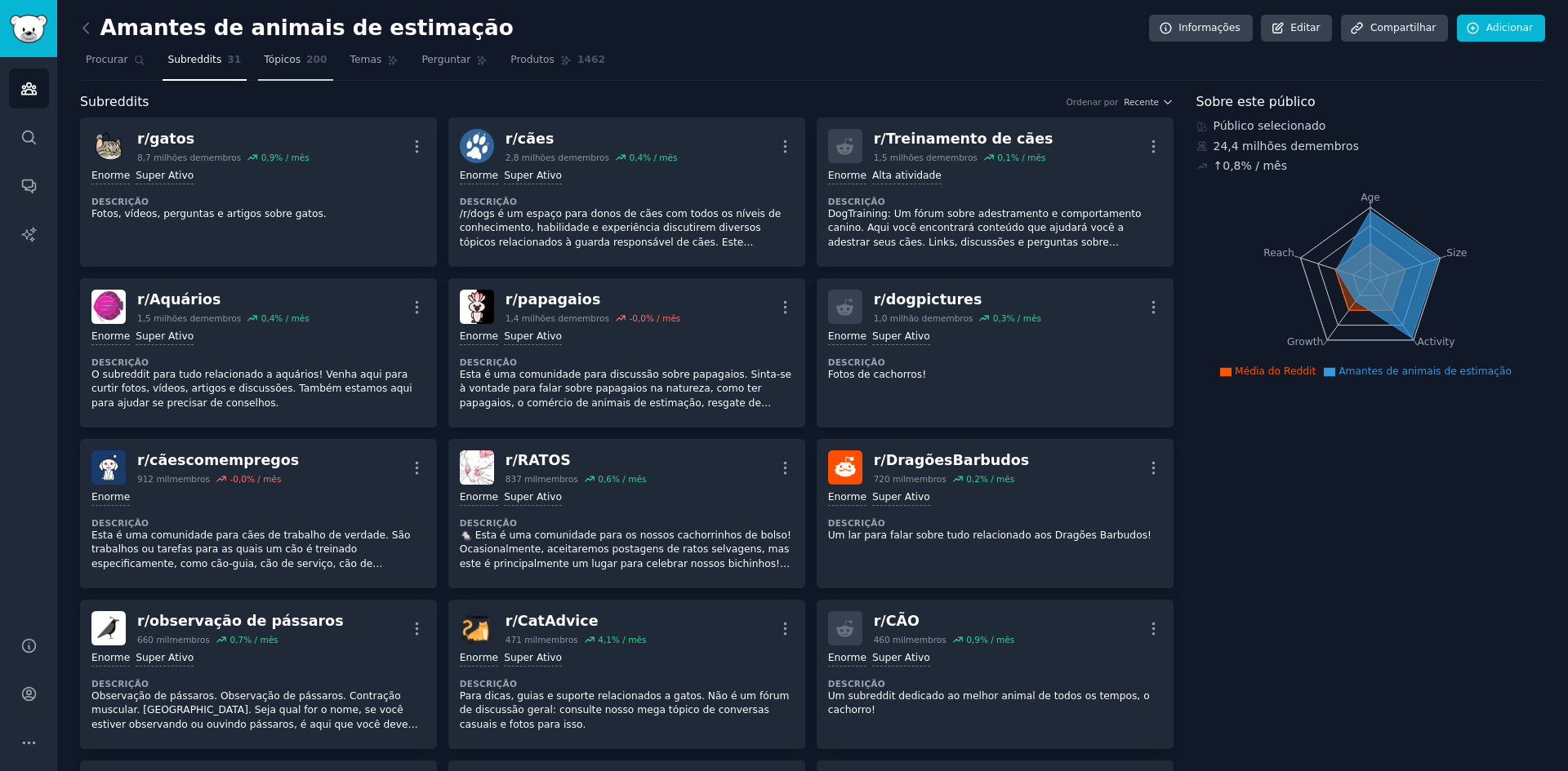
click at [280, 54] on font "Tópicos" at bounding box center [282, 60] width 37 height 12
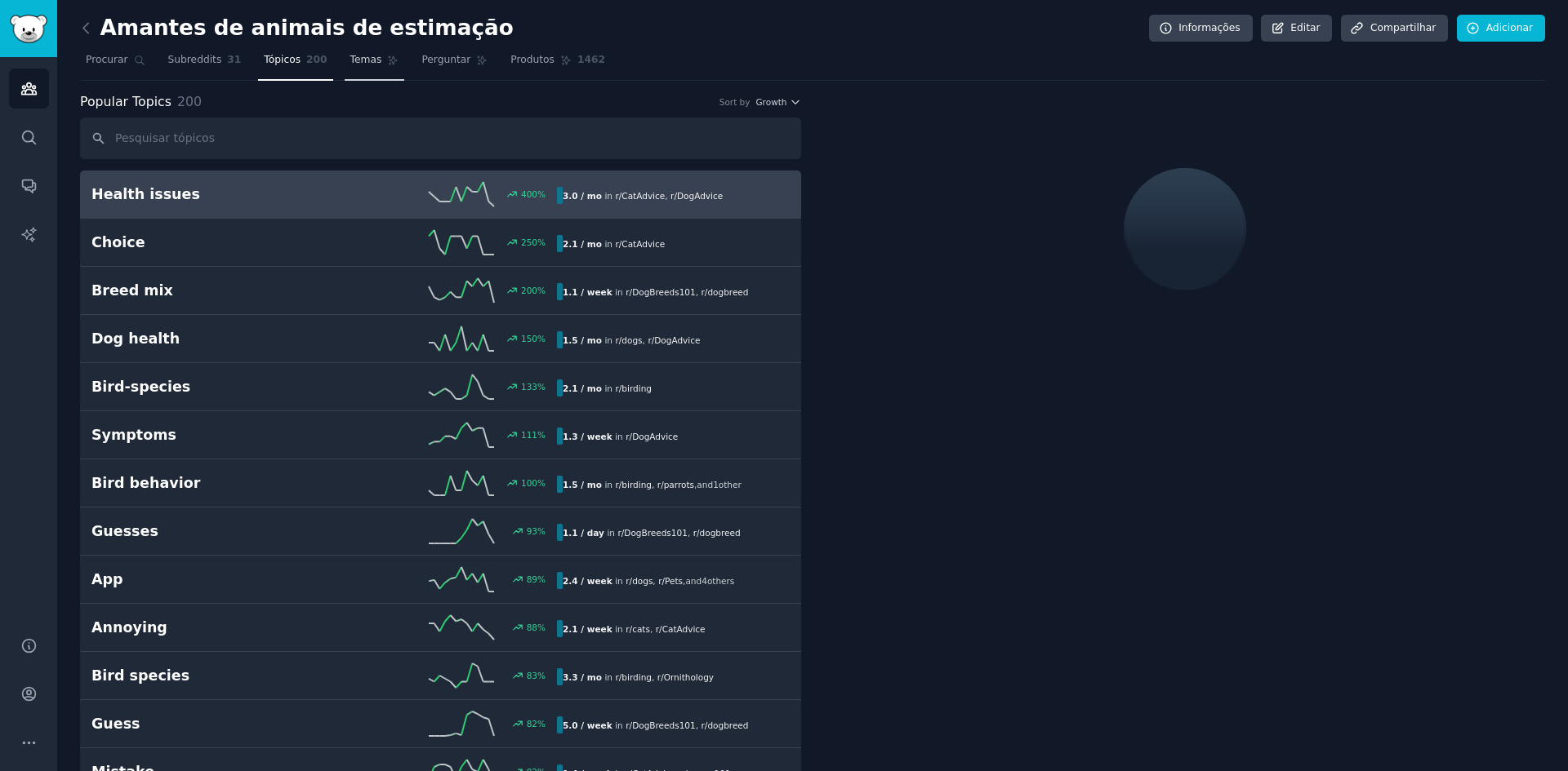
click at [351, 58] on font "Temas" at bounding box center [366, 60] width 32 height 12
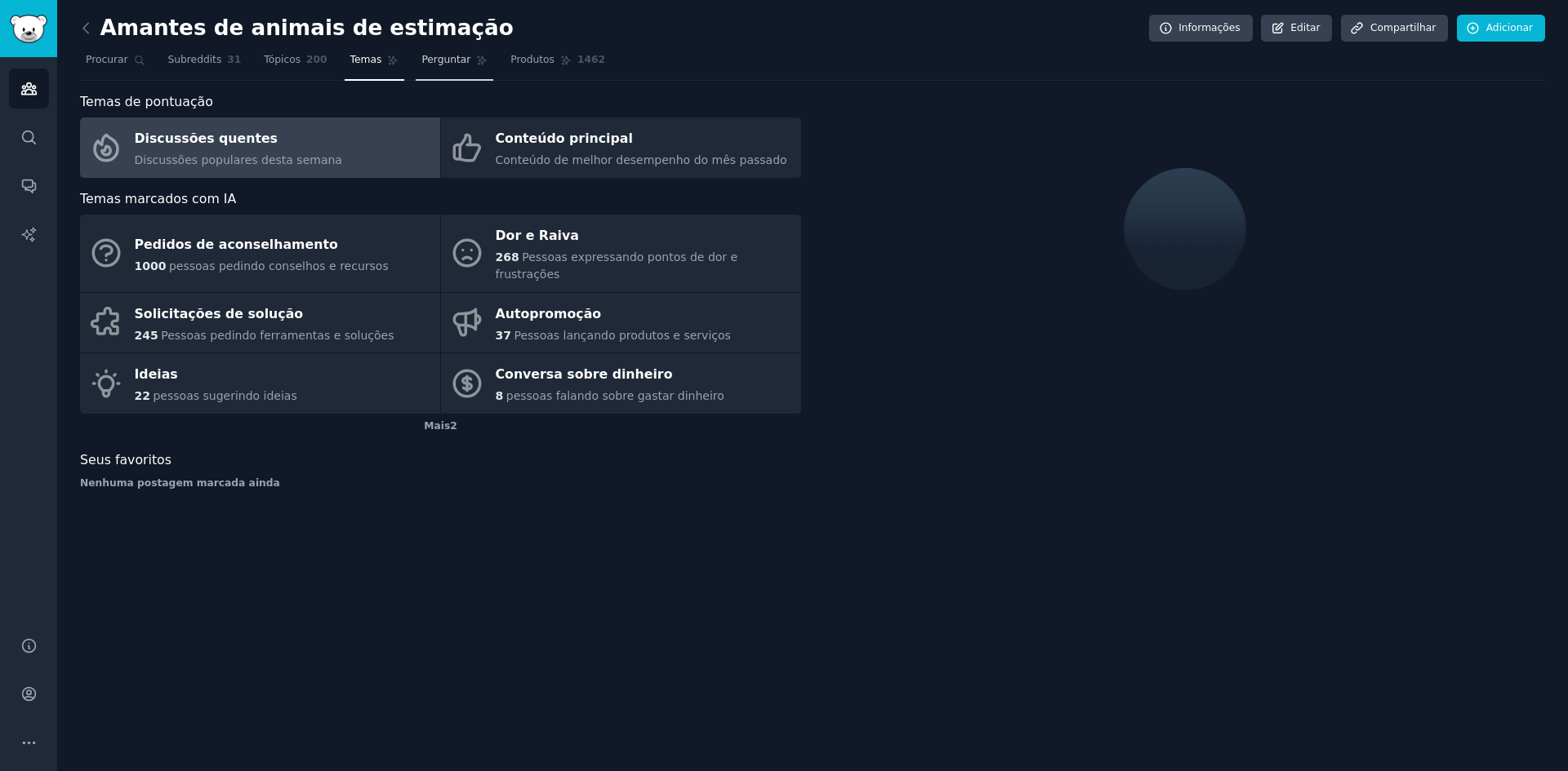
click at [422, 64] on font "Perguntar" at bounding box center [446, 60] width 49 height 12
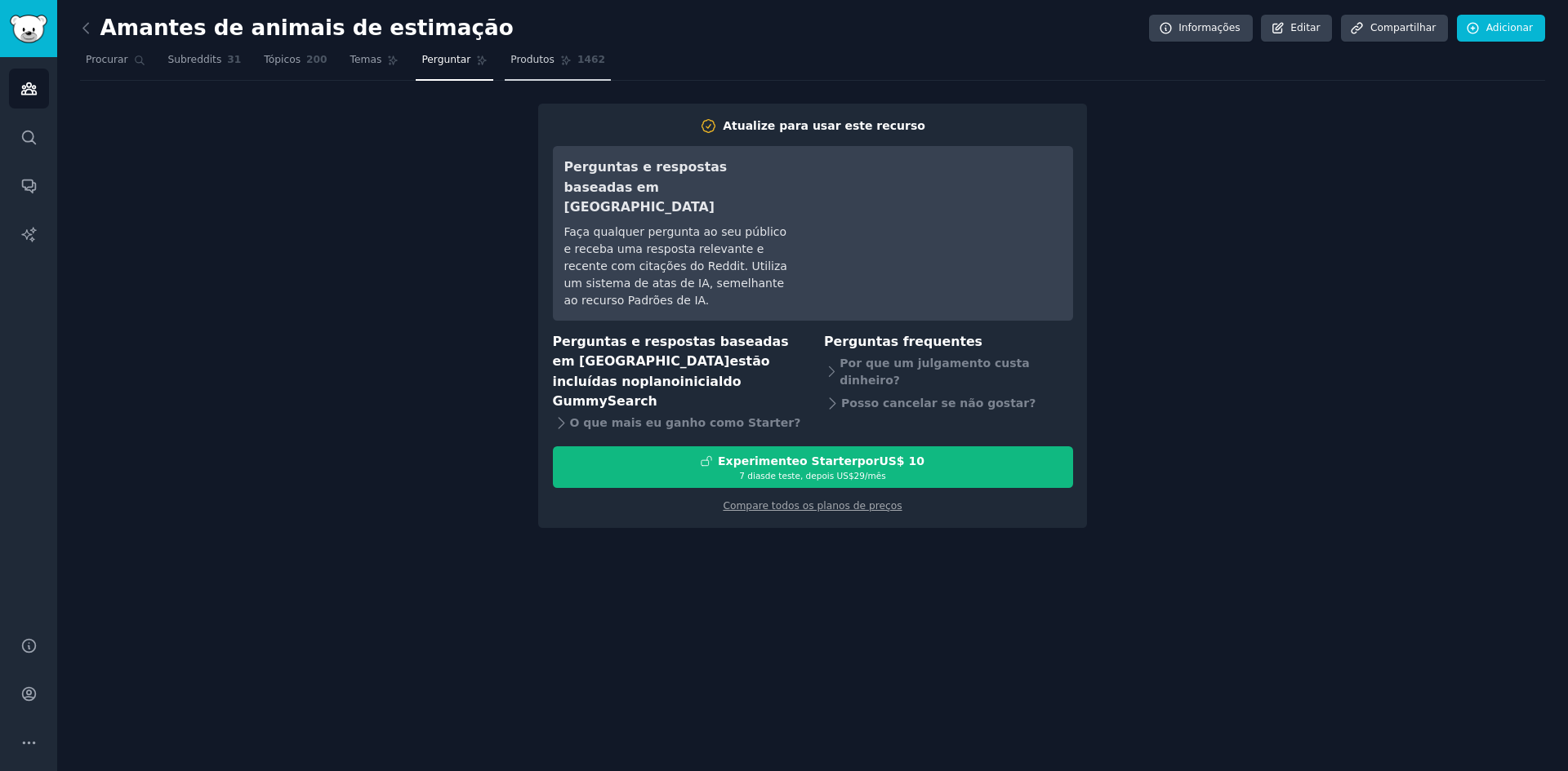
click at [511, 62] on font "Produtos" at bounding box center [532, 60] width 44 height 12
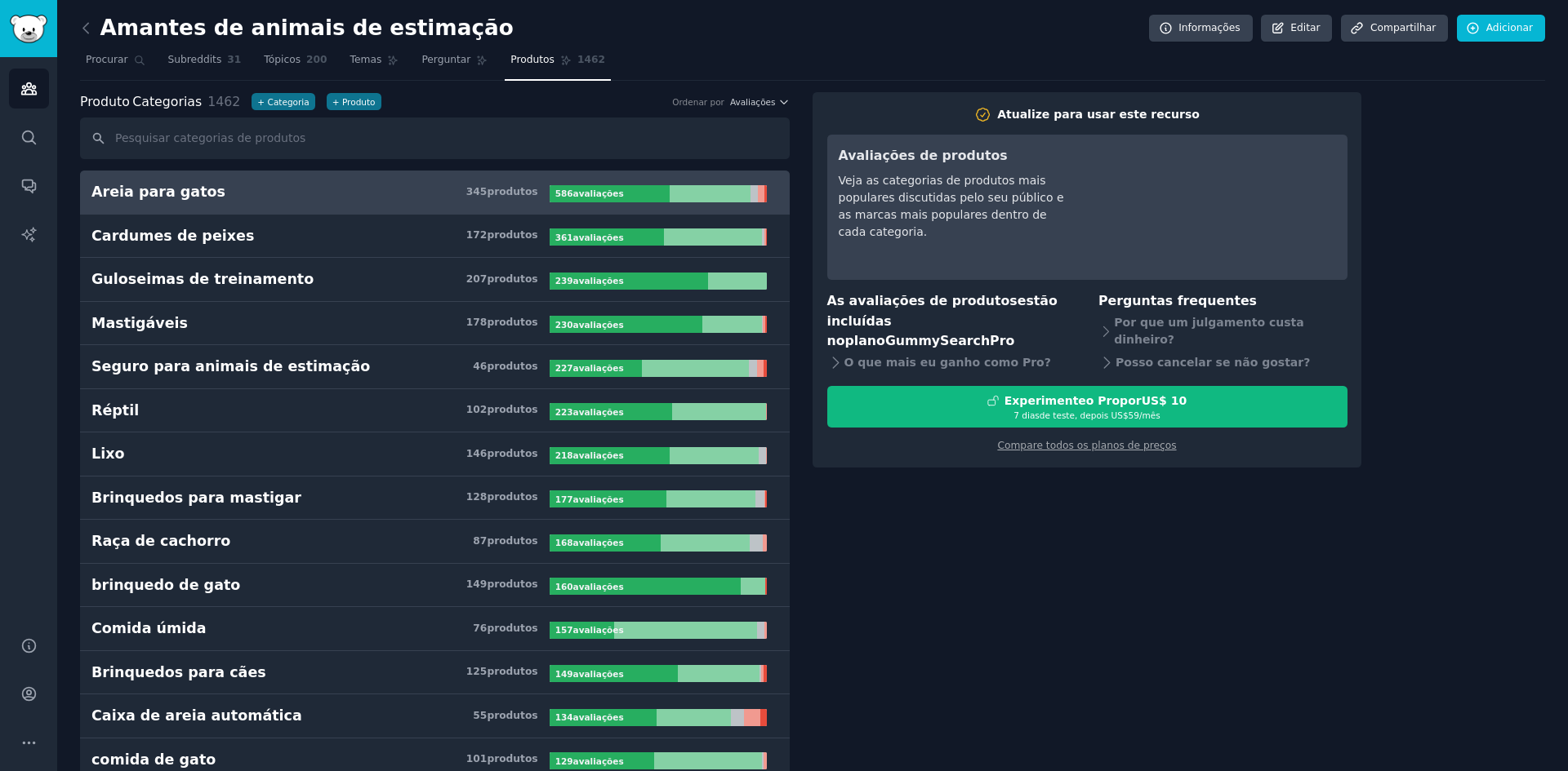
click at [84, 18] on link at bounding box center [90, 28] width 21 height 26
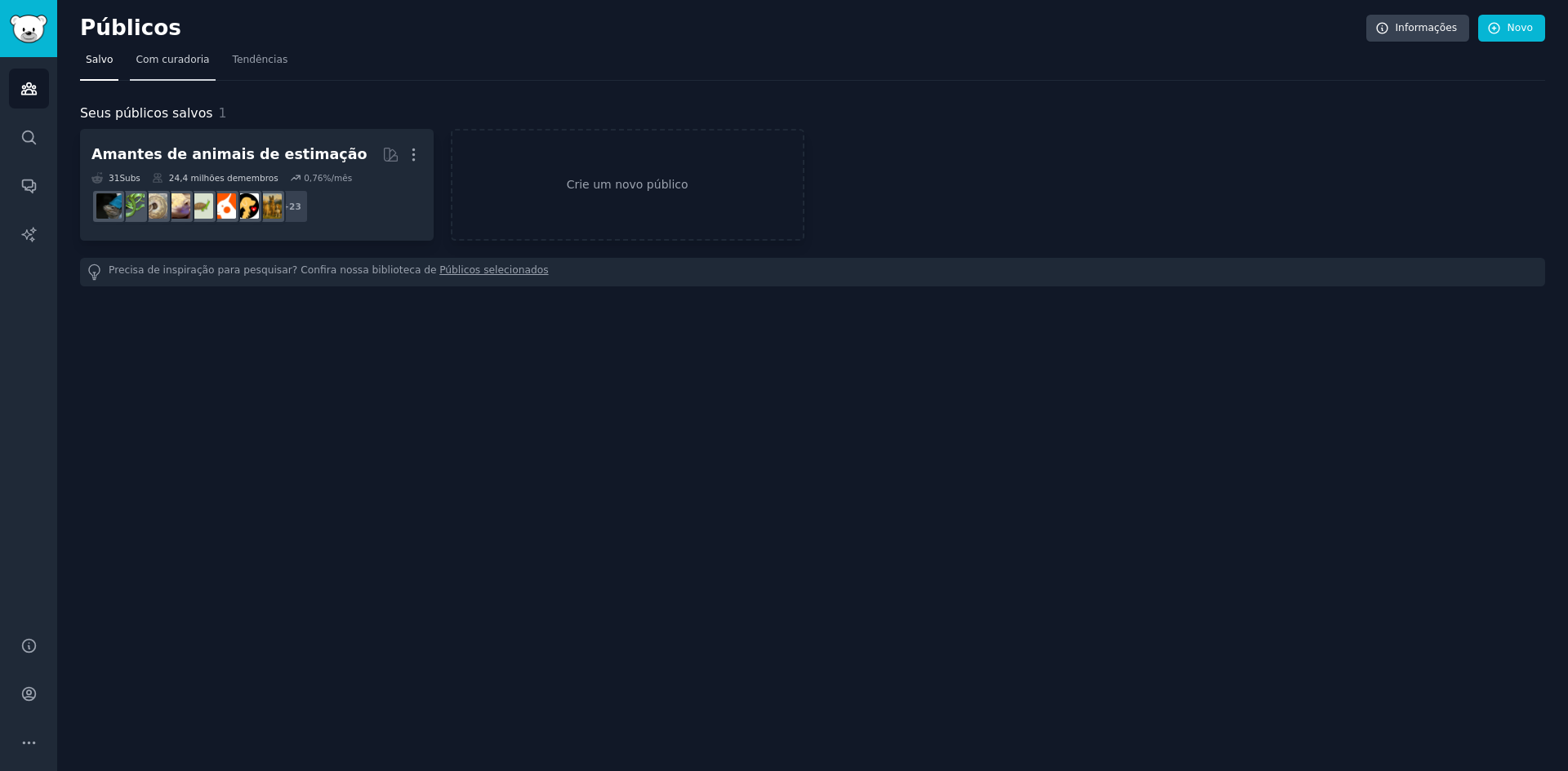
click at [152, 61] on font "Com curadoria" at bounding box center [172, 60] width 73 height 12
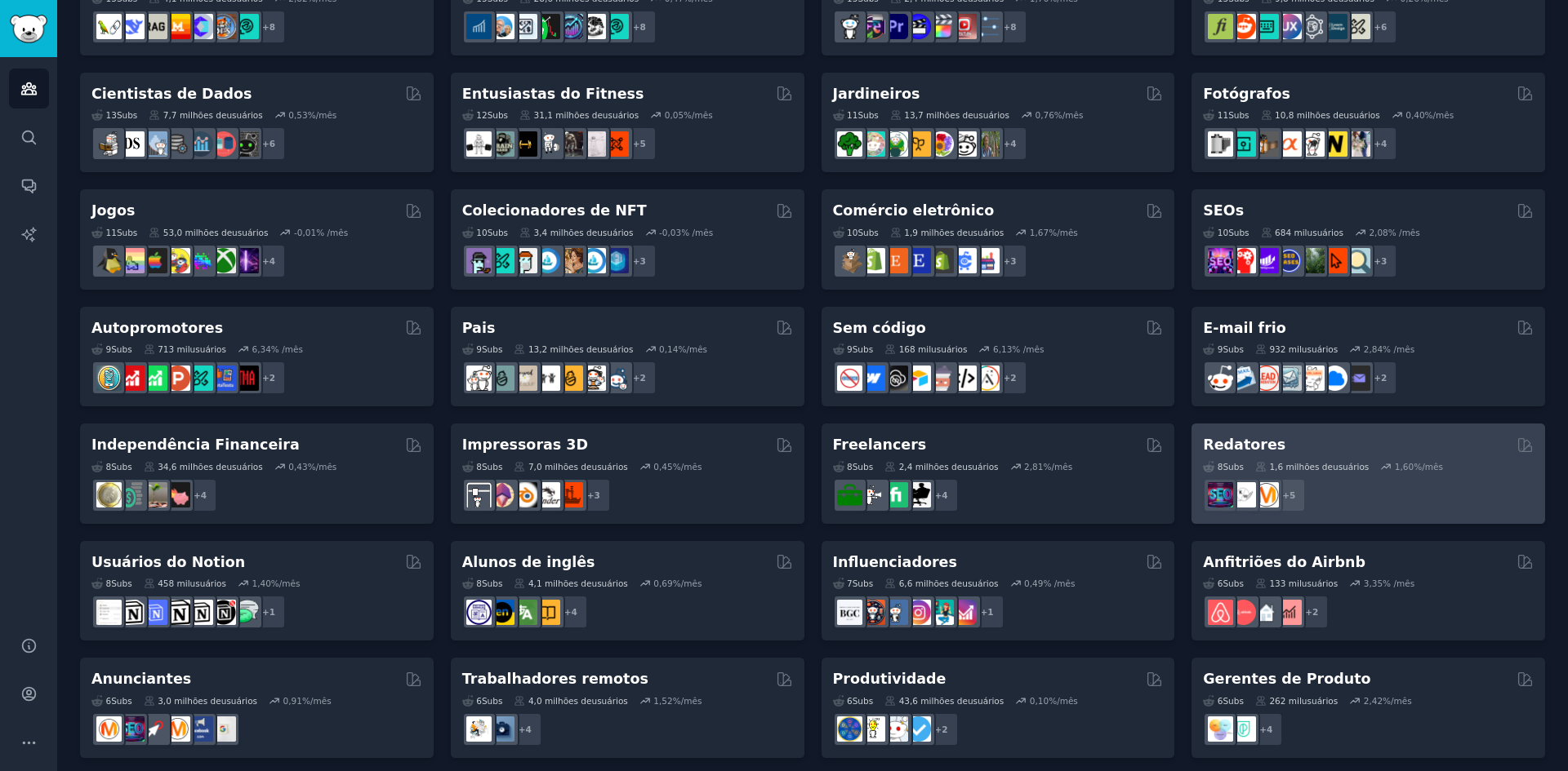
scroll to position [535, 0]
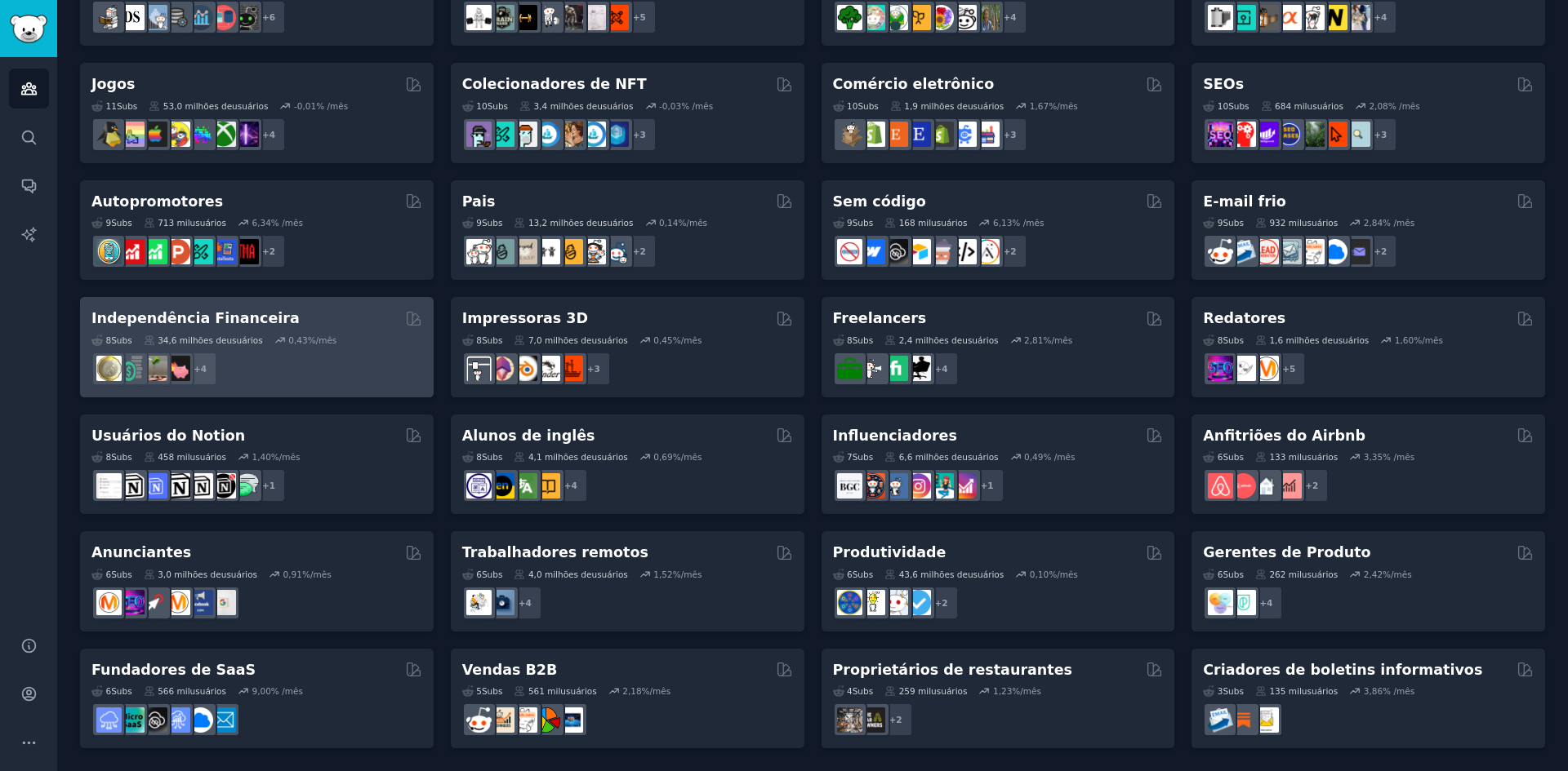
click at [337, 330] on div "8 Subs ​ 34,6 milhões de usuários 0,43 %/mês + 4" at bounding box center [257, 357] width 331 height 58
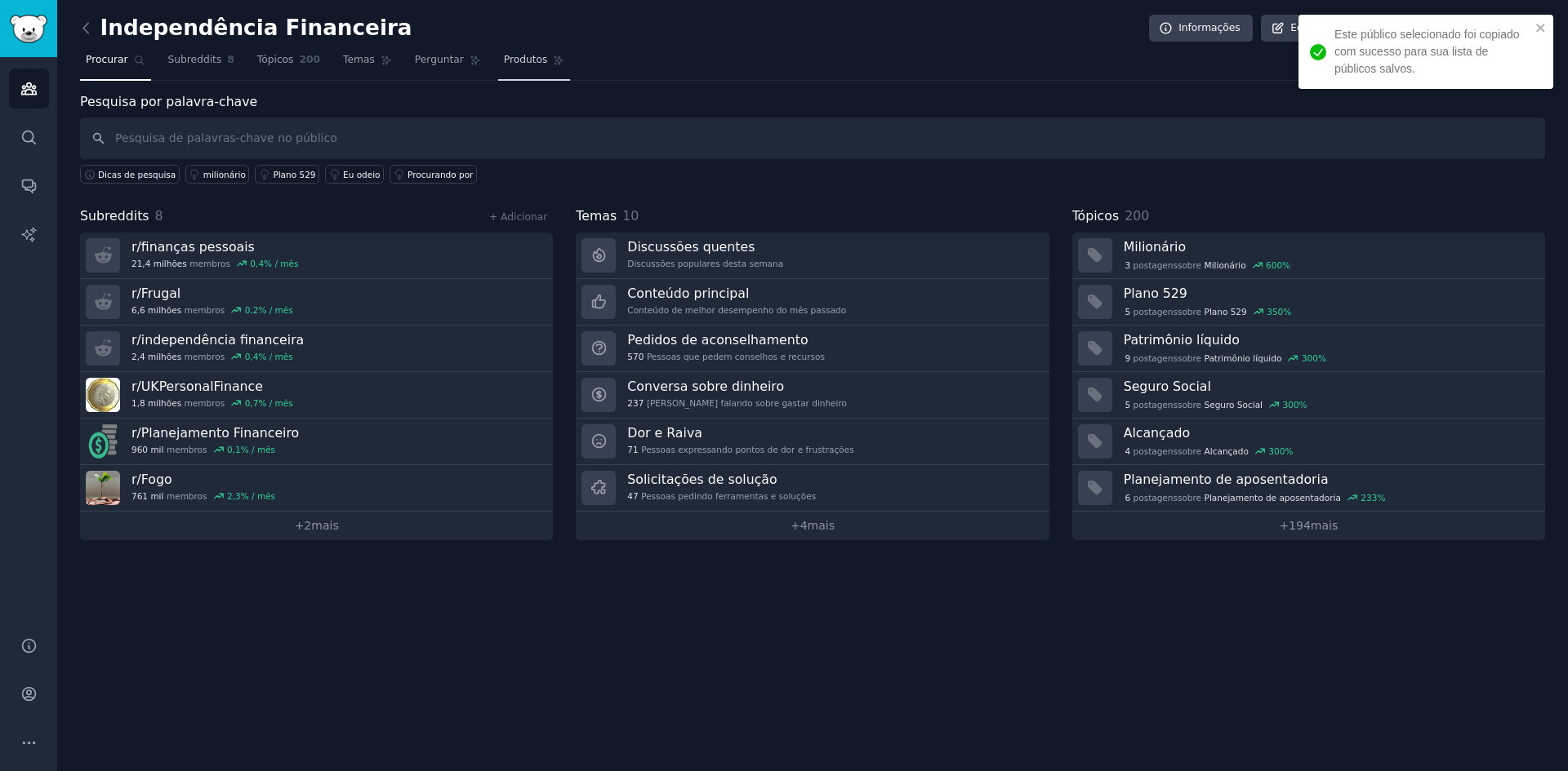
click at [504, 66] on span "Produtos" at bounding box center [525, 60] width 44 height 15
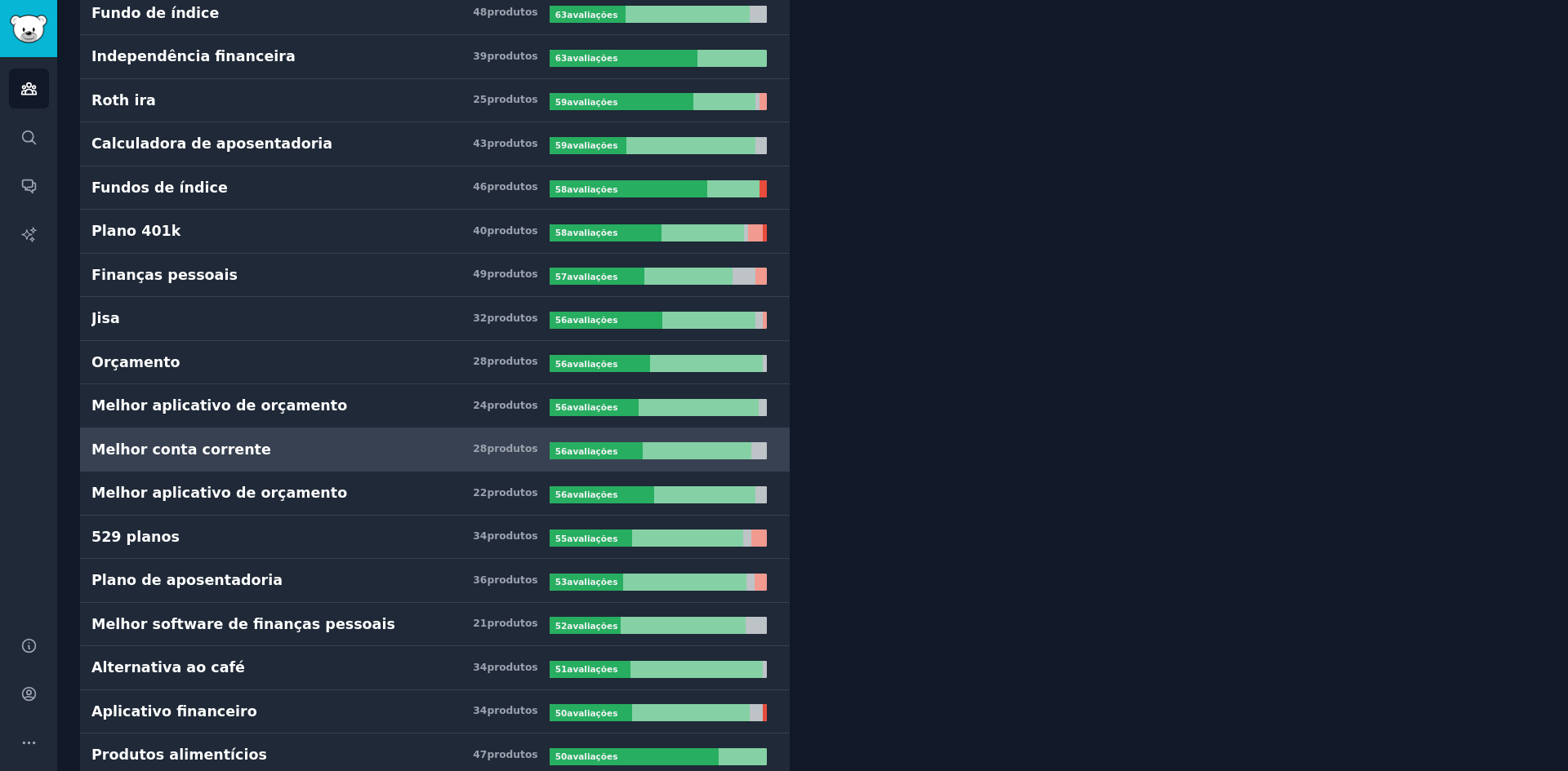
scroll to position [1469, 0]
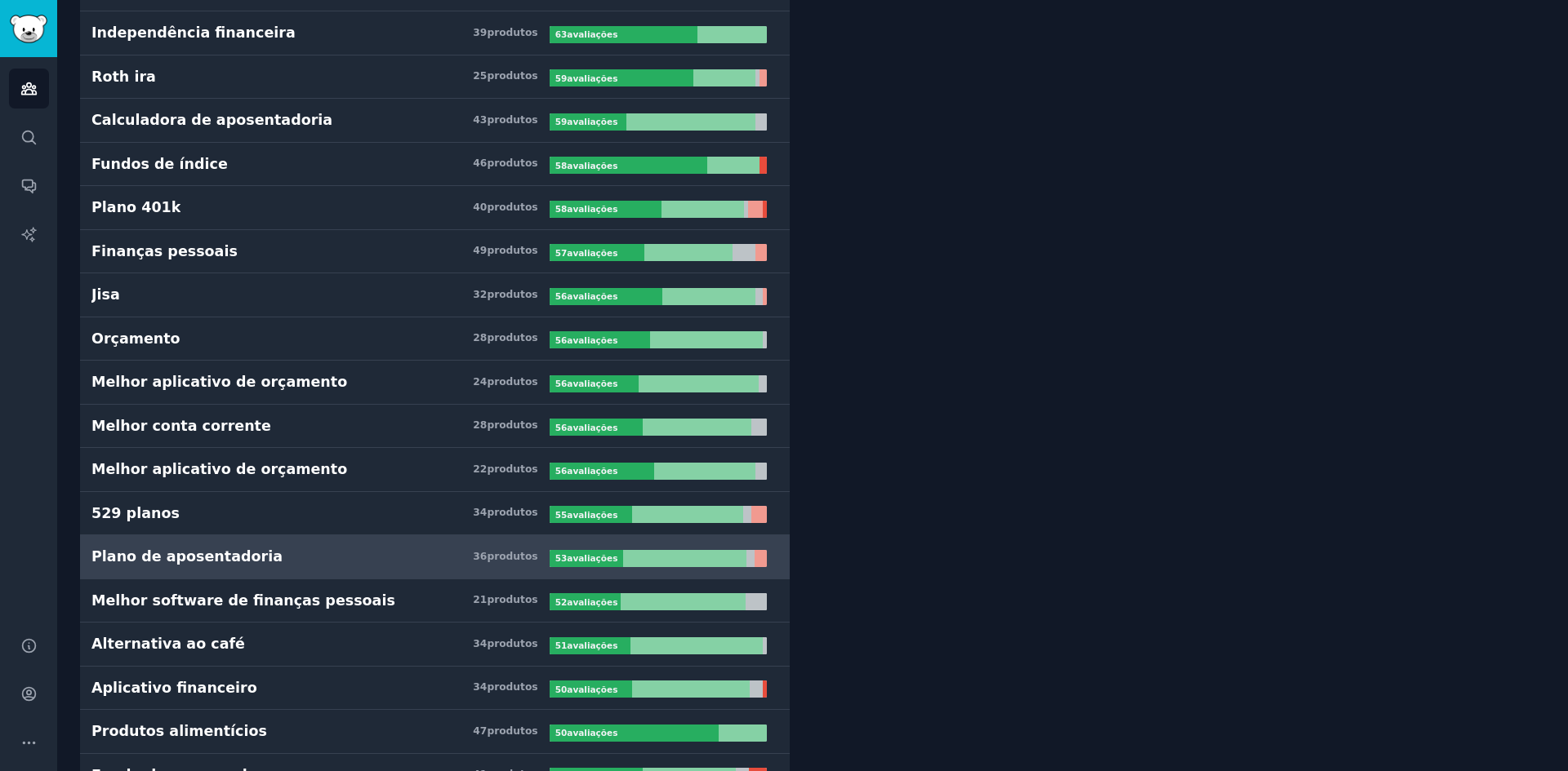
click at [681, 561] on div at bounding box center [684, 559] width 123 height 18
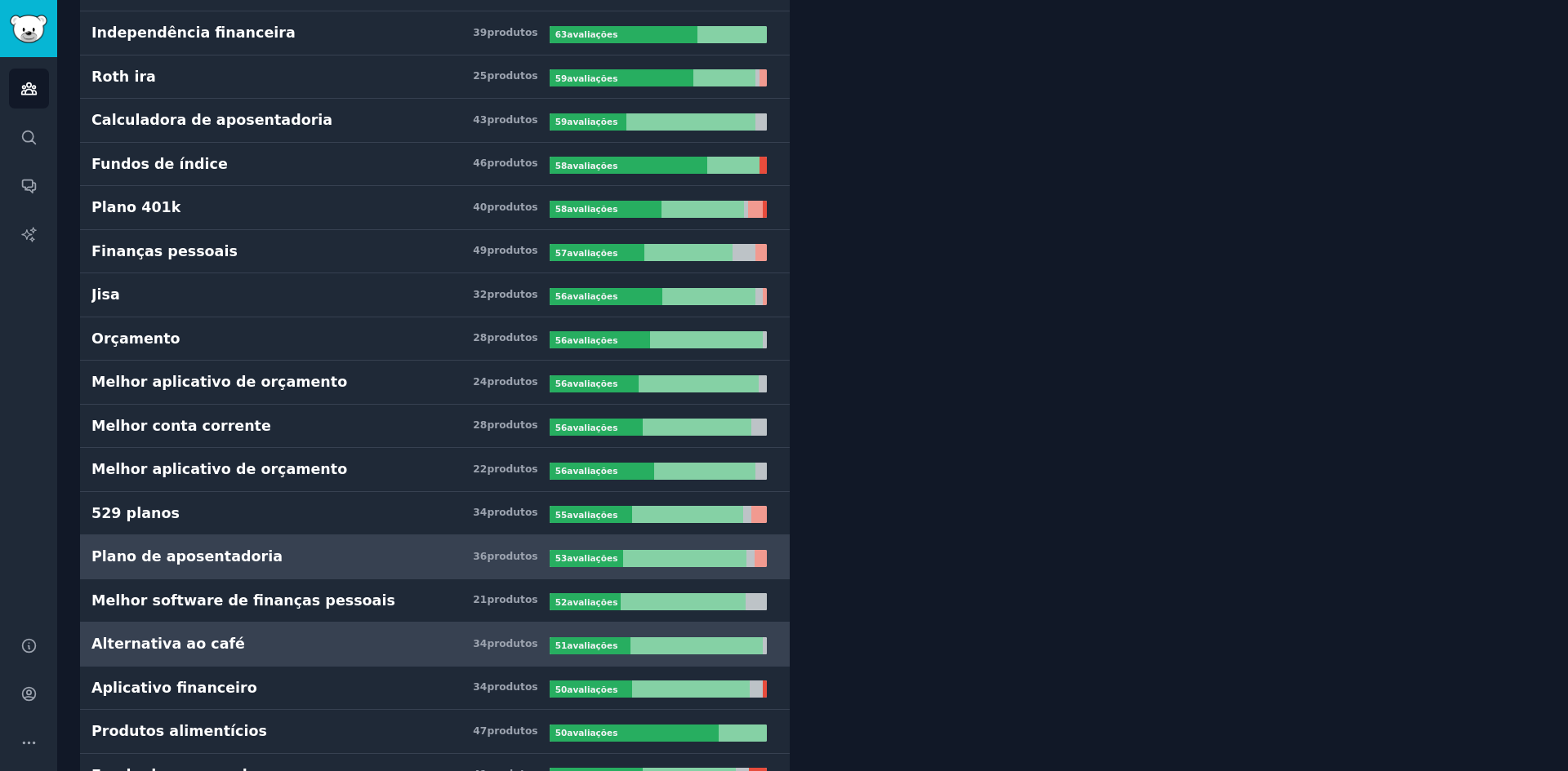
click at [641, 635] on div "Alternativa ao café 34 produtos ​ 51 avaliações ​" at bounding box center [434, 644] width 686 height 20
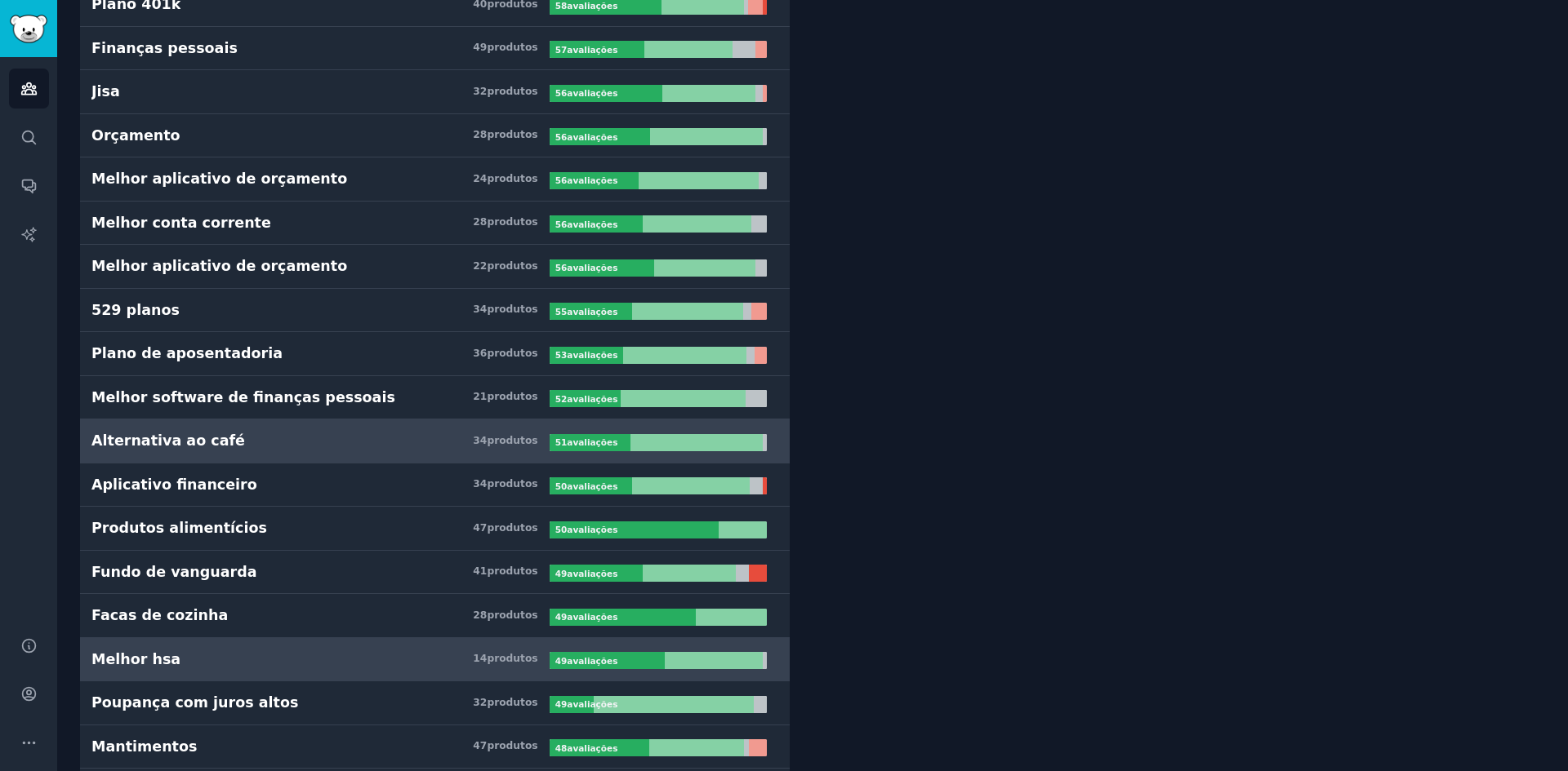
scroll to position [1714, 0]
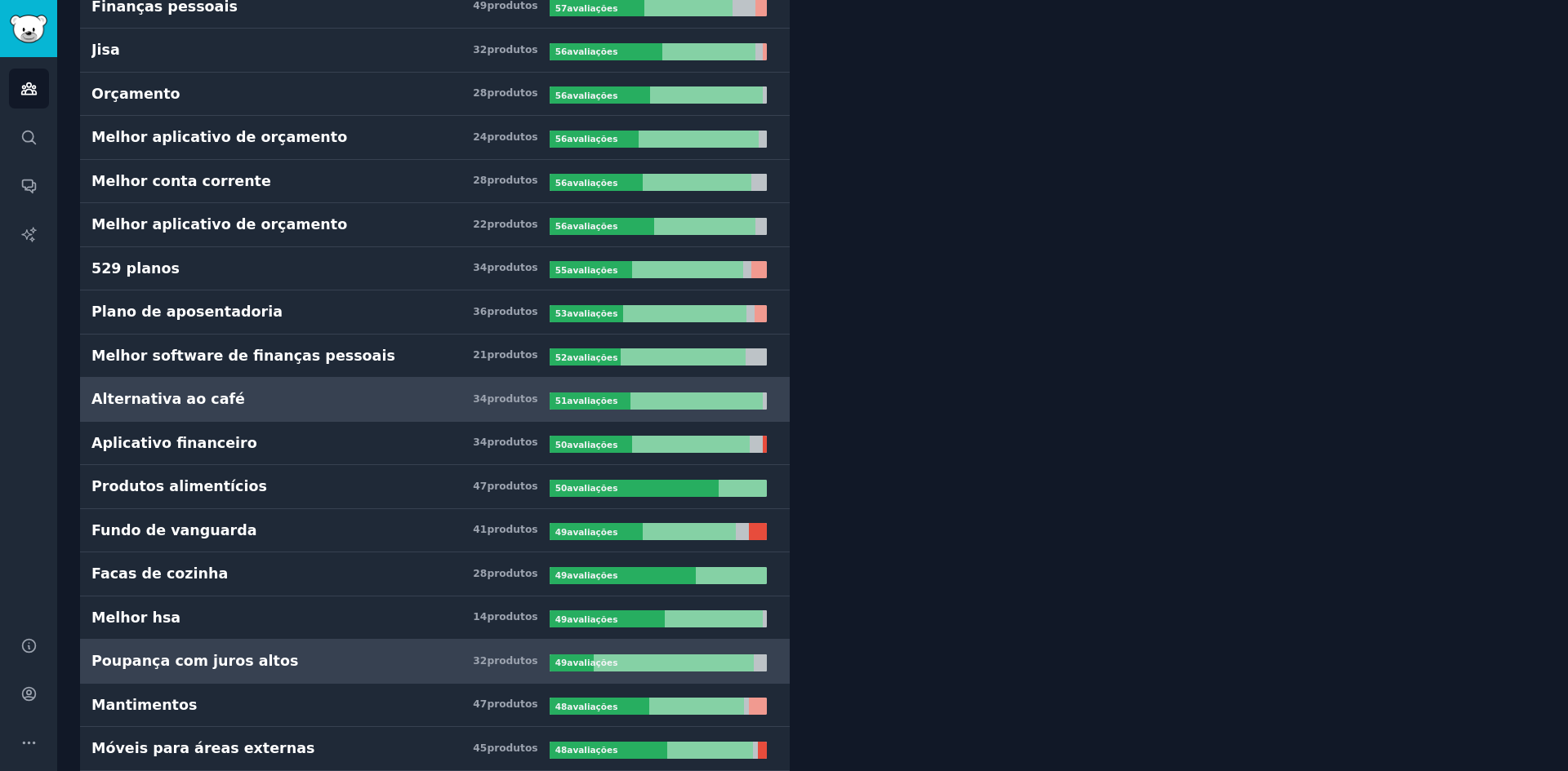
click at [609, 652] on div "Poupança com juros altos 32 produtos ​ 49 avaliações ​" at bounding box center [434, 661] width 686 height 20
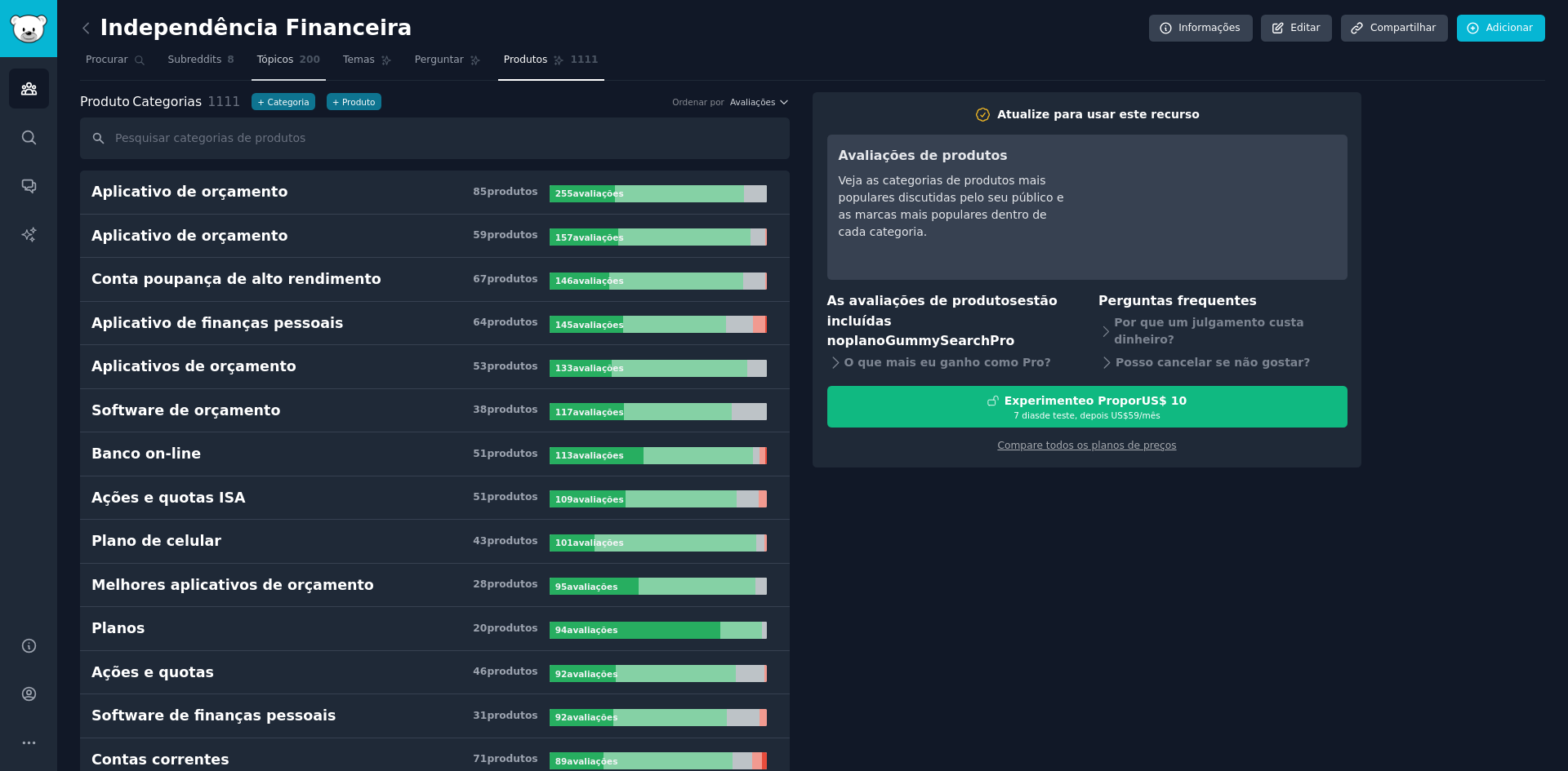
click at [287, 50] on link "Tópicos 200" at bounding box center [289, 64] width 74 height 33
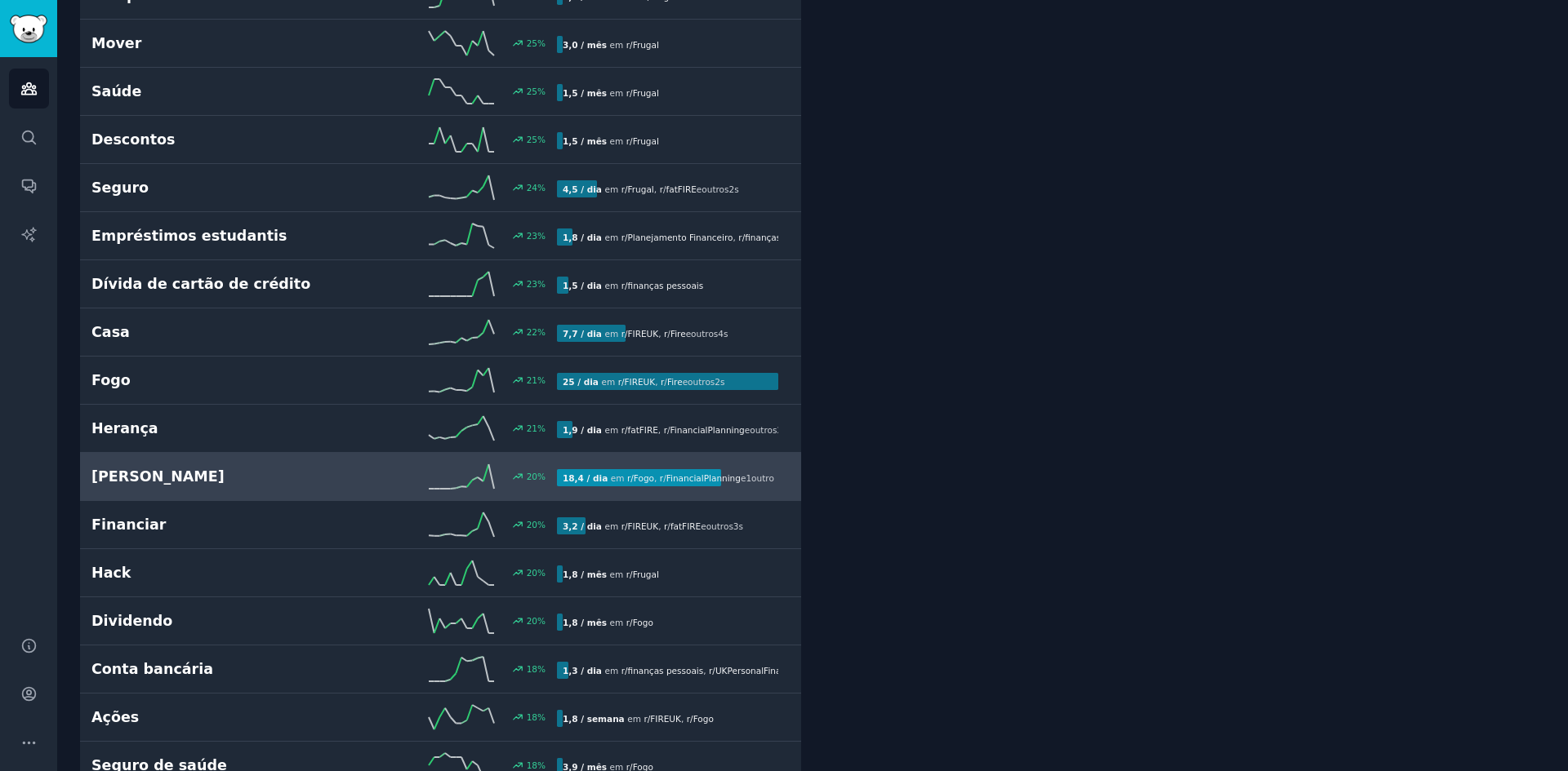
scroll to position [2530, 0]
